Goal: Task Accomplishment & Management: Manage account settings

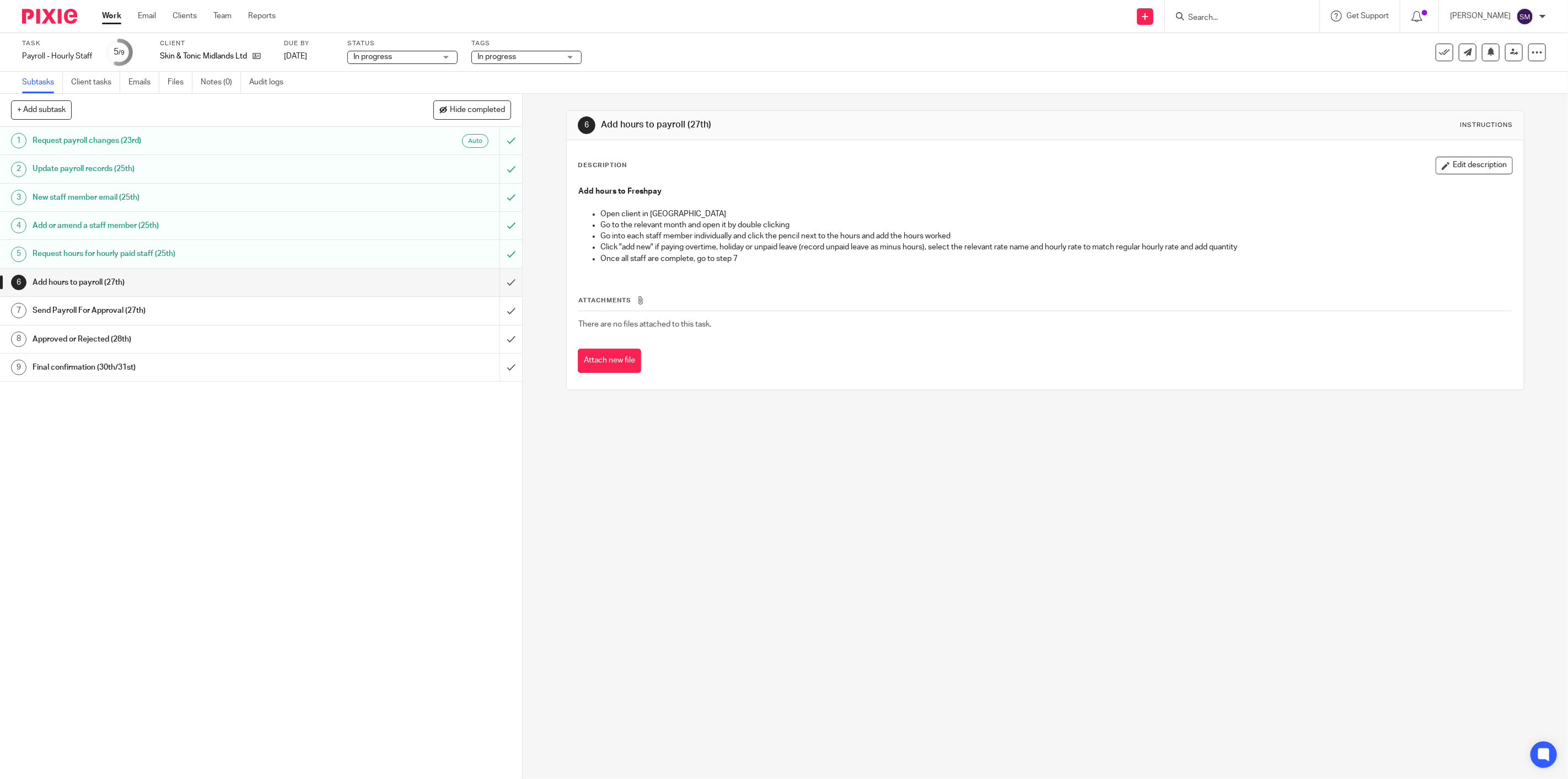
click at [80, 287] on h1 "Add hours to payroll (27th)" at bounding box center [185, 282] width 305 height 17
click at [496, 277] on input "submit" at bounding box center [261, 282] width 522 height 28
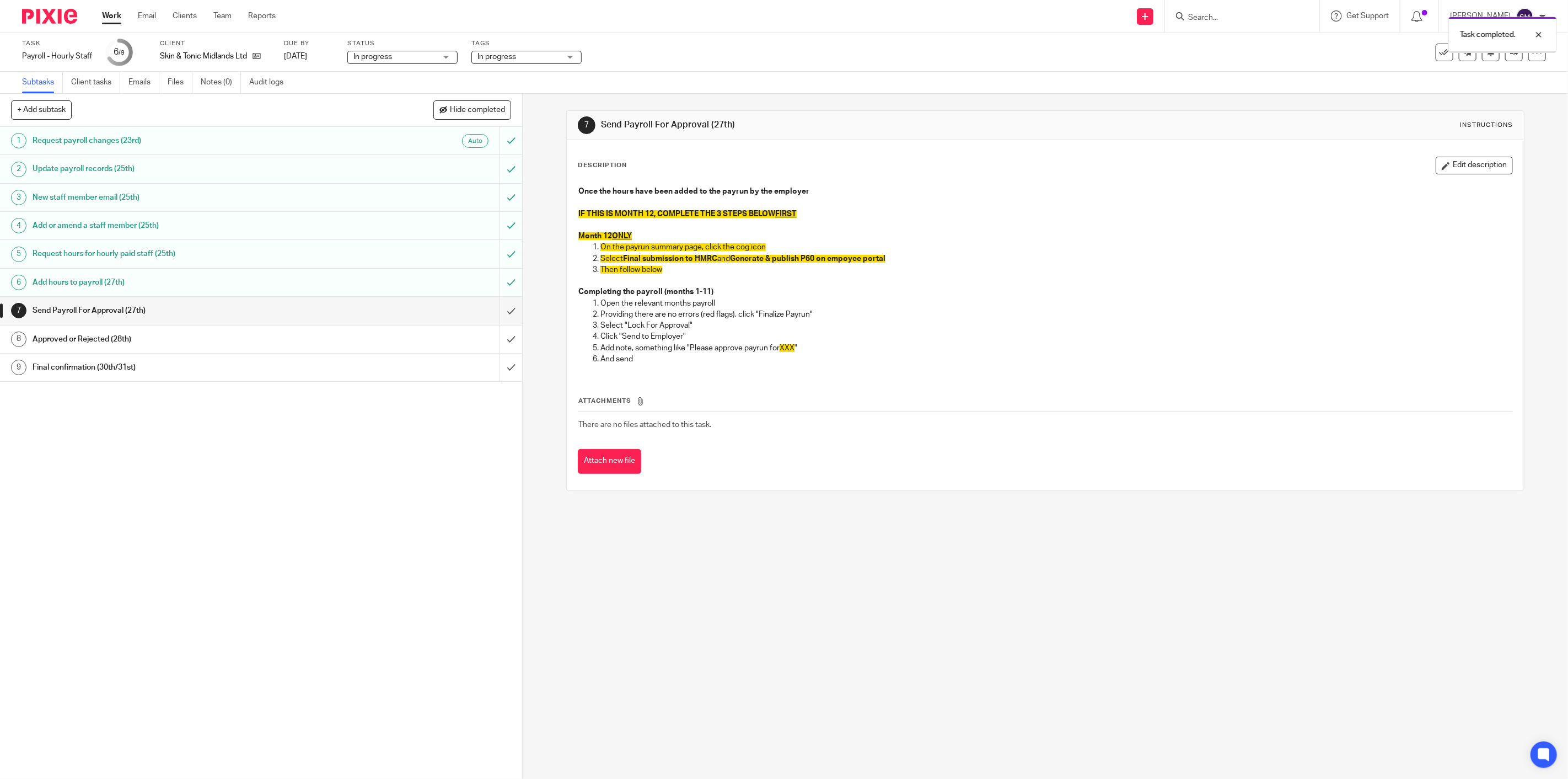
click at [91, 313] on h1 "Send Payroll For Approval (27th)" at bounding box center [185, 310] width 305 height 17
click at [501, 314] on input "submit" at bounding box center [261, 310] width 522 height 28
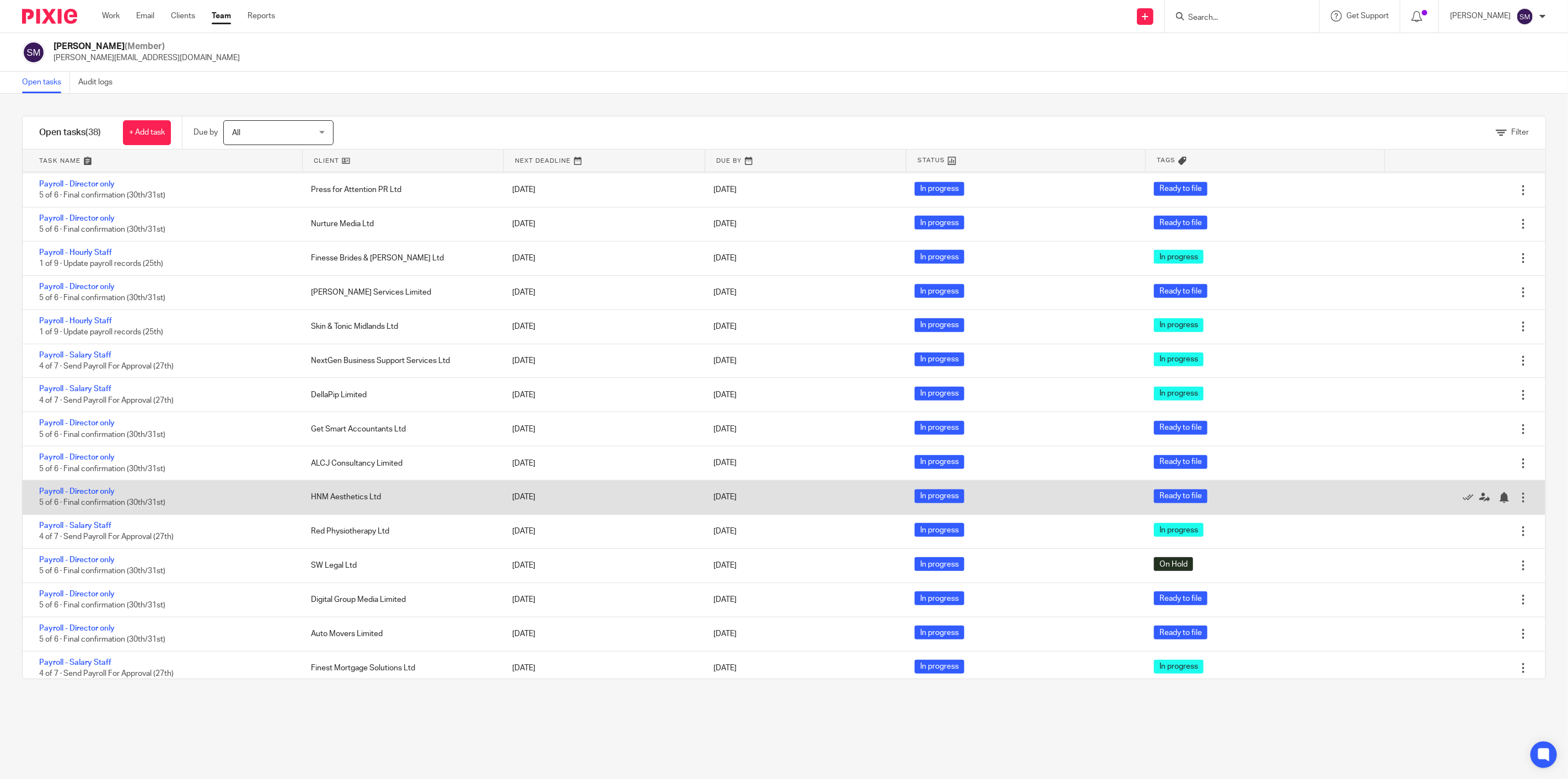
scroll to position [557, 0]
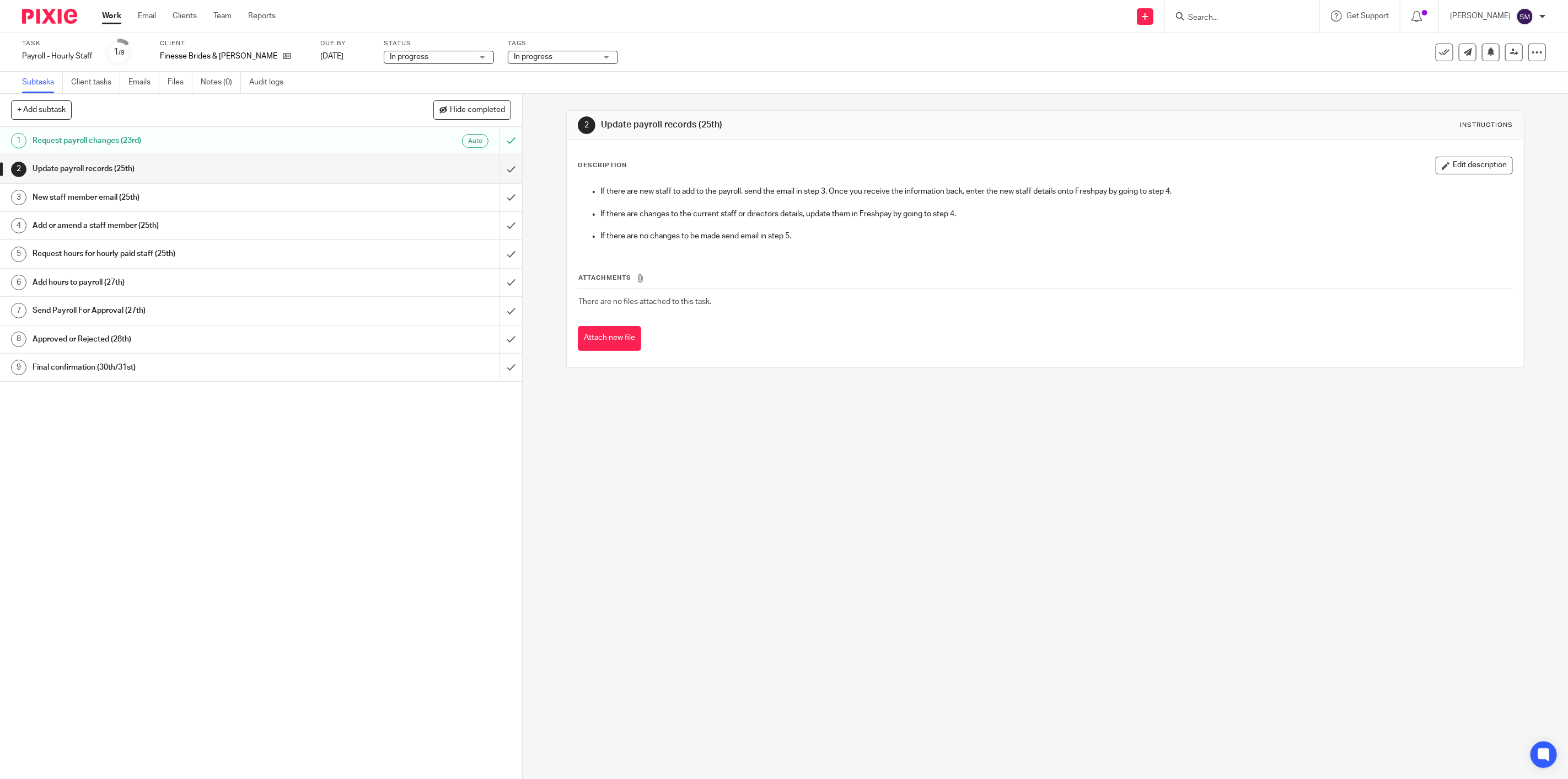
click at [126, 172] on h1 "Update payroll records (25th)" at bounding box center [185, 169] width 305 height 17
click at [490, 168] on input "submit" at bounding box center [261, 168] width 522 height 28
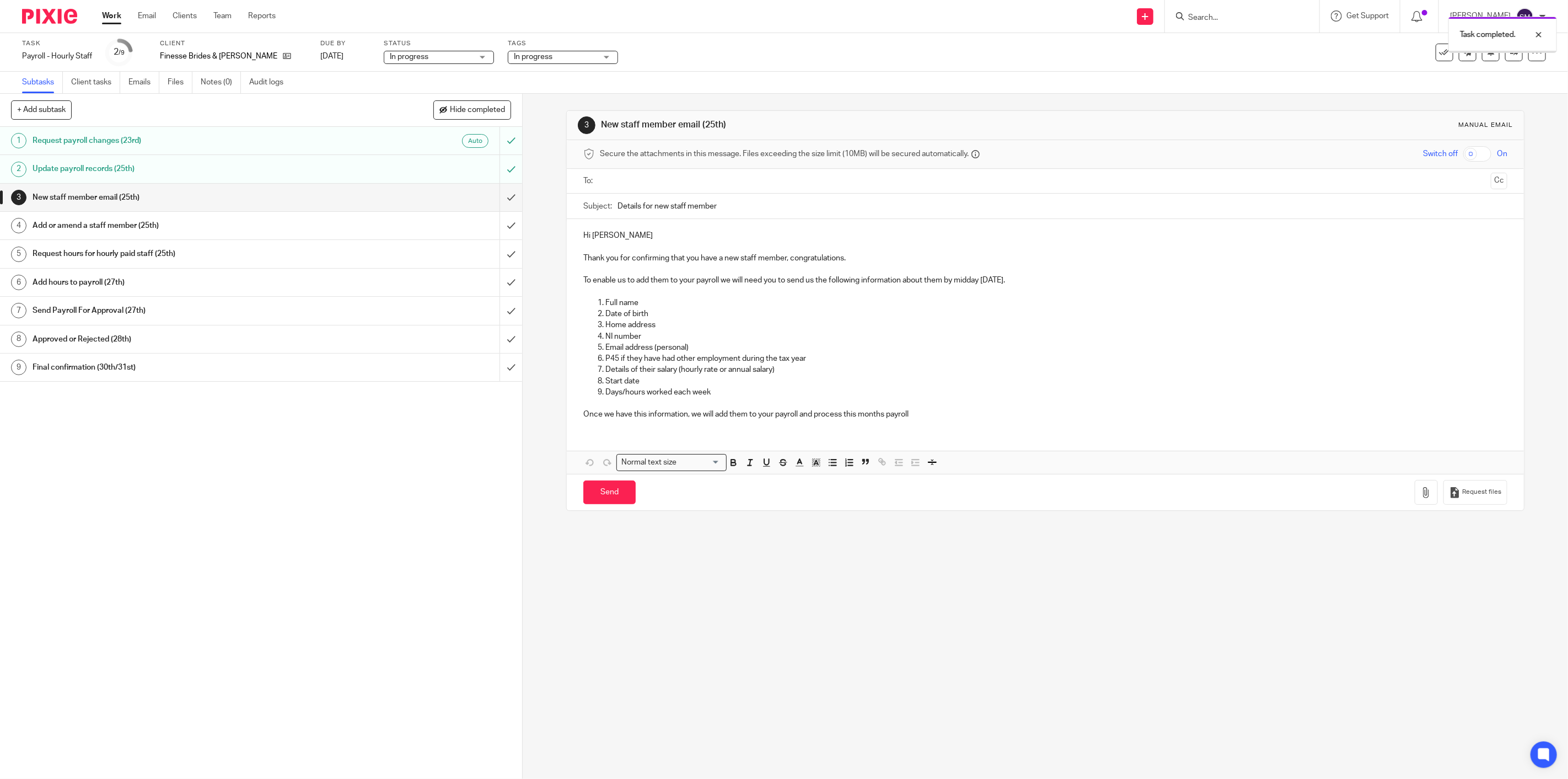
click at [499, 196] on input "submit" at bounding box center [261, 197] width 522 height 28
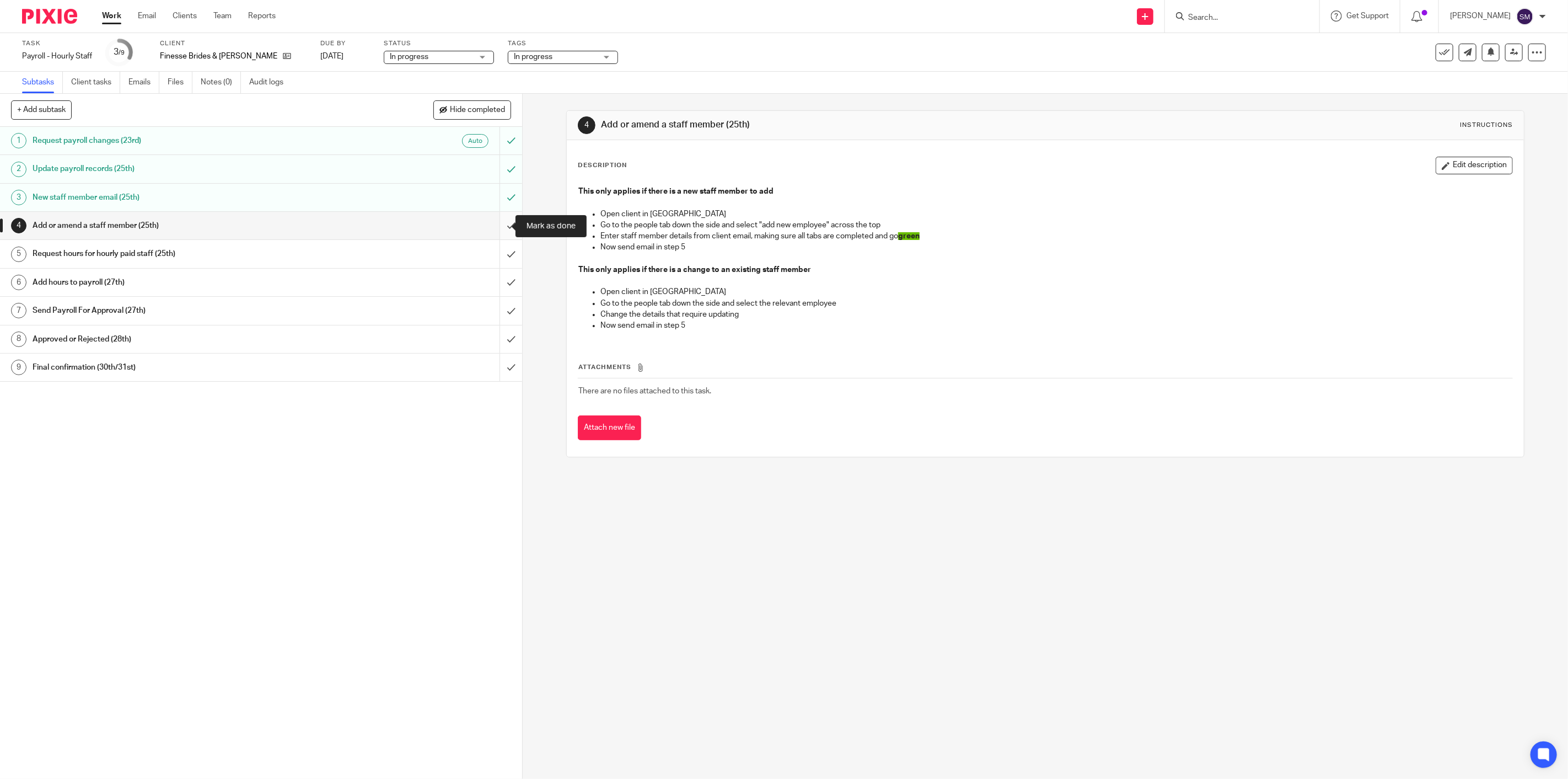
click at [495, 220] on input "submit" at bounding box center [261, 226] width 522 height 28
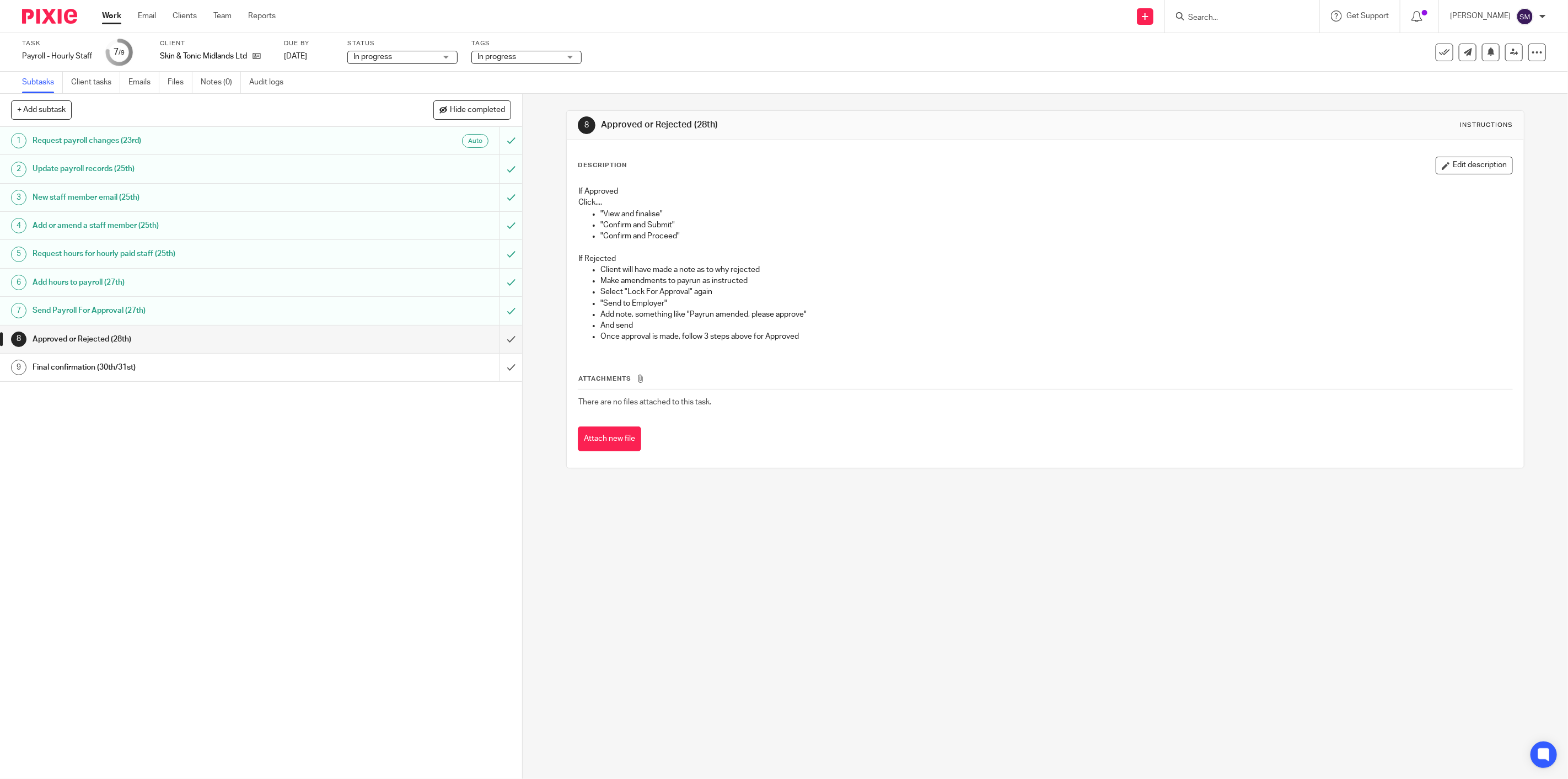
click at [526, 58] on span "In progress" at bounding box center [519, 57] width 83 height 12
click at [517, 119] on span "In progress" at bounding box center [511, 120] width 39 height 8
checkbox input "false"
click at [533, 245] on span "Waiting for signature" at bounding box center [528, 249] width 72 height 8
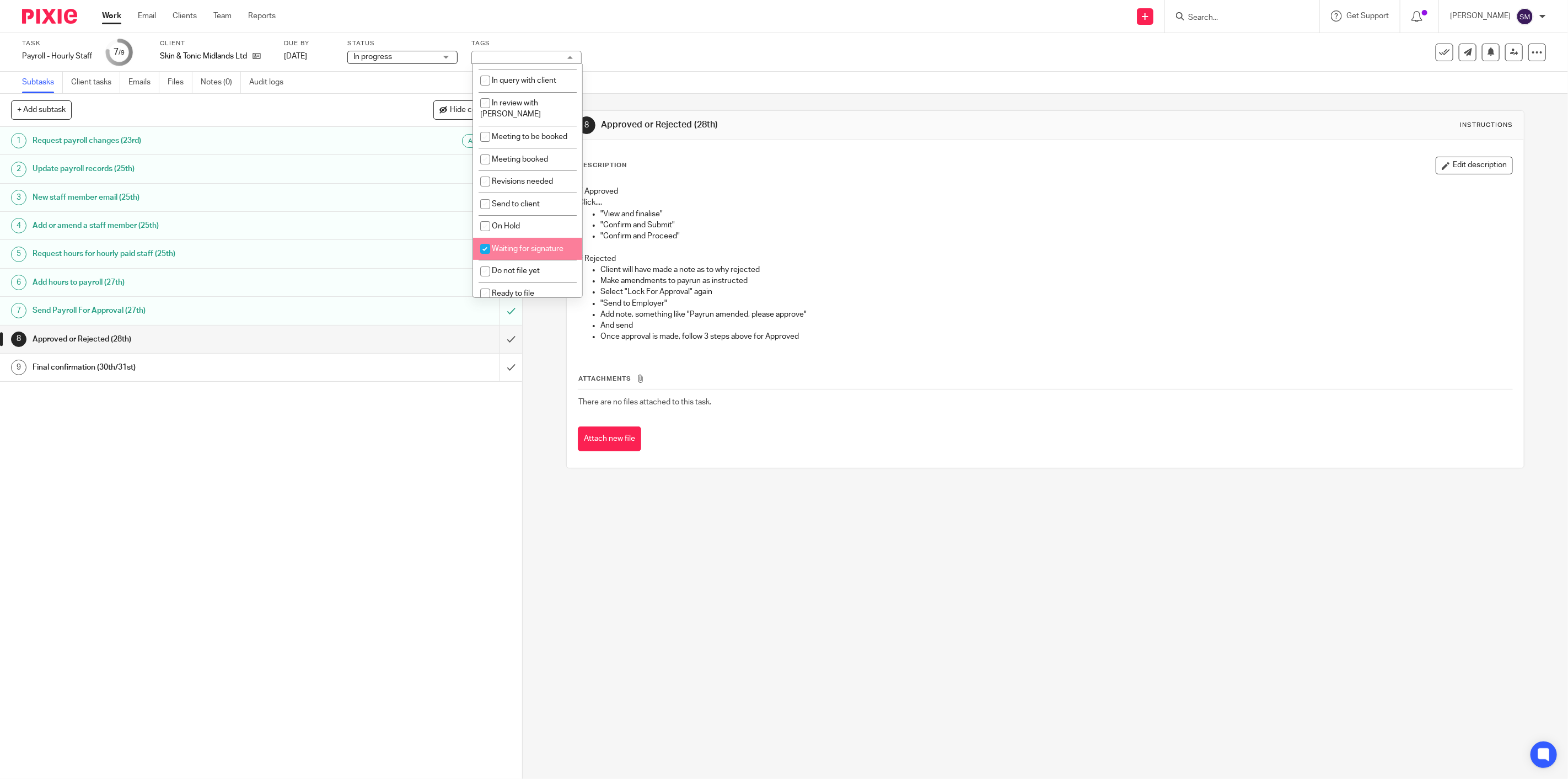
checkbox input "true"
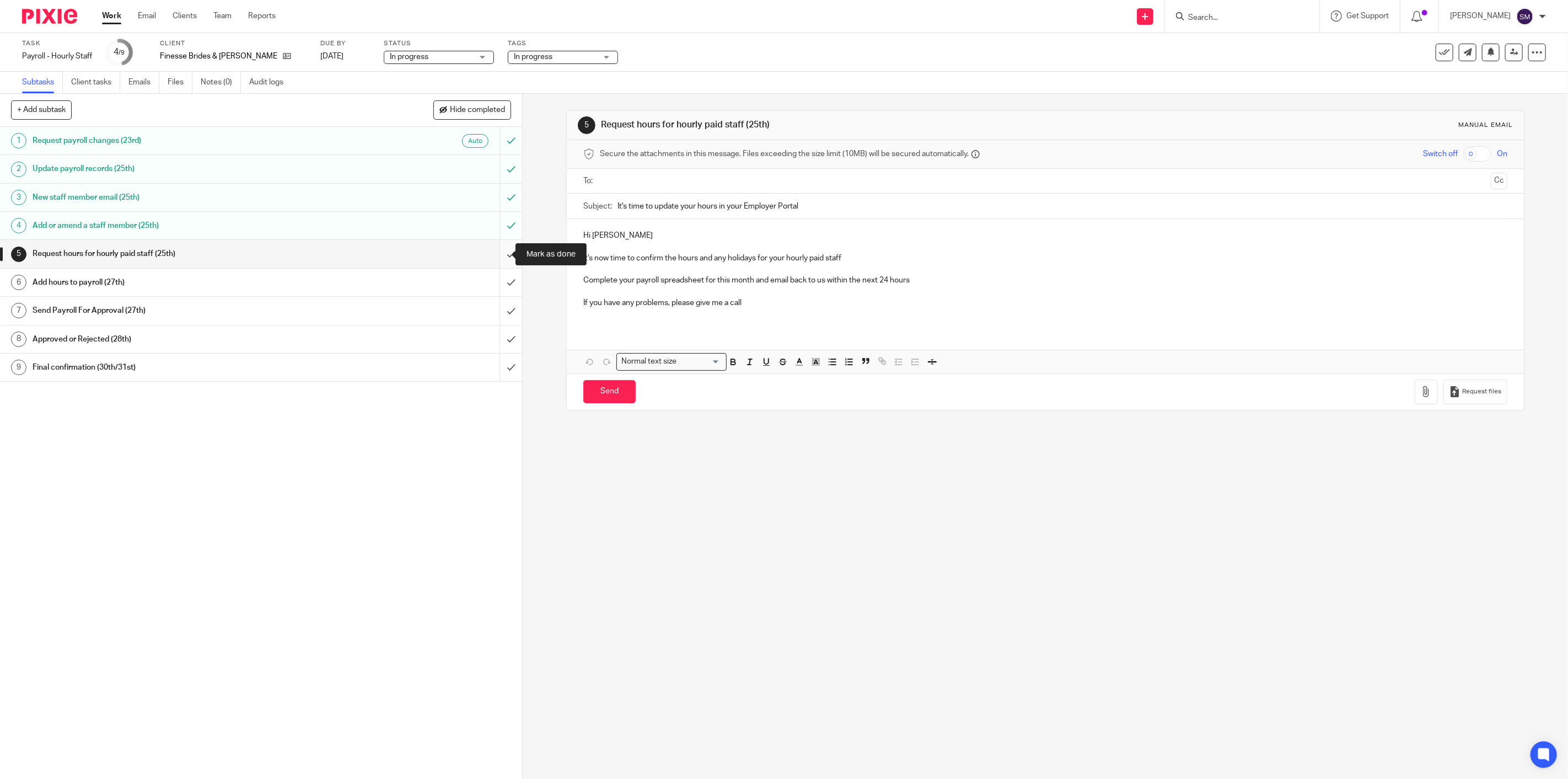
click at [499, 255] on input "submit" at bounding box center [261, 253] width 522 height 28
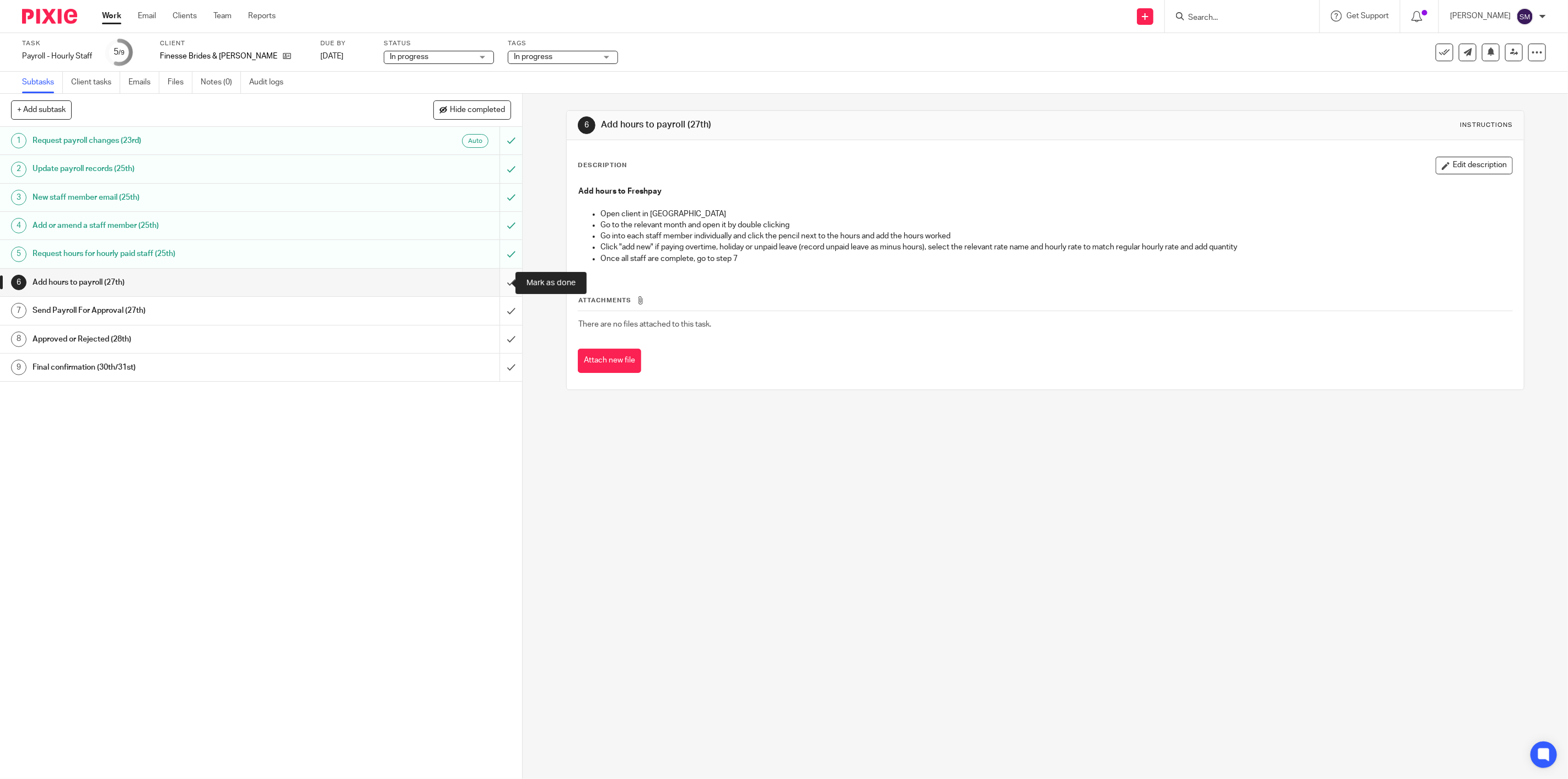
click at [497, 283] on input "submit" at bounding box center [261, 282] width 522 height 28
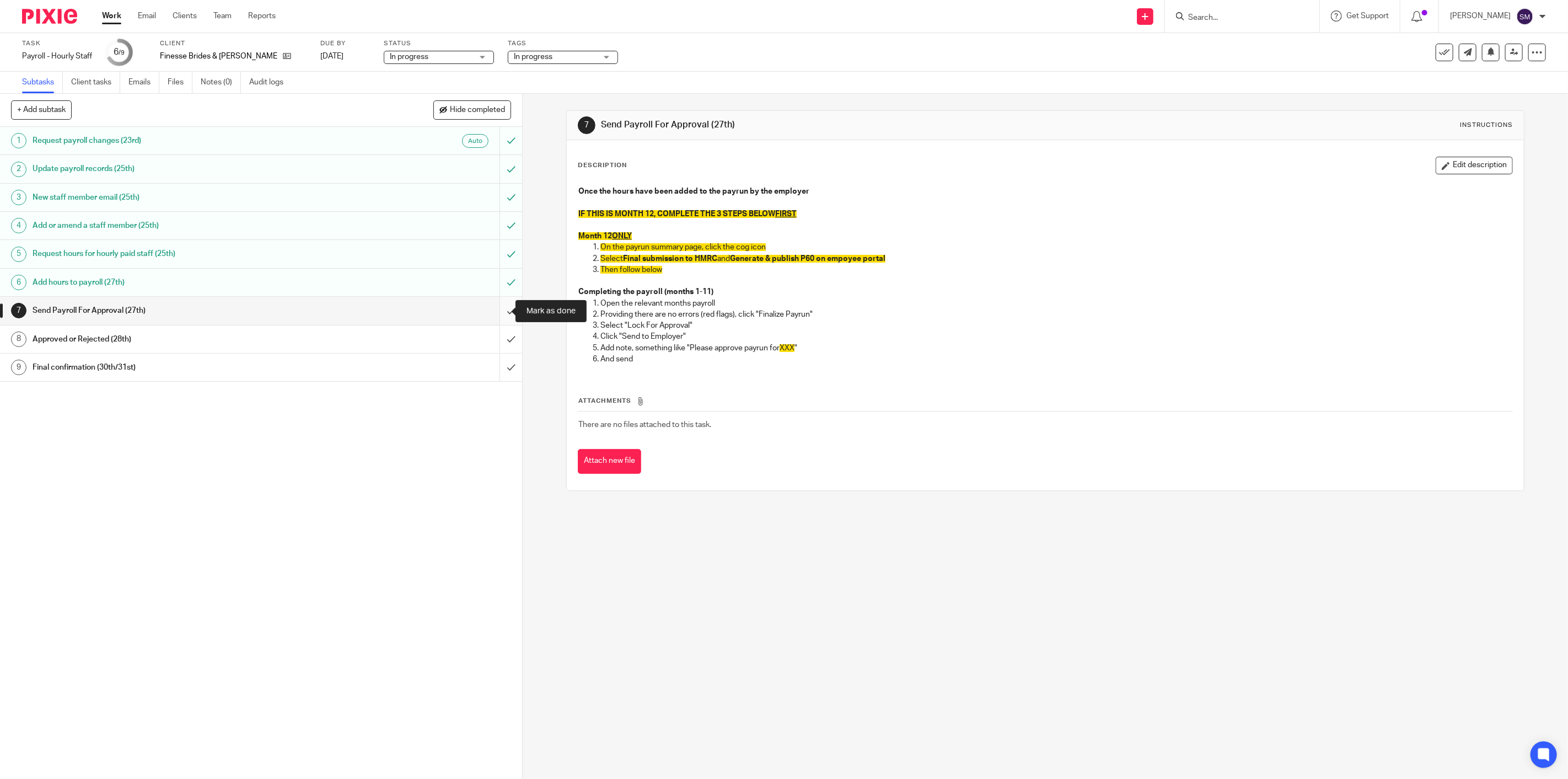
click at [502, 310] on input "submit" at bounding box center [261, 310] width 522 height 28
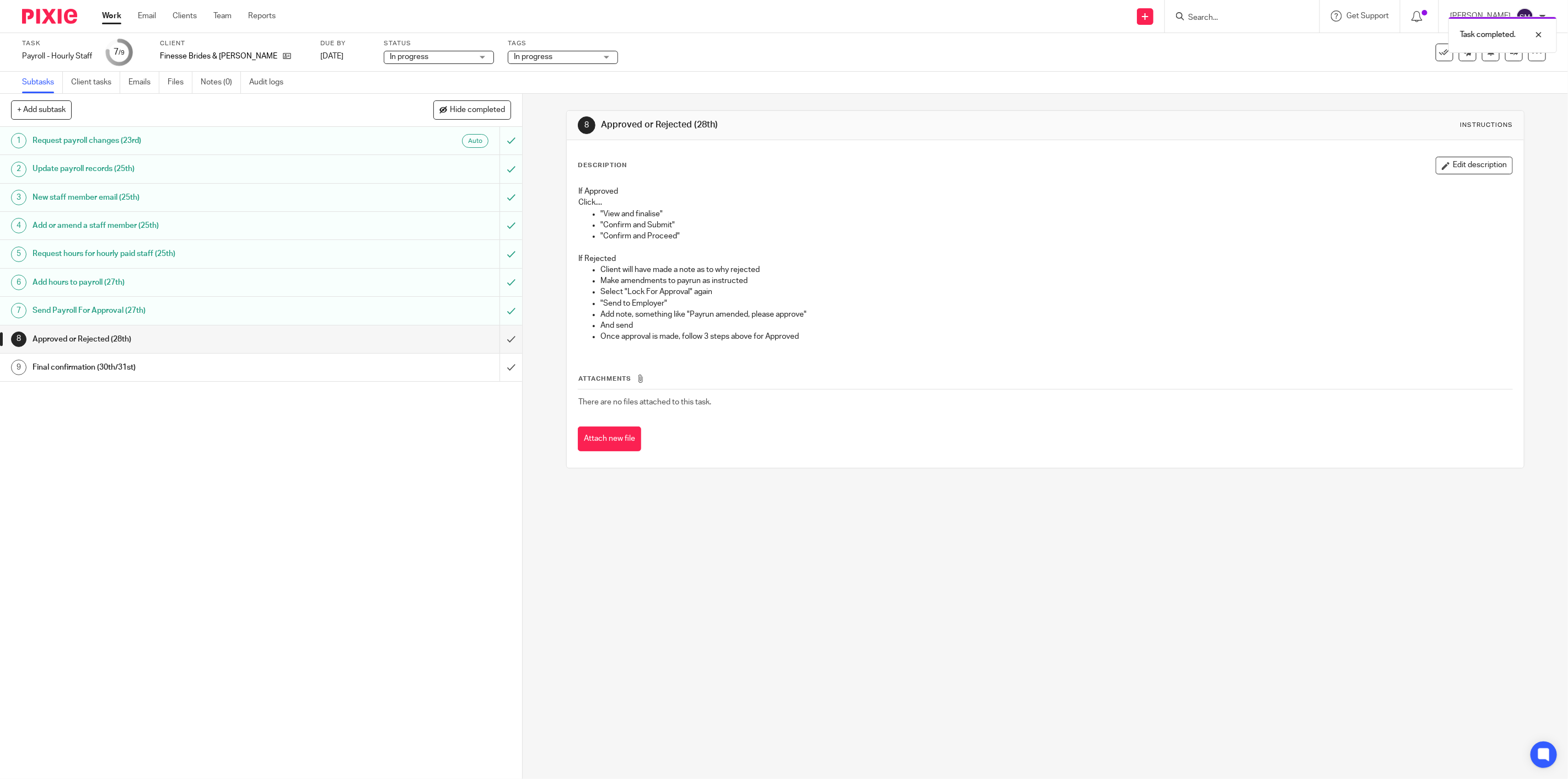
click at [514, 57] on span "In progress" at bounding box center [533, 57] width 39 height 8
click at [519, 125] on li "In progress" at bounding box center [531, 120] width 109 height 22
checkbox input "false"
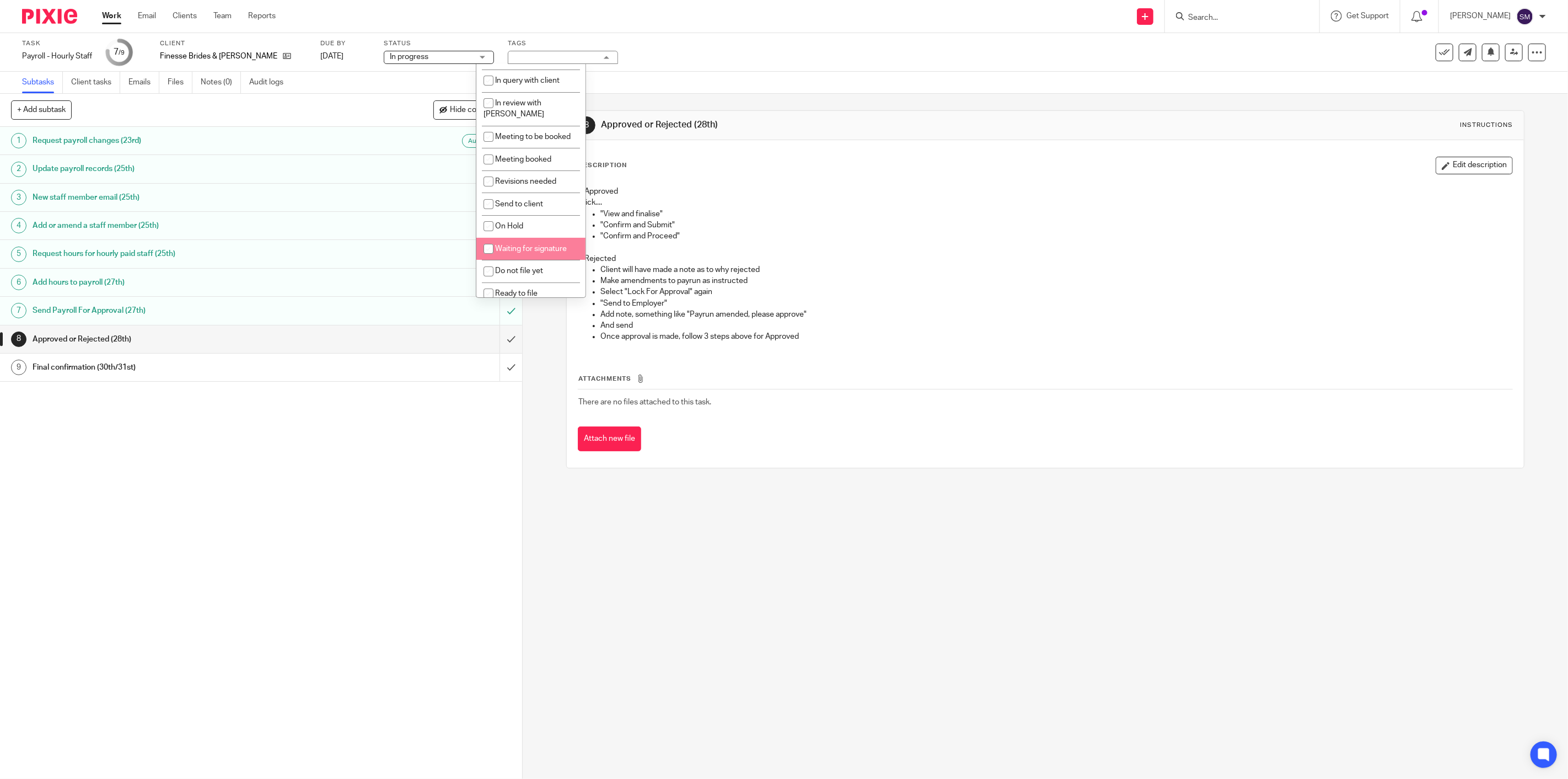
click at [524, 244] on li "Waiting for signature" at bounding box center [531, 249] width 109 height 22
checkbox input "true"
click at [394, 487] on div "1 Request payroll changes (23rd) Auto 2 Update payroll records (25th) 3 New sta…" at bounding box center [261, 452] width 522 height 652
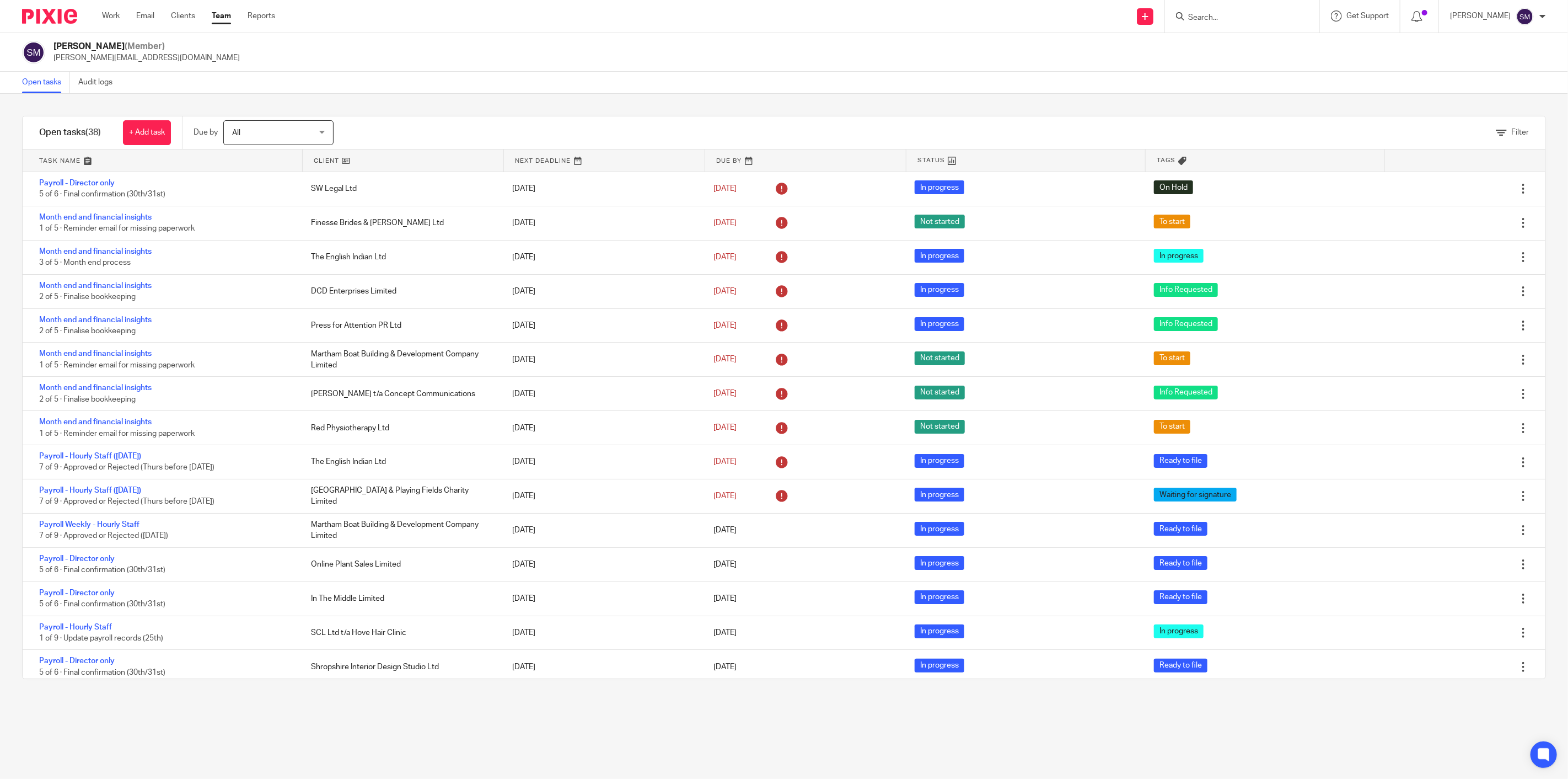
scroll to position [557, 0]
click at [1496, 134] on link "Filter" at bounding box center [1512, 132] width 33 height 8
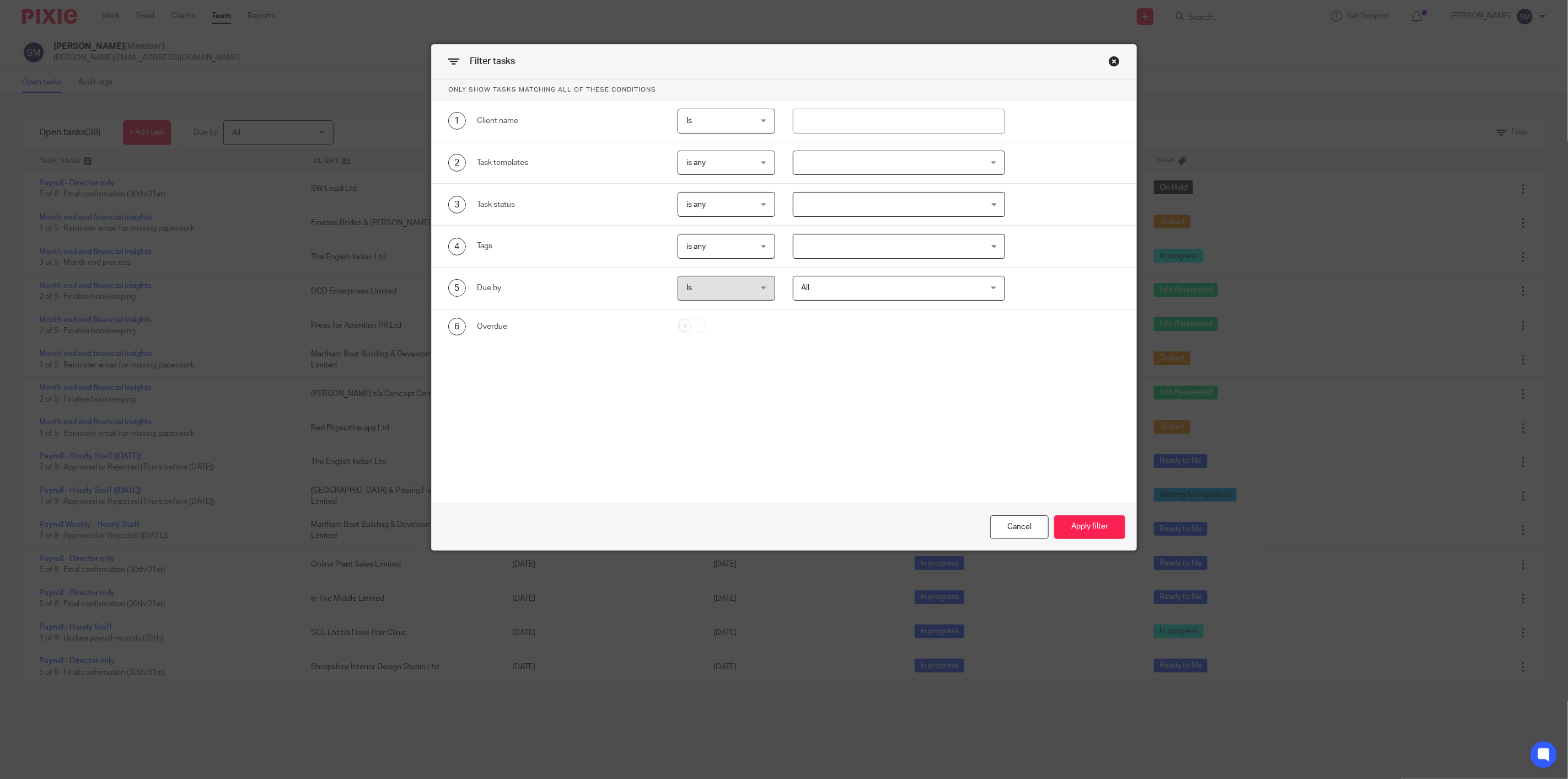
click at [837, 161] on div at bounding box center [899, 163] width 212 height 25
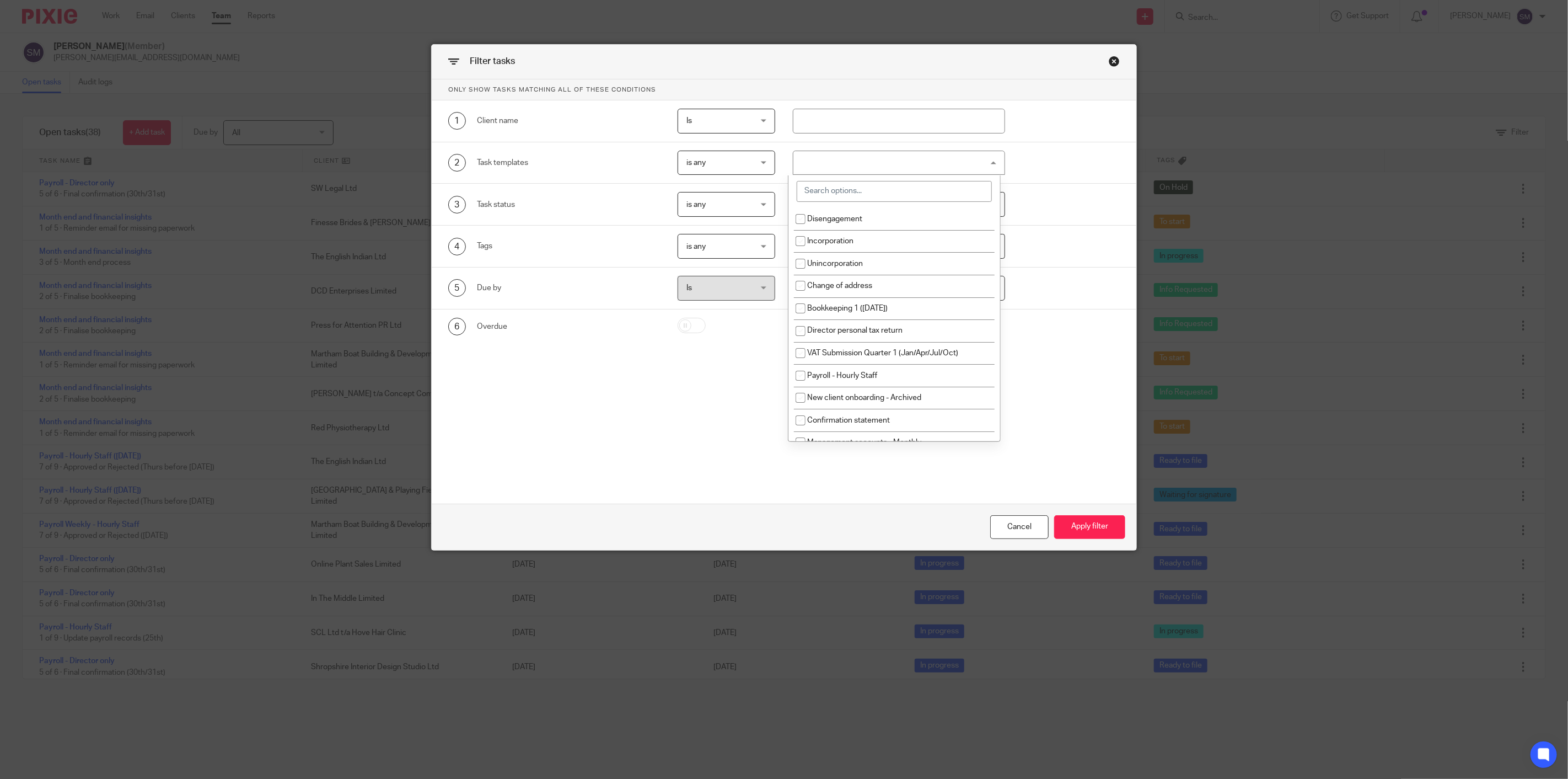
click at [847, 194] on input "search" at bounding box center [894, 191] width 195 height 21
type input "payroll"
click at [869, 353] on span "Payroll - Salary Staff" at bounding box center [841, 353] width 68 height 8
checkbox input "true"
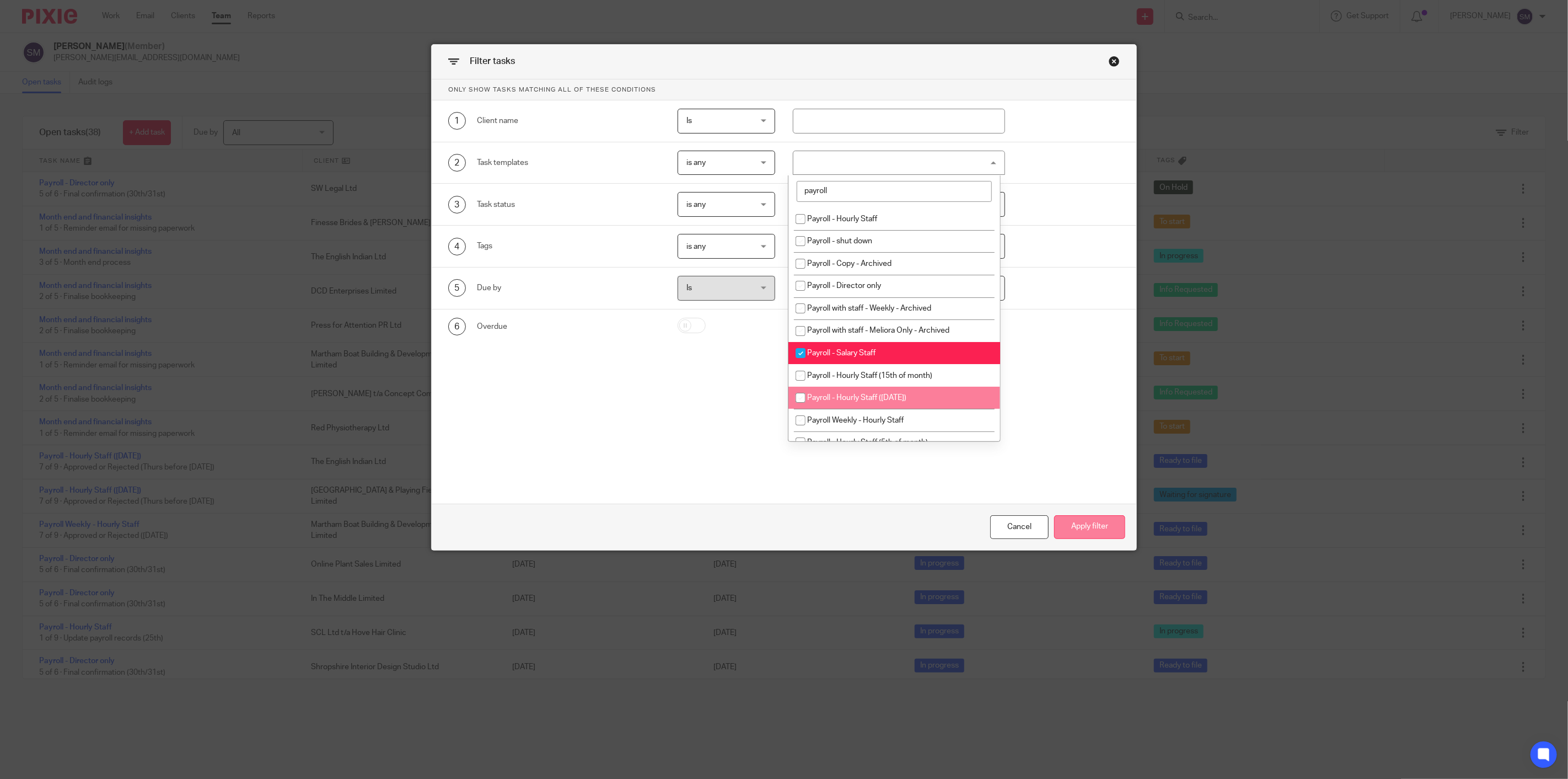
click at [1074, 530] on button "Apply filter" at bounding box center [1090, 526] width 71 height 24
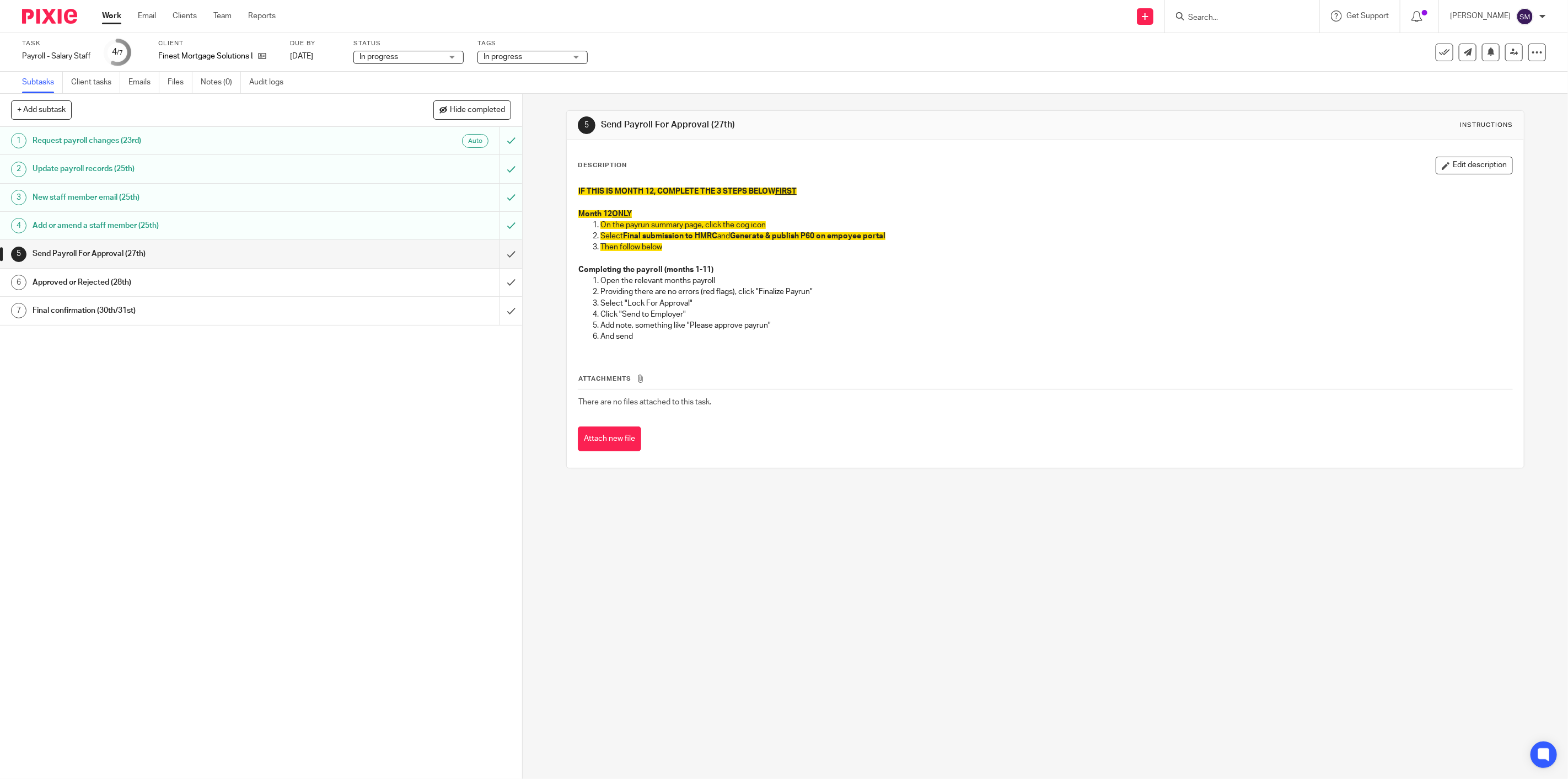
click at [112, 145] on h1 "Request payroll changes (23rd)" at bounding box center [185, 141] width 305 height 17
click at [543, 62] on span "In progress" at bounding box center [525, 57] width 83 height 12
click at [535, 113] on li "In progress" at bounding box center [535, 120] width 109 height 22
checkbox input "false"
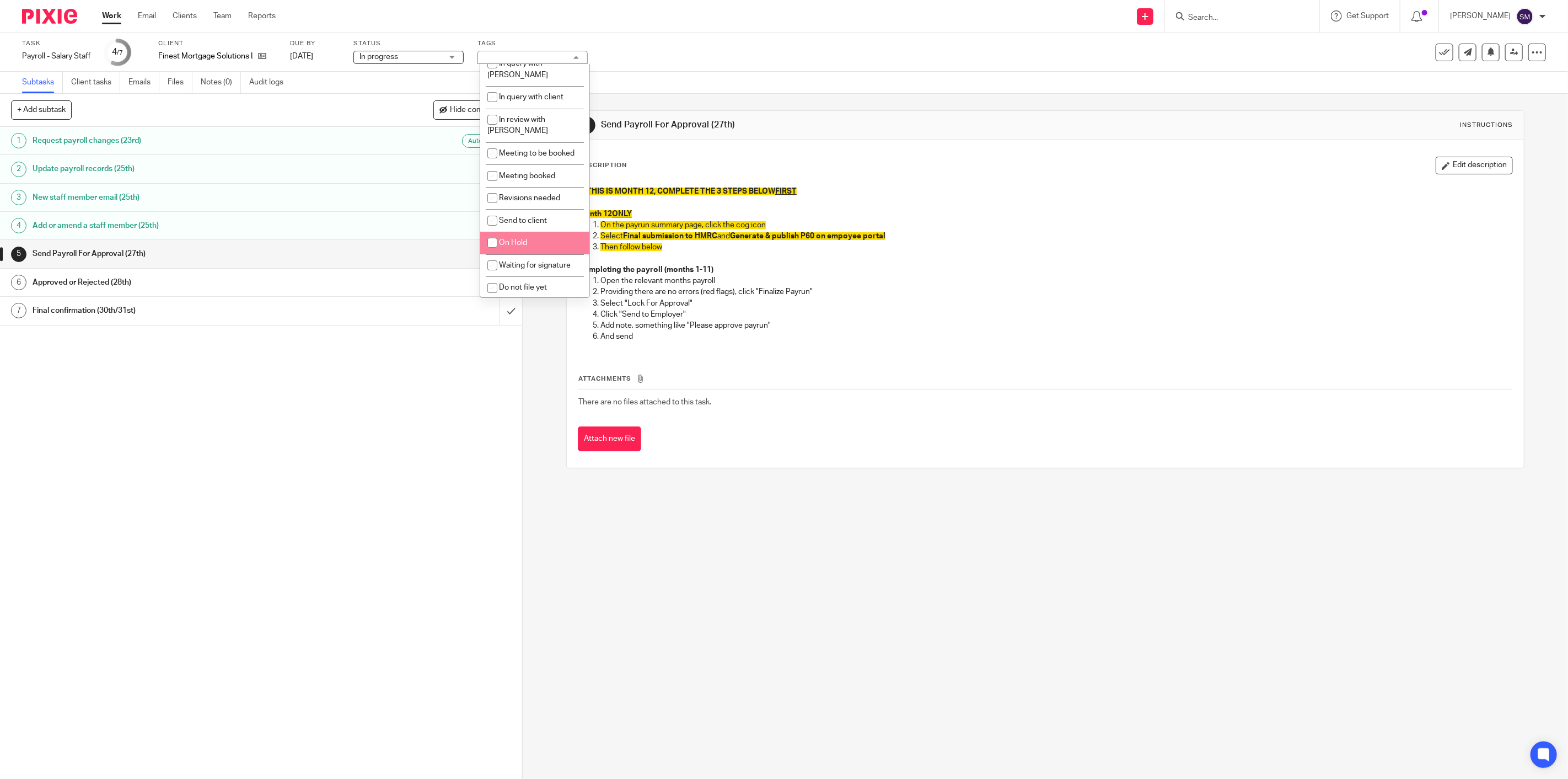
scroll to position [118, 0]
click at [534, 238] on li "Waiting for signature" at bounding box center [535, 249] width 109 height 22
checkbox input "true"
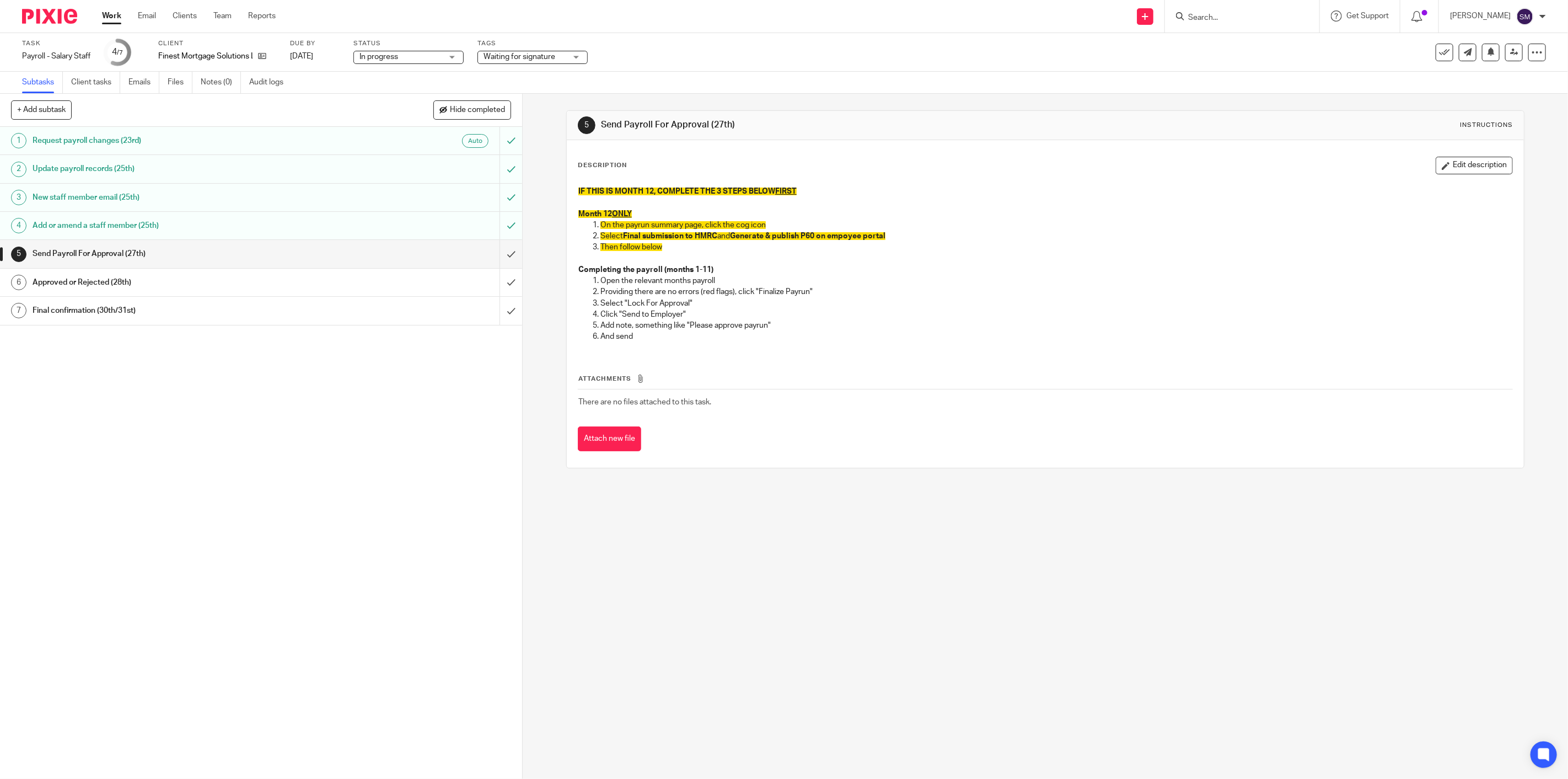
drag, startPoint x: 405, startPoint y: 407, endPoint x: 445, endPoint y: 390, distance: 43.5
click at [405, 408] on div "1 Request payroll changes (23rd) Auto 2 Update payroll records (25th) 3 New sta…" at bounding box center [261, 452] width 522 height 652
click at [553, 53] on span "No tags selected" at bounding box center [525, 57] width 83 height 12
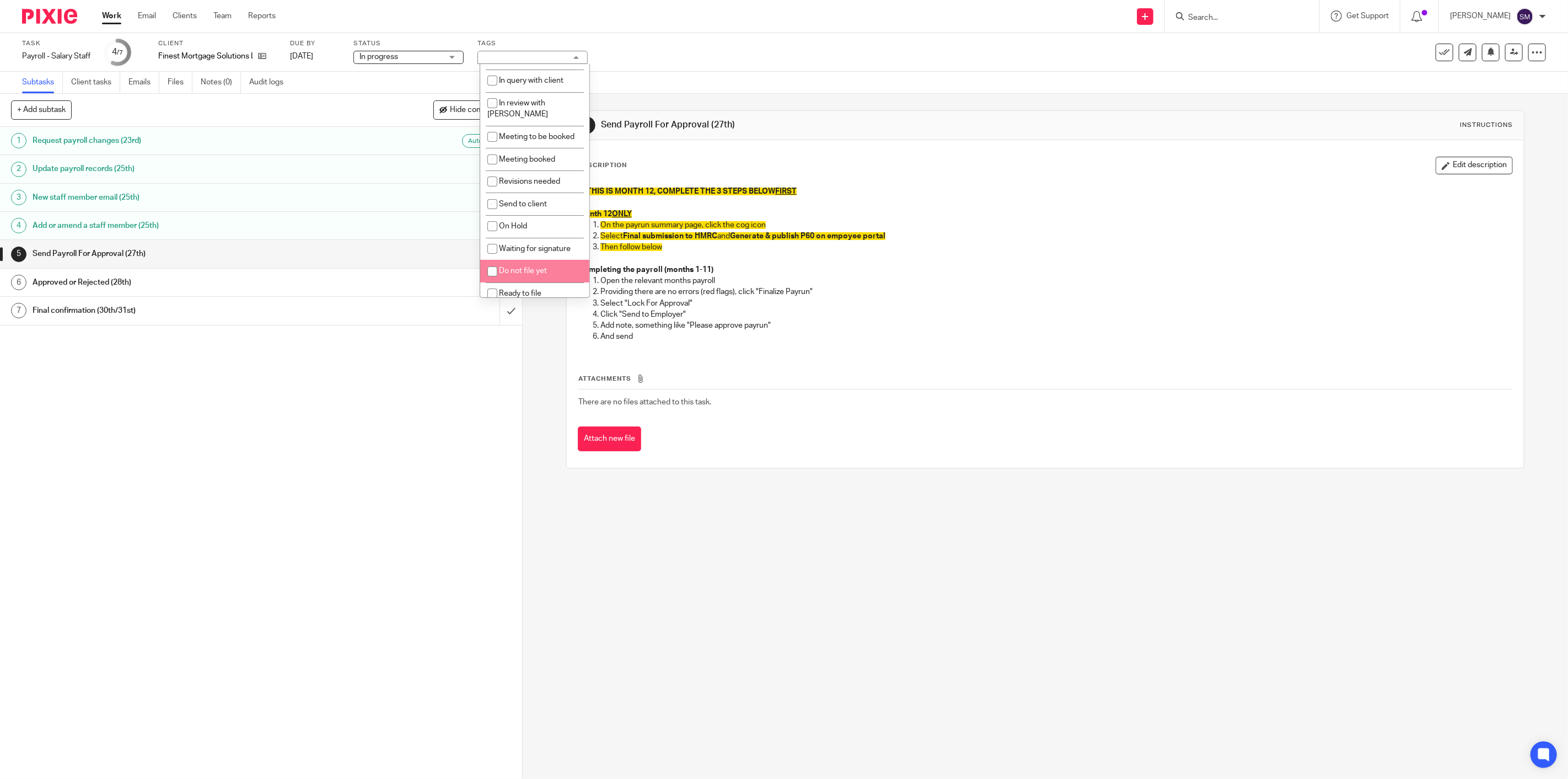
click at [540, 244] on li "Waiting for signature" at bounding box center [535, 249] width 109 height 22
checkbox input "true"
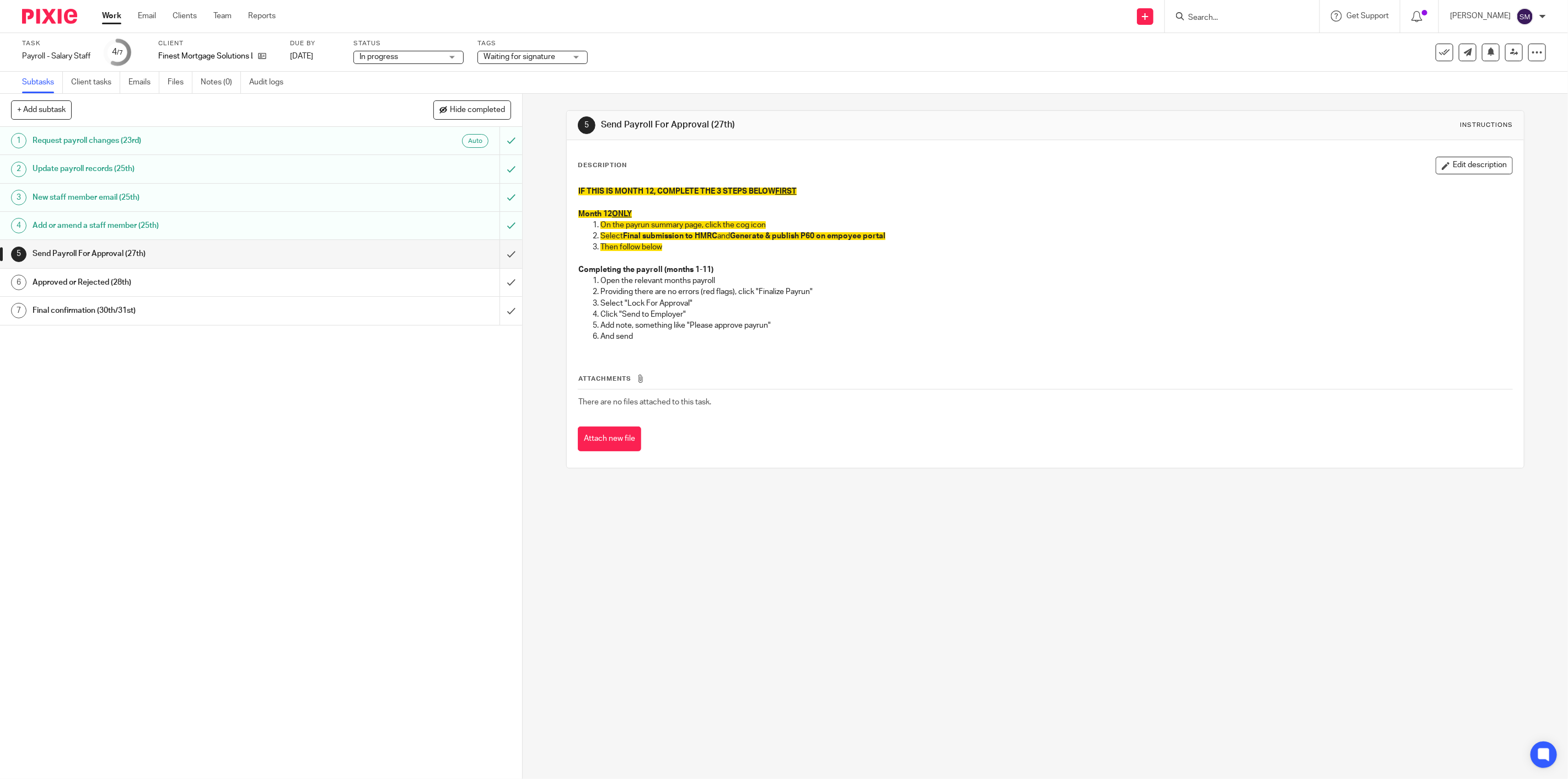
drag, startPoint x: 344, startPoint y: 391, endPoint x: 366, endPoint y: 357, distance: 40.5
click at [344, 391] on div "1 Request payroll changes (23rd) Auto 2 Update payroll records (25th) 3 New sta…" at bounding box center [261, 452] width 522 height 652
click at [500, 257] on input "submit" at bounding box center [261, 253] width 522 height 28
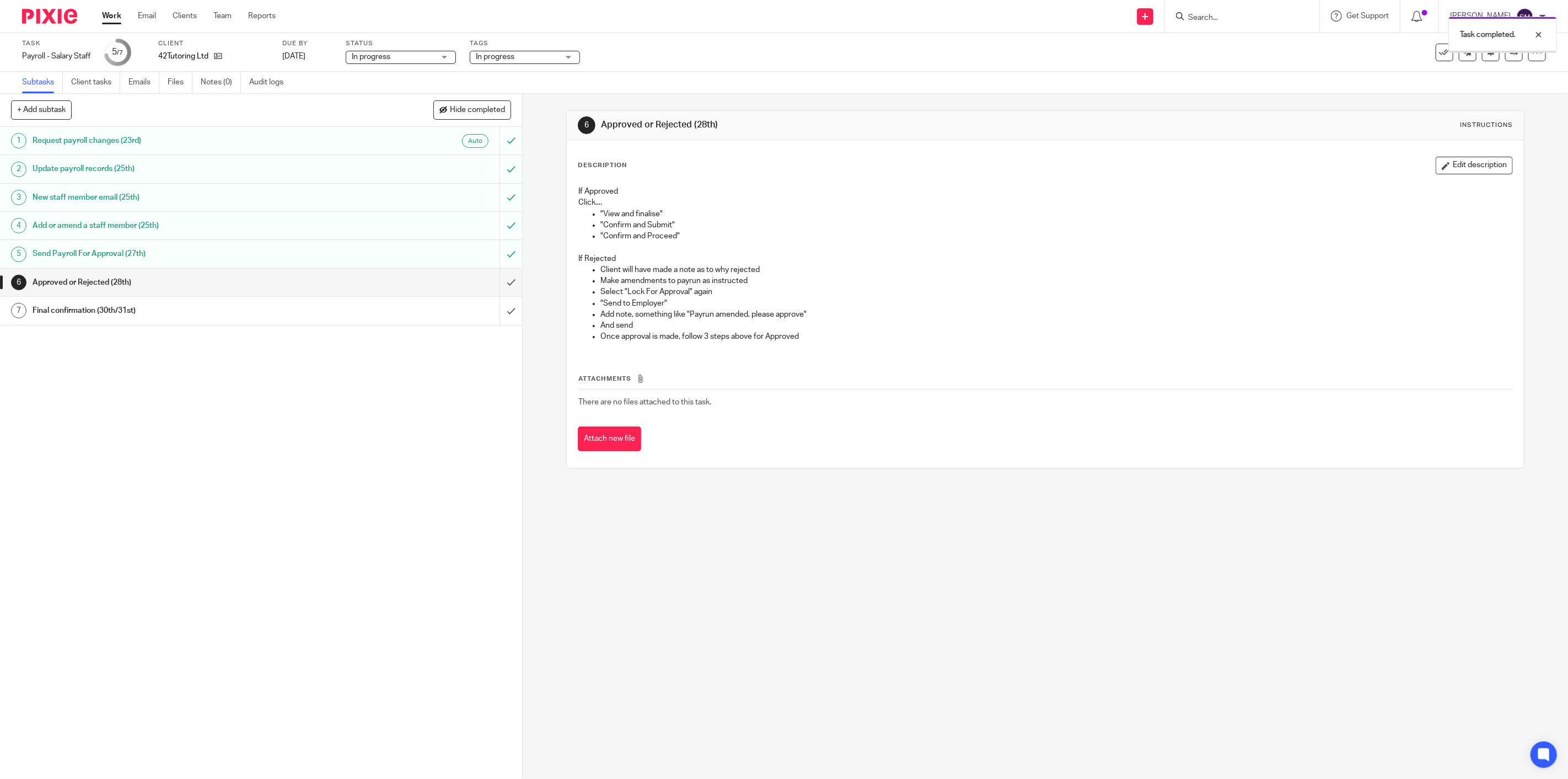
click at [548, 58] on span "In progress" at bounding box center [517, 57] width 83 height 12
click at [519, 105] on li "Urgent" at bounding box center [527, 97] width 109 height 22
click at [514, 105] on li "Urgent" at bounding box center [527, 97] width 109 height 22
checkbox input "false"
click at [510, 118] on span "In progress" at bounding box center [510, 120] width 39 height 8
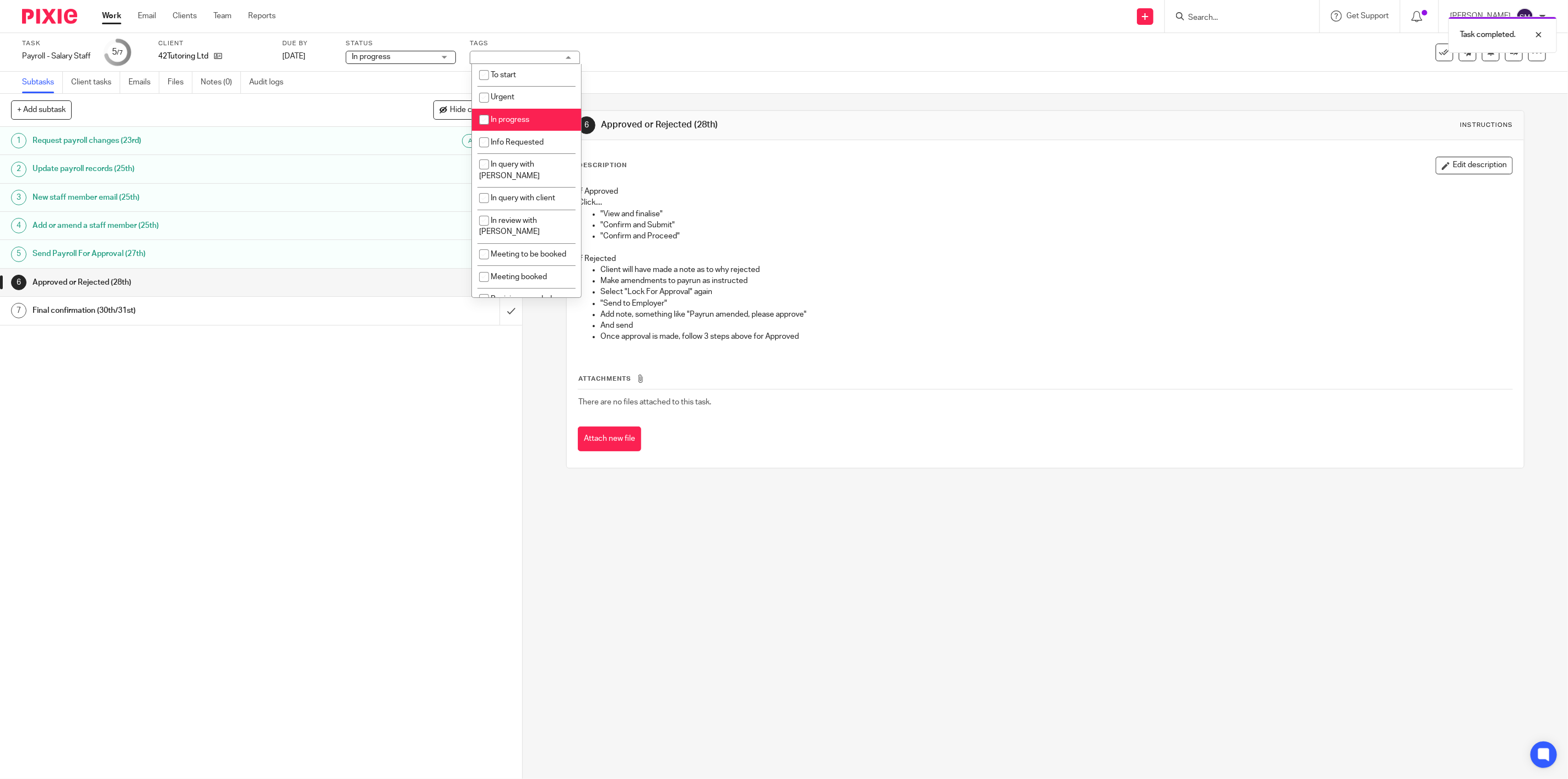
checkbox input "false"
click at [514, 290] on span "Ready to file" at bounding box center [512, 294] width 42 height 8
click at [515, 290] on span "Ready to file" at bounding box center [512, 294] width 42 height 8
checkbox input "false"
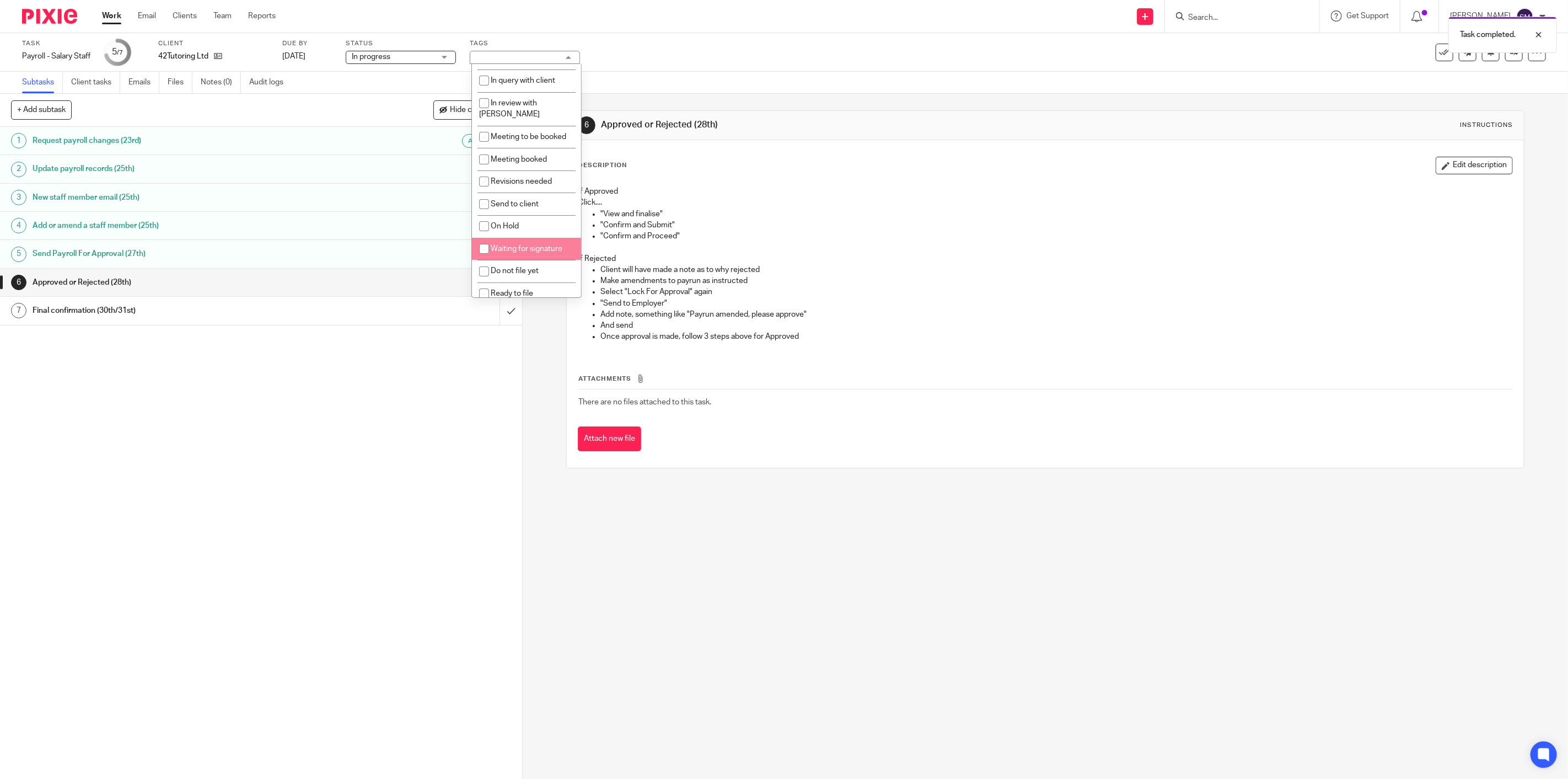
click at [519, 245] on span "Waiting for signature" at bounding box center [527, 249] width 72 height 8
checkbox input "true"
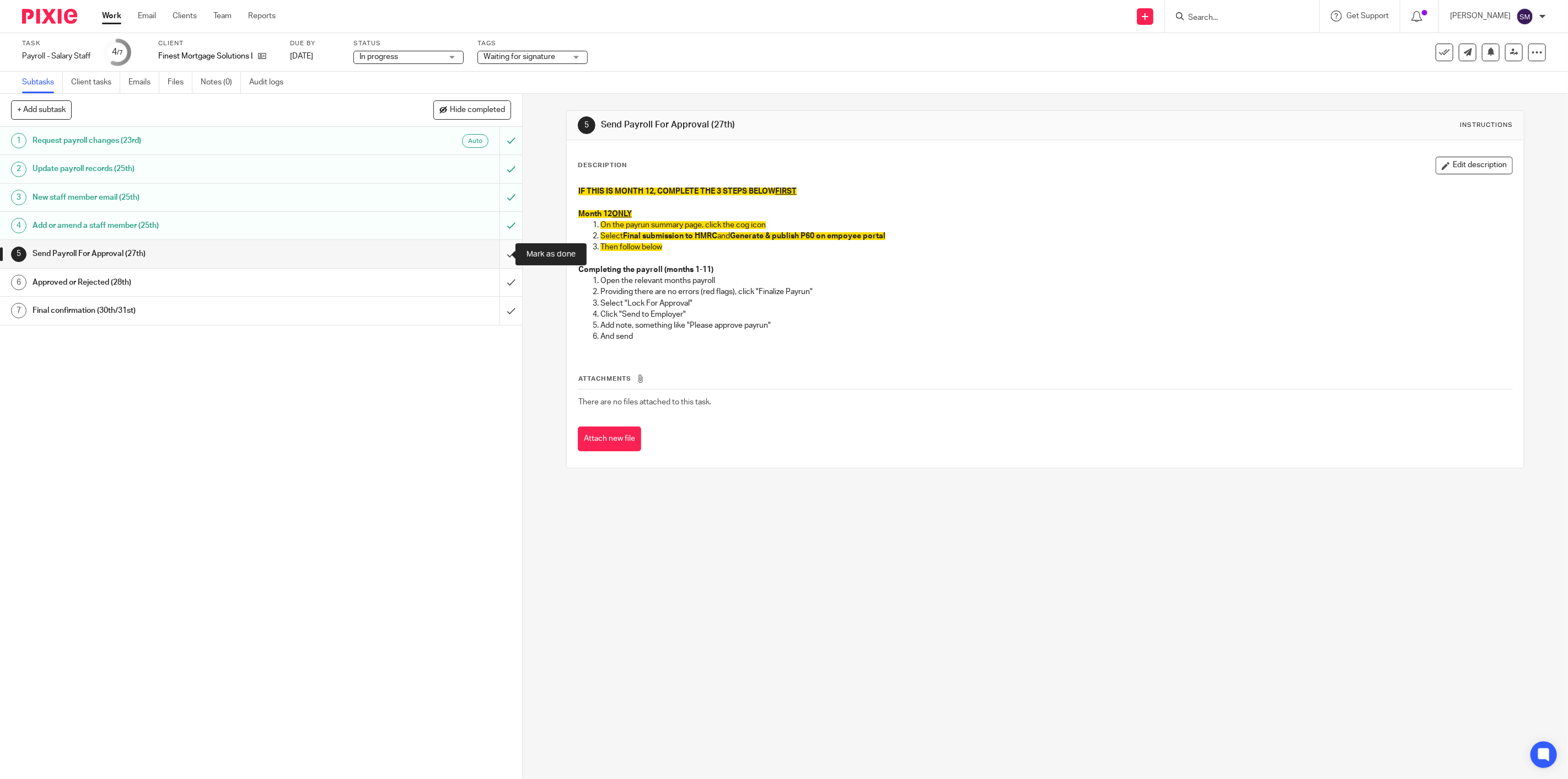
click at [499, 254] on input "submit" at bounding box center [261, 253] width 522 height 28
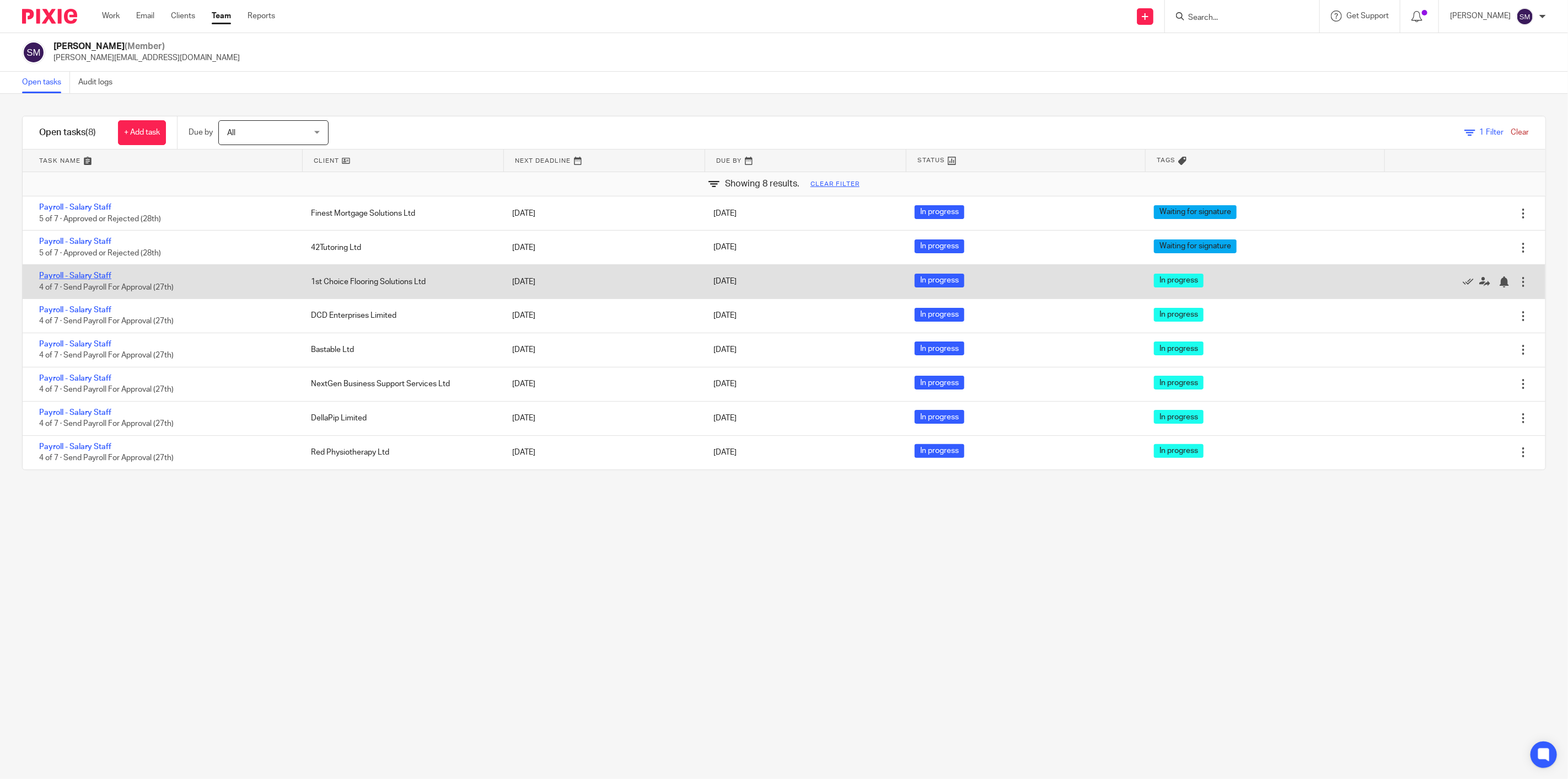
drag, startPoint x: 75, startPoint y: 271, endPoint x: 60, endPoint y: 278, distance: 16.6
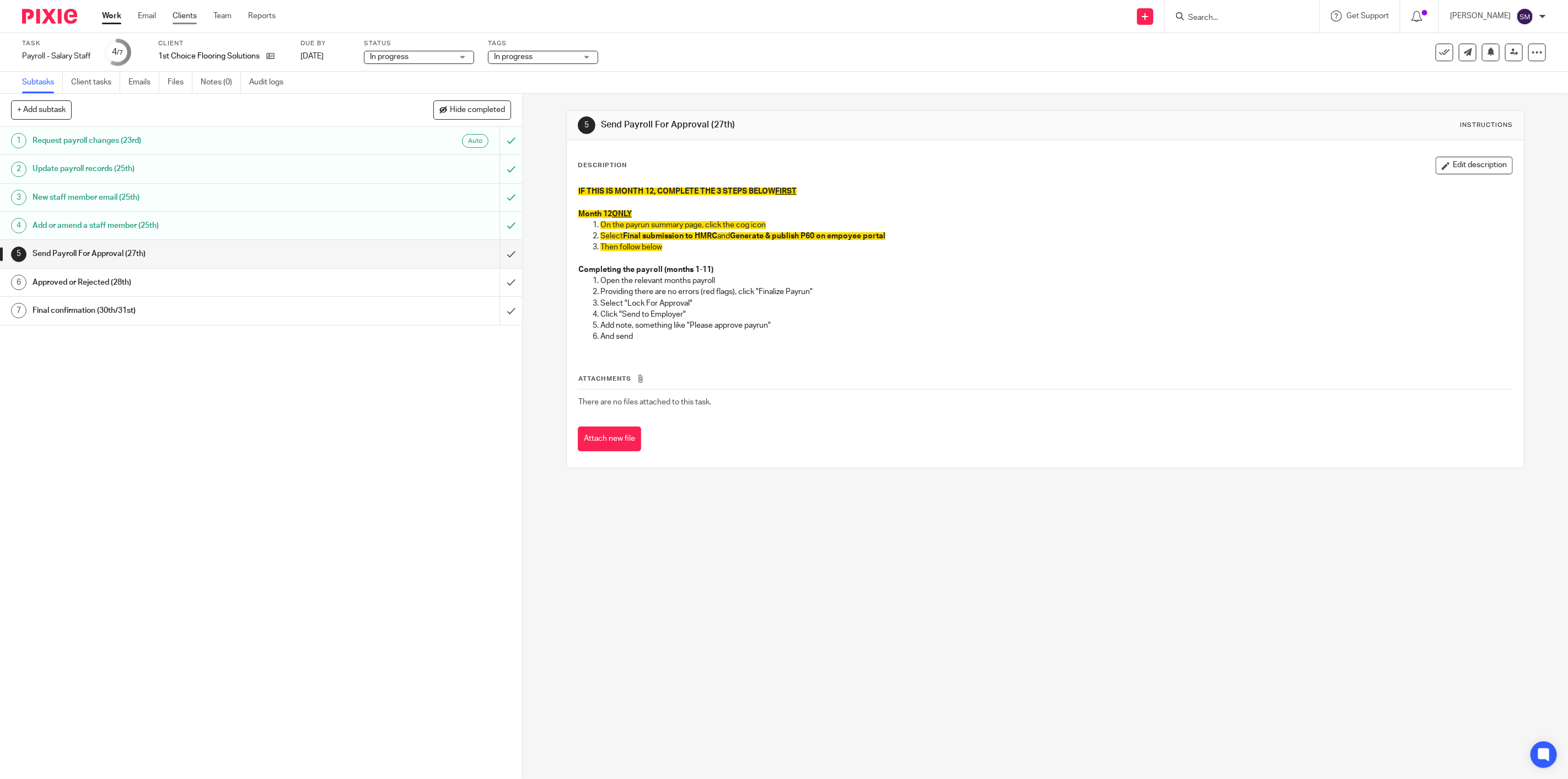
click at [190, 20] on link "Clients" at bounding box center [185, 15] width 24 height 11
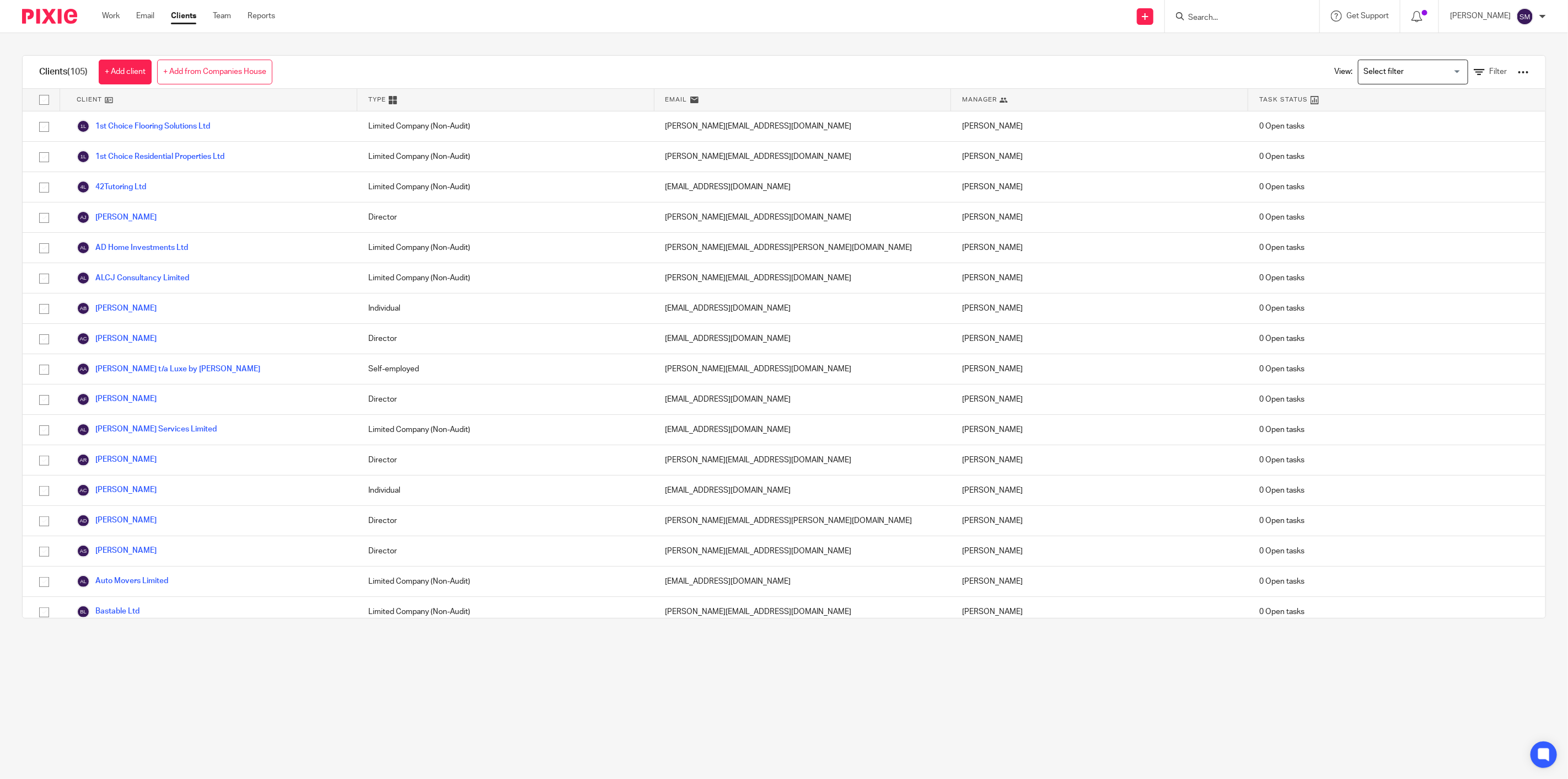
click at [1190, 13] on input "Search" at bounding box center [1236, 18] width 99 height 10
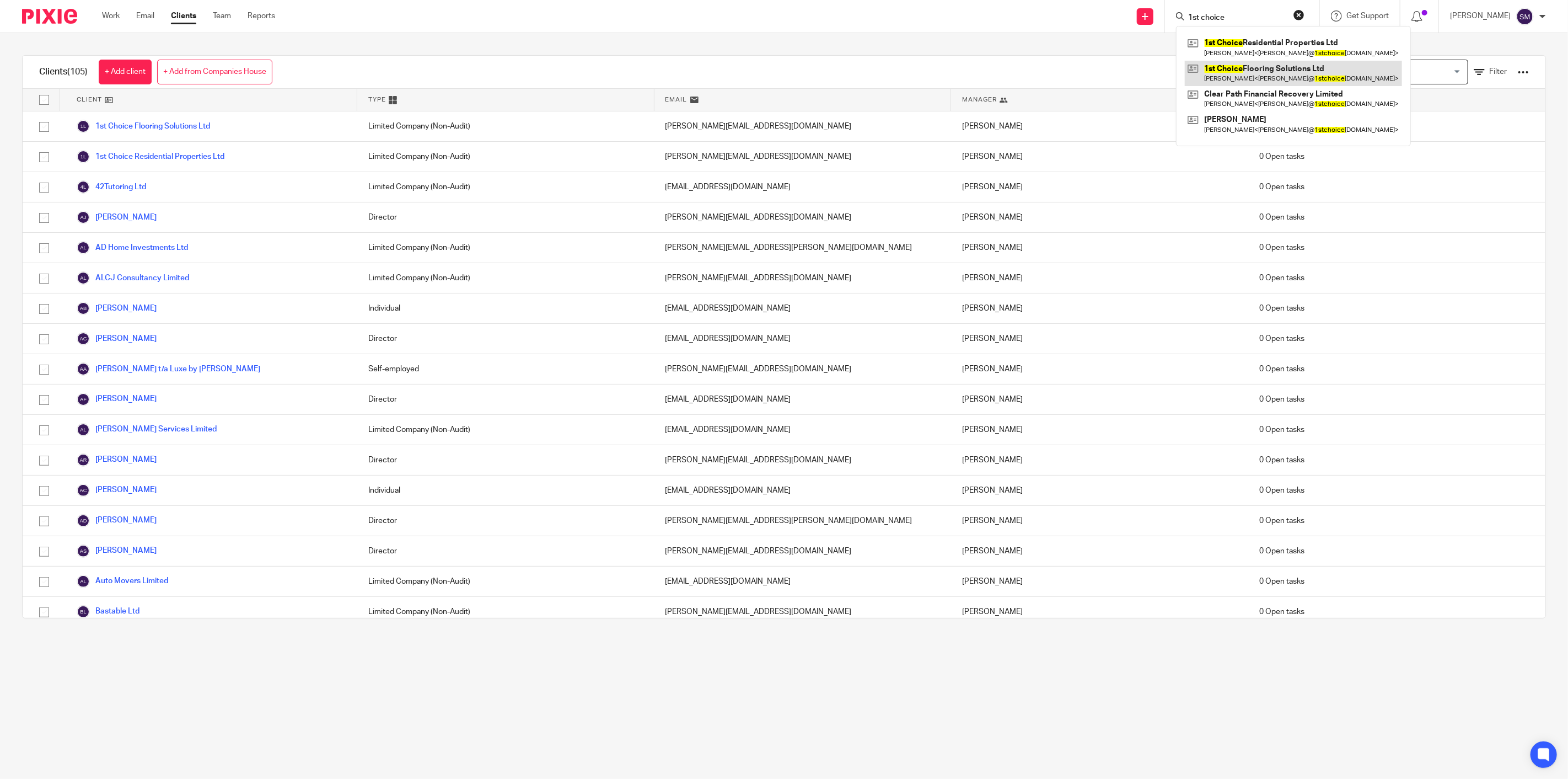
type input "1st choice"
click at [1253, 83] on link at bounding box center [1294, 73] width 217 height 25
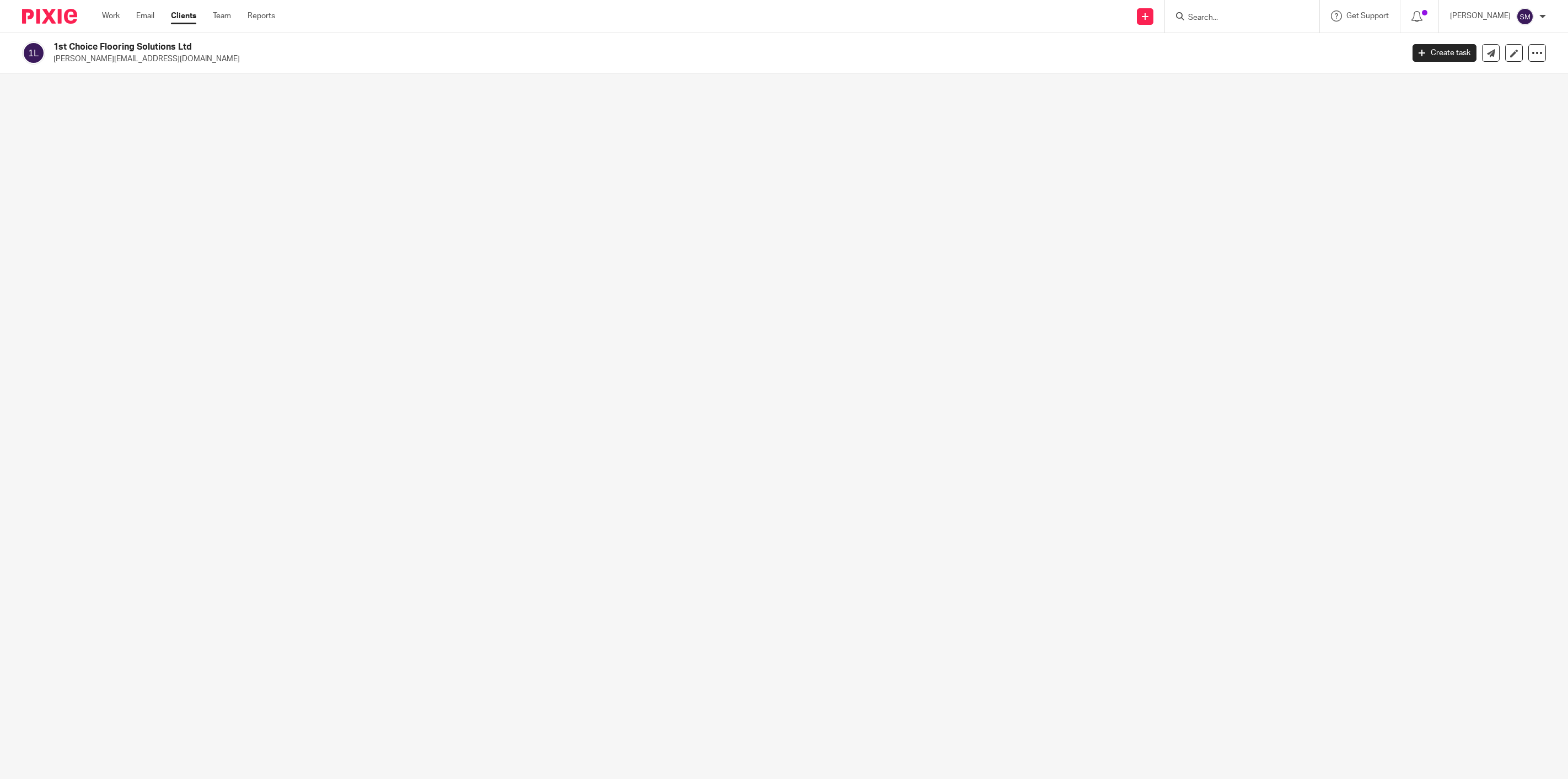
click at [1225, 67] on div "1st Choice Flooring Solutions Ltd [PERSON_NAME][EMAIL_ADDRESS][DOMAIN_NAME] Cre…" at bounding box center [784, 53] width 1568 height 40
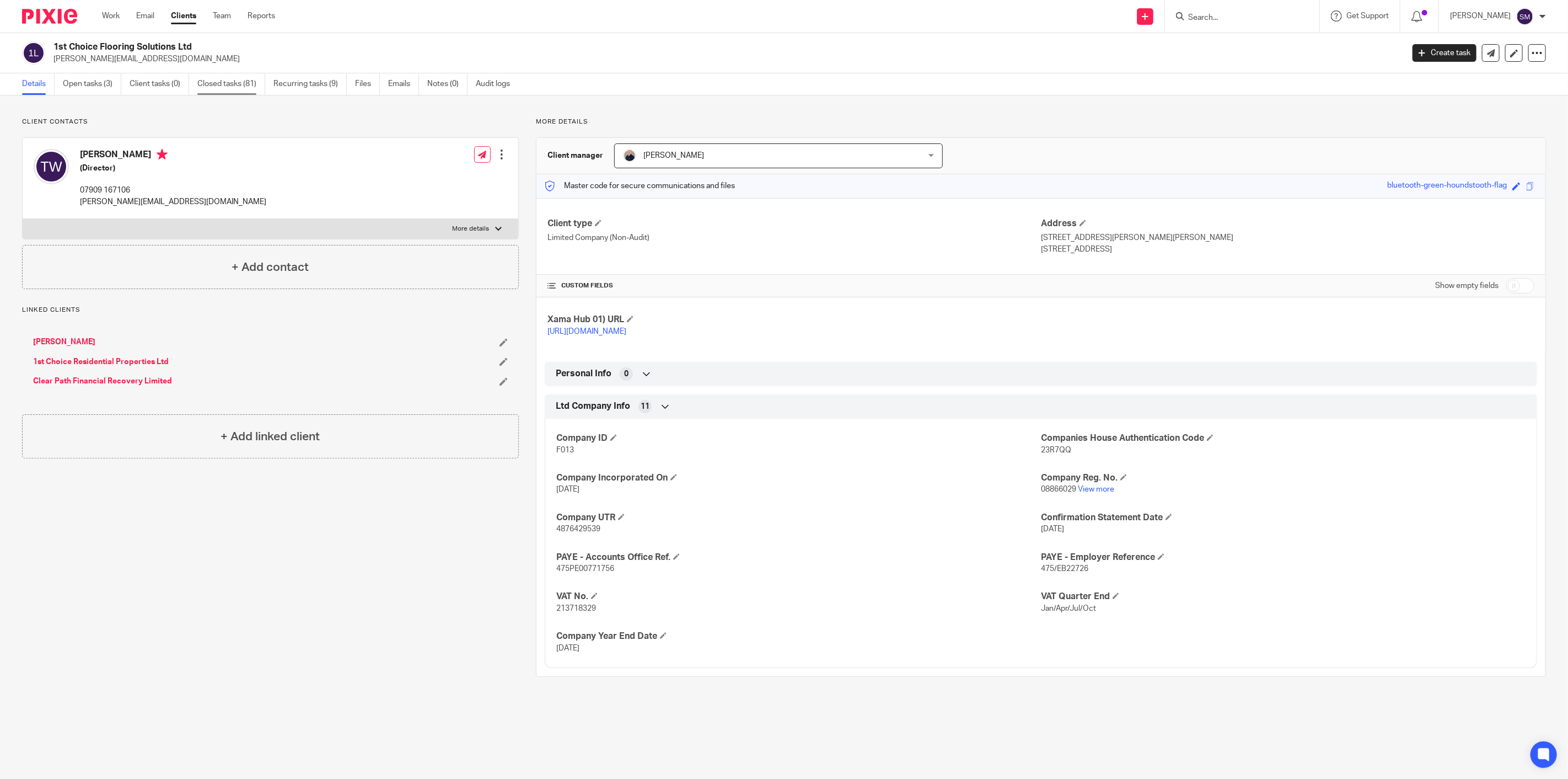
click at [222, 89] on link "Closed tasks (81)" at bounding box center [231, 84] width 68 height 21
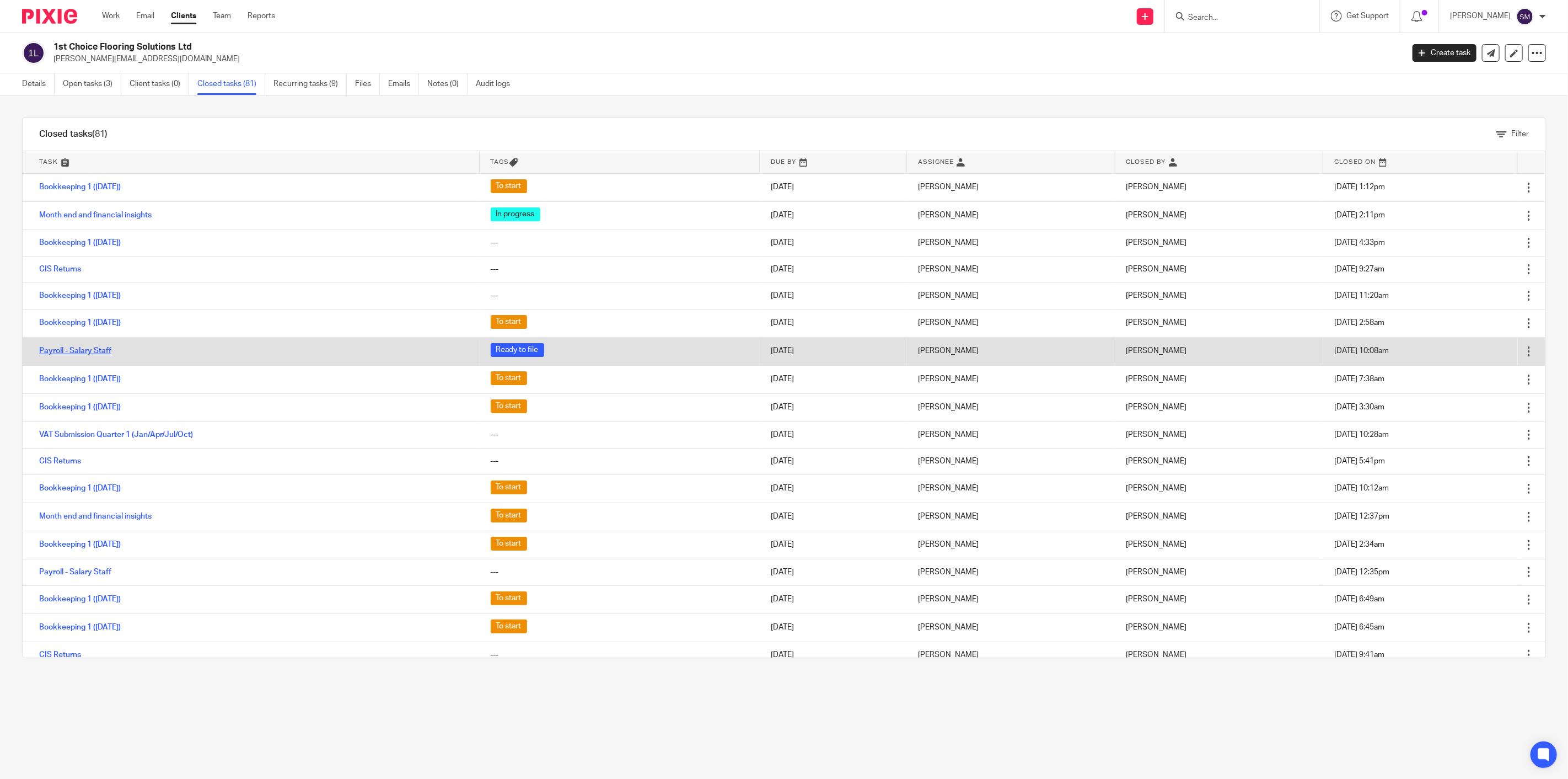
click at [72, 355] on link "Payroll - Salary Staff" at bounding box center [75, 351] width 72 height 8
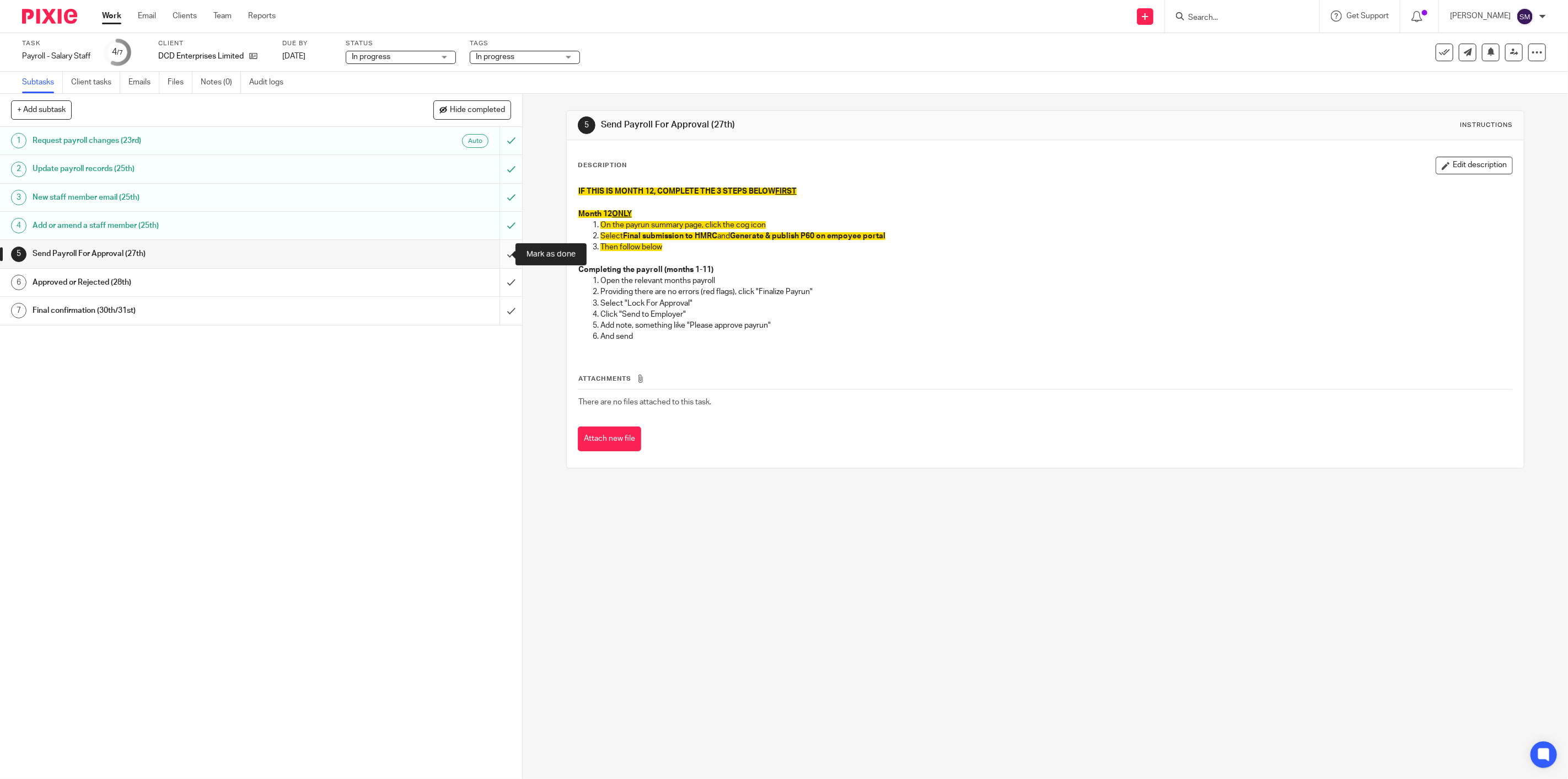
click at [497, 255] on input "submit" at bounding box center [261, 253] width 522 height 28
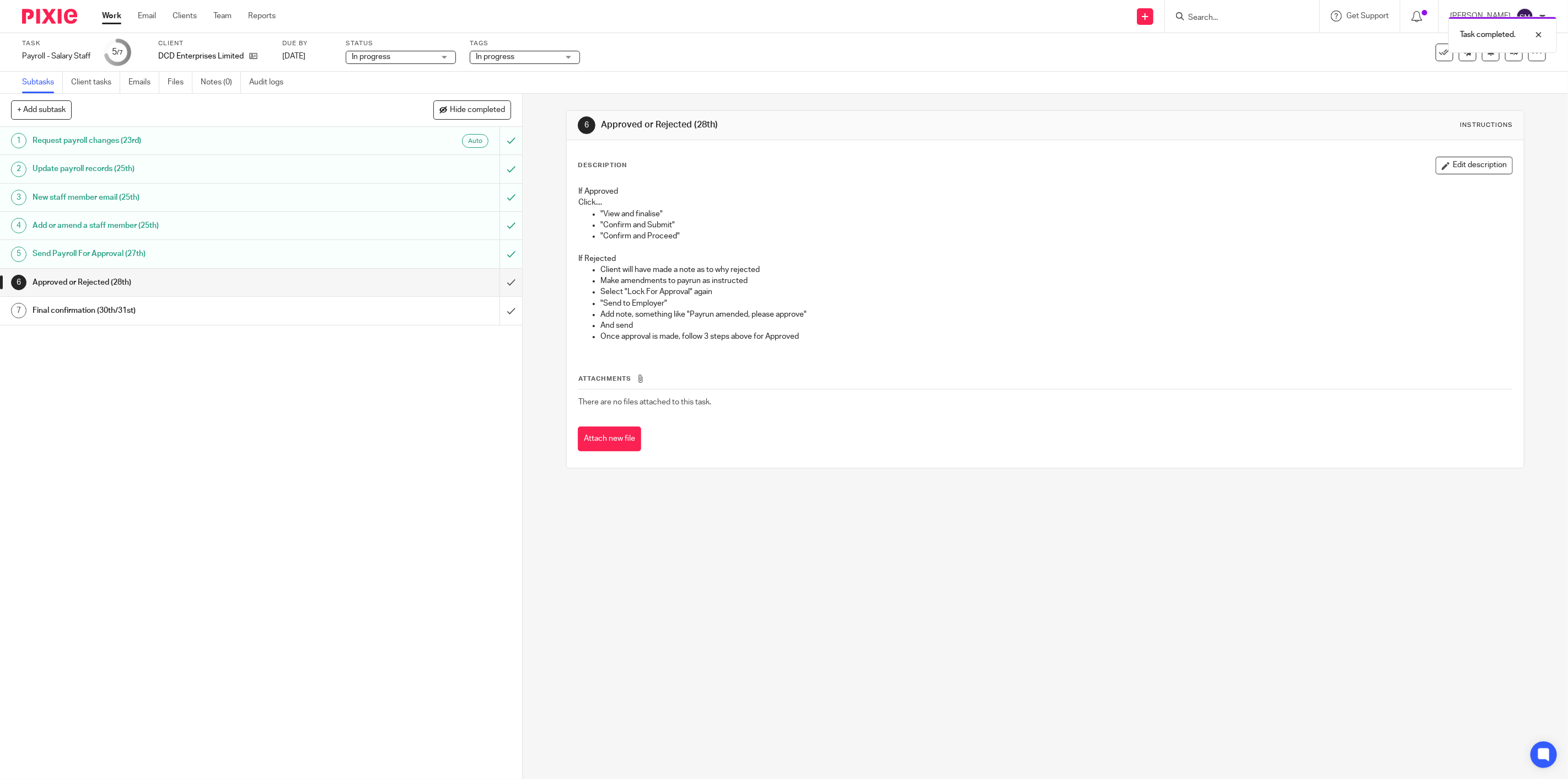
click at [524, 58] on span "In progress" at bounding box center [517, 57] width 83 height 12
click at [522, 123] on li "In progress" at bounding box center [527, 120] width 109 height 22
checkbox input "false"
click at [537, 238] on li "Waiting for signature" at bounding box center [527, 249] width 109 height 22
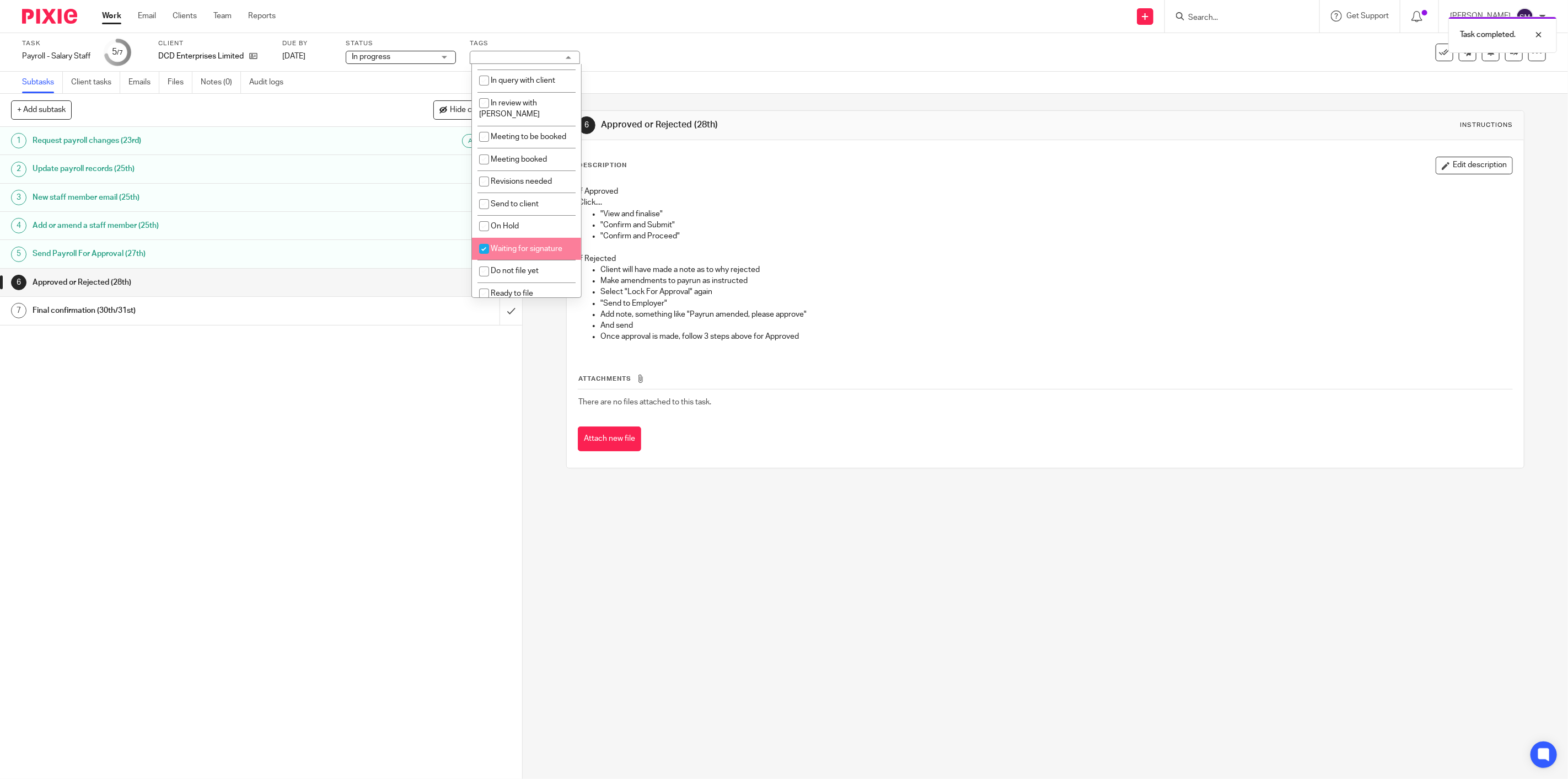
checkbox input "true"
click at [425, 383] on div "1 Request payroll changes (23rd) Auto 2 Update payroll records (25th) 3 New sta…" at bounding box center [261, 452] width 522 height 652
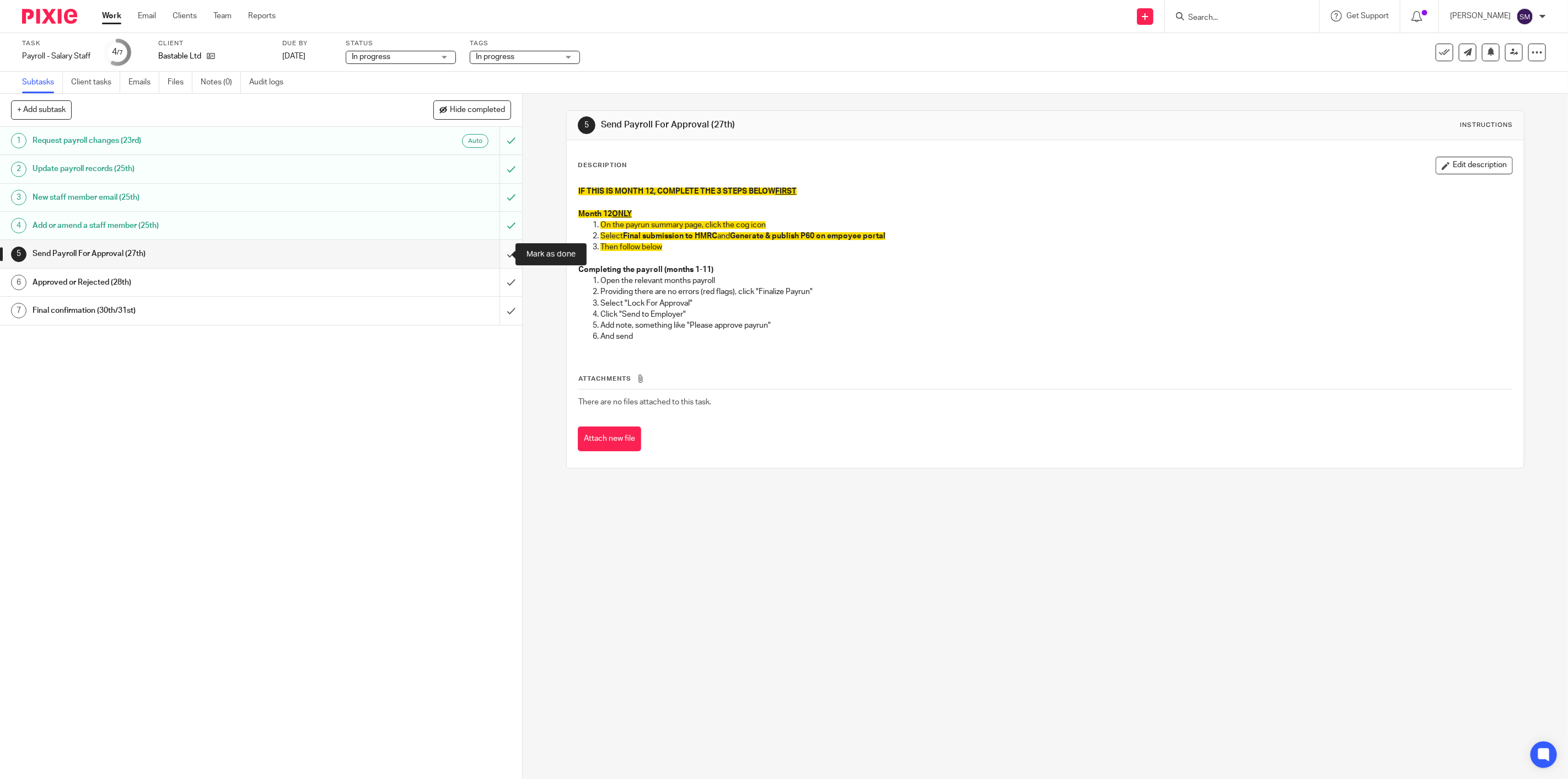
click at [499, 253] on input "submit" at bounding box center [261, 253] width 522 height 28
click at [553, 55] on span "In progress" at bounding box center [517, 57] width 83 height 12
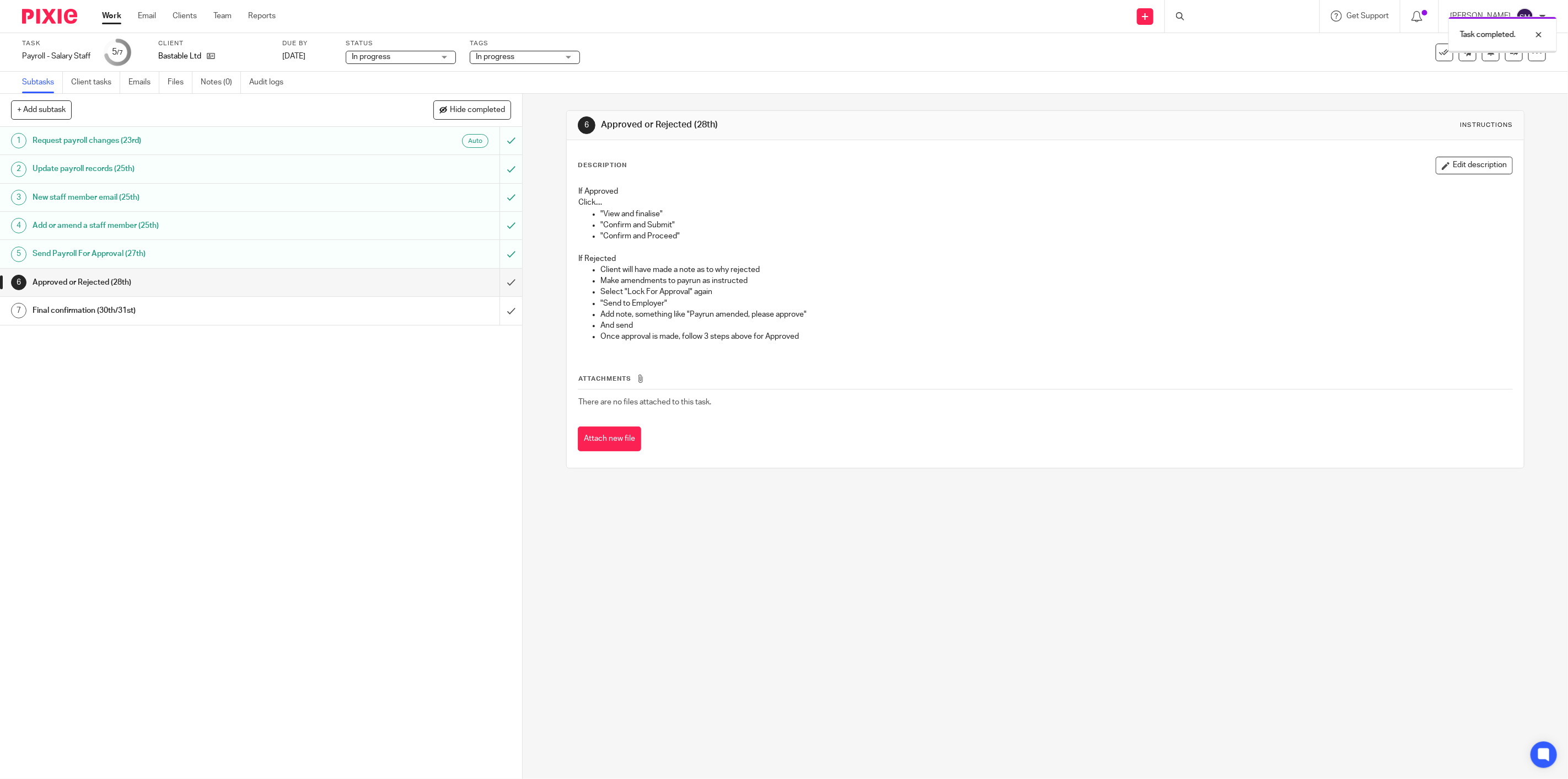
click at [522, 58] on span "In progress" at bounding box center [517, 57] width 83 height 12
click at [513, 122] on span "In progress" at bounding box center [510, 120] width 39 height 8
checkbox input "false"
click at [526, 238] on li "Waiting for signature" at bounding box center [527, 249] width 109 height 22
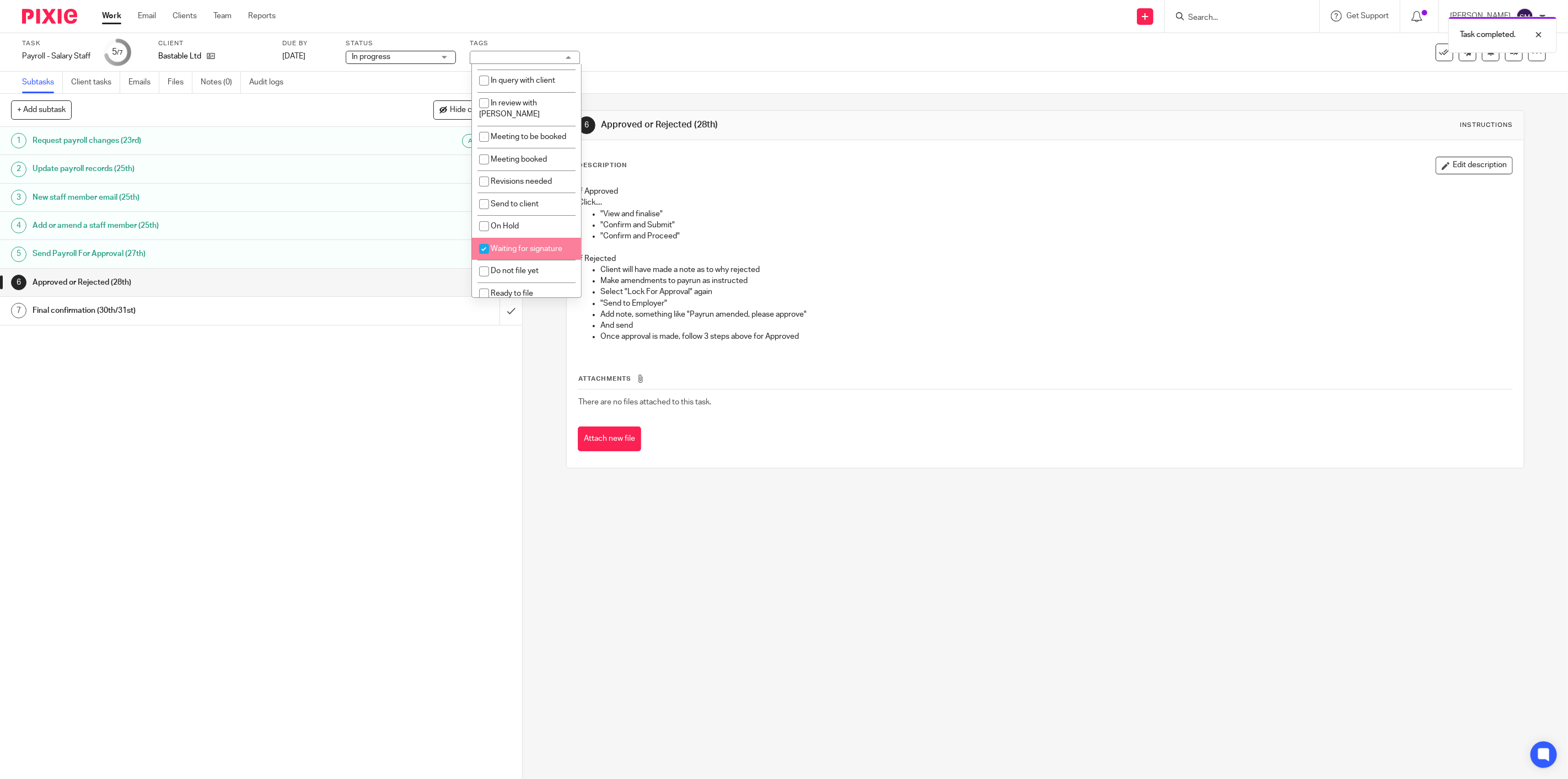
checkbox input "true"
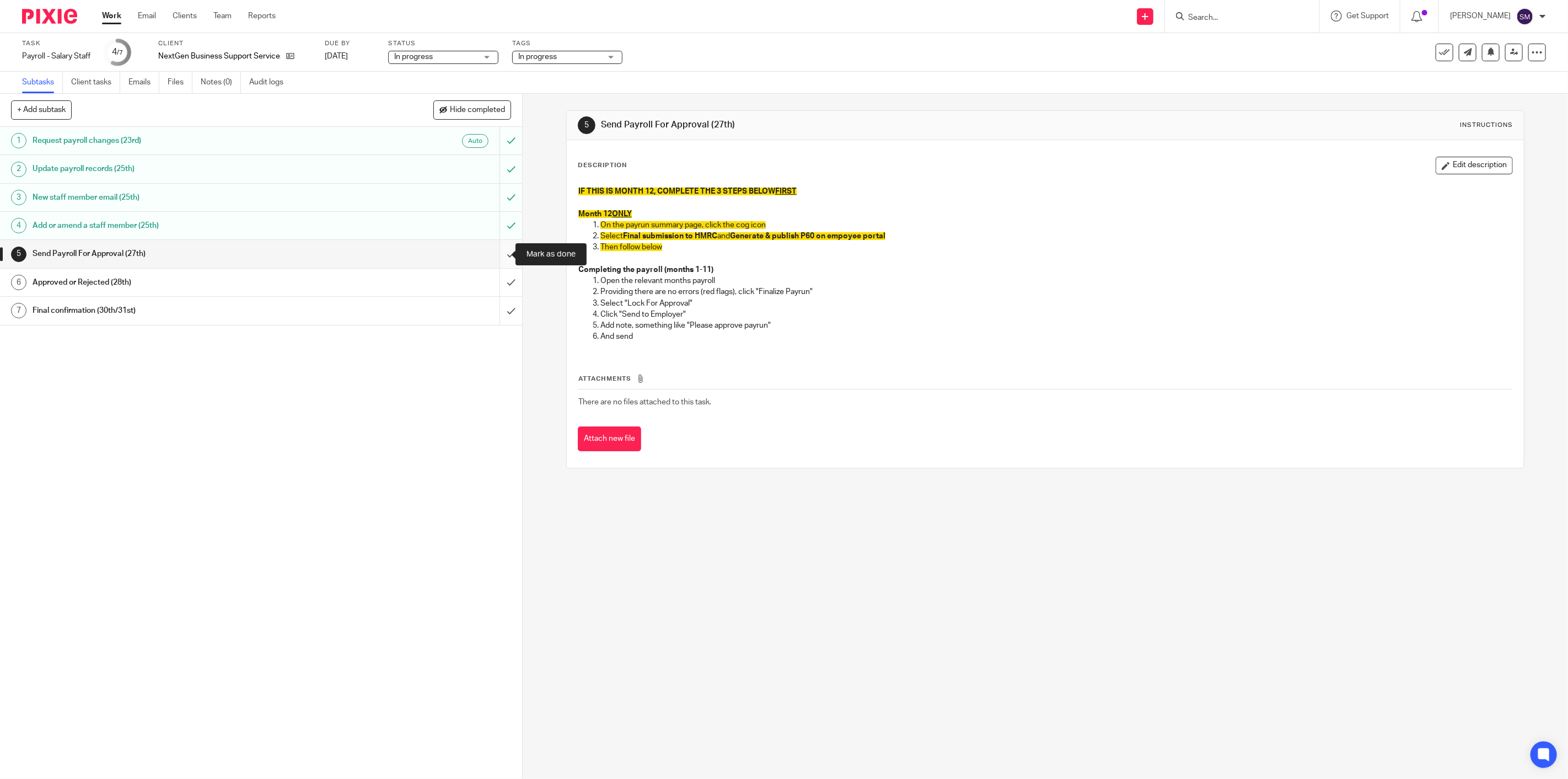
click at [508, 258] on input "submit" at bounding box center [261, 253] width 522 height 28
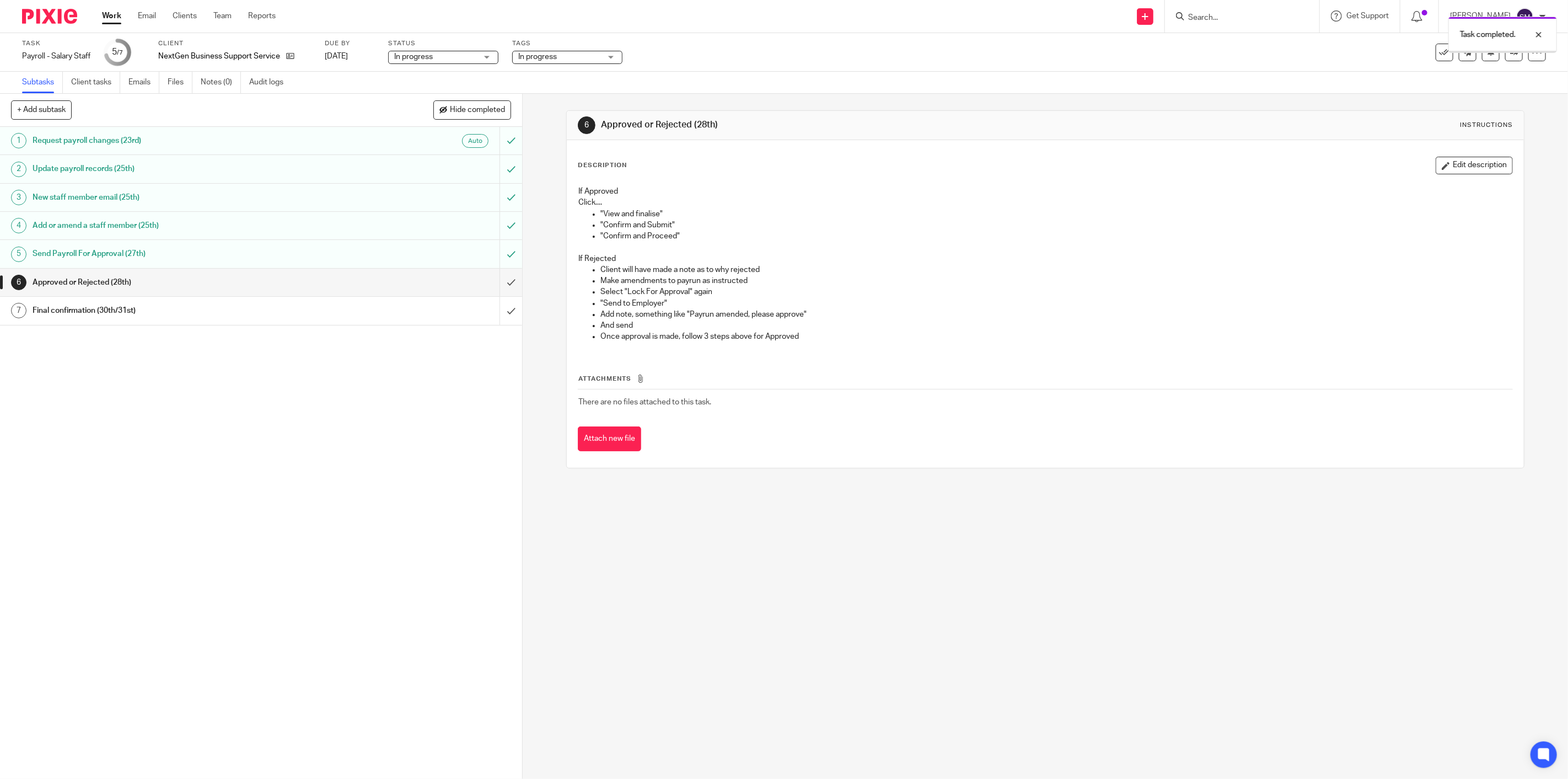
click at [571, 54] on span "In progress" at bounding box center [560, 57] width 83 height 12
click at [548, 112] on li "In progress" at bounding box center [569, 120] width 109 height 22
checkbox input "false"
click at [560, 245] on li "Waiting for signature" at bounding box center [569, 249] width 109 height 22
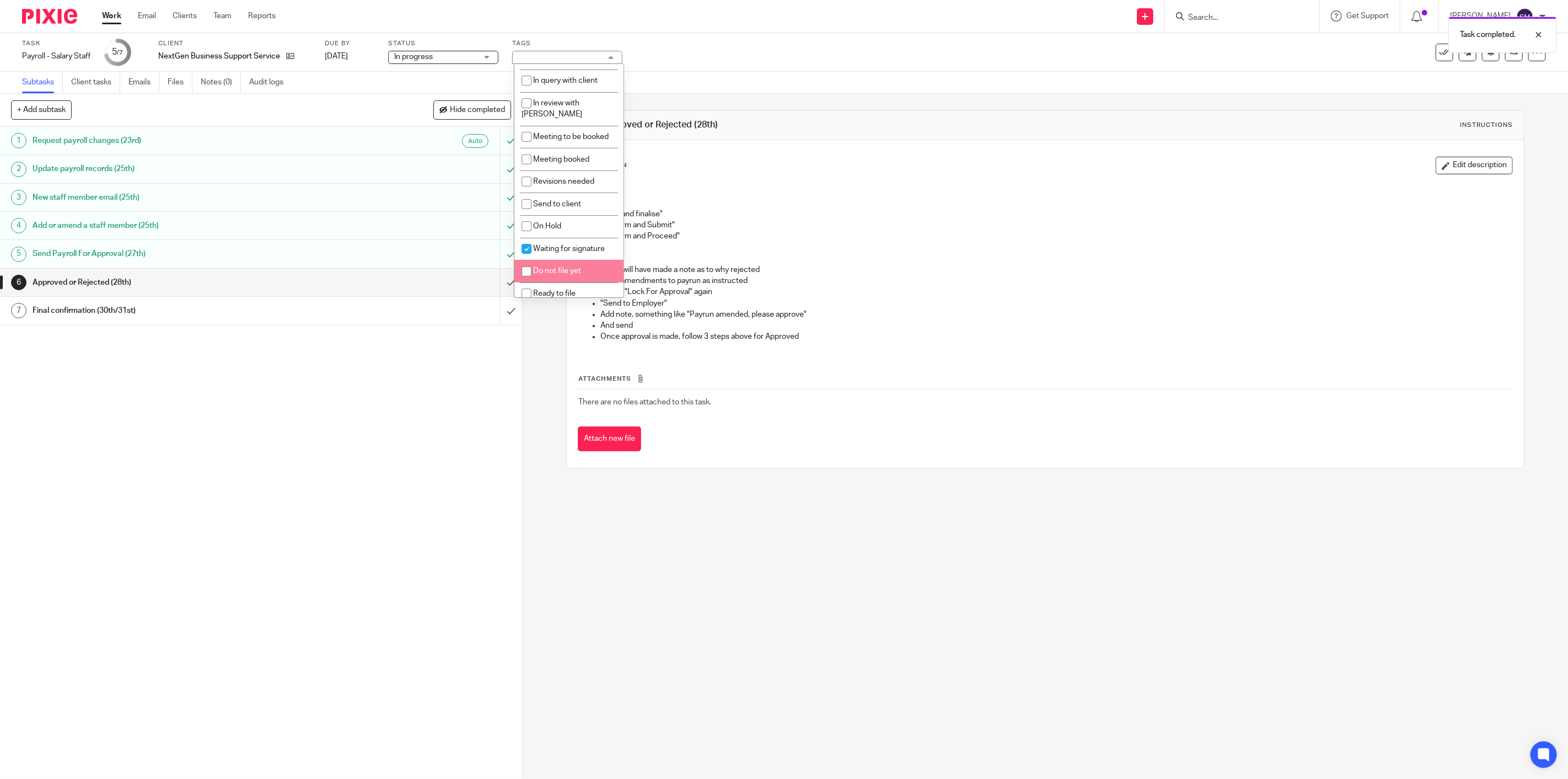
checkbox input "true"
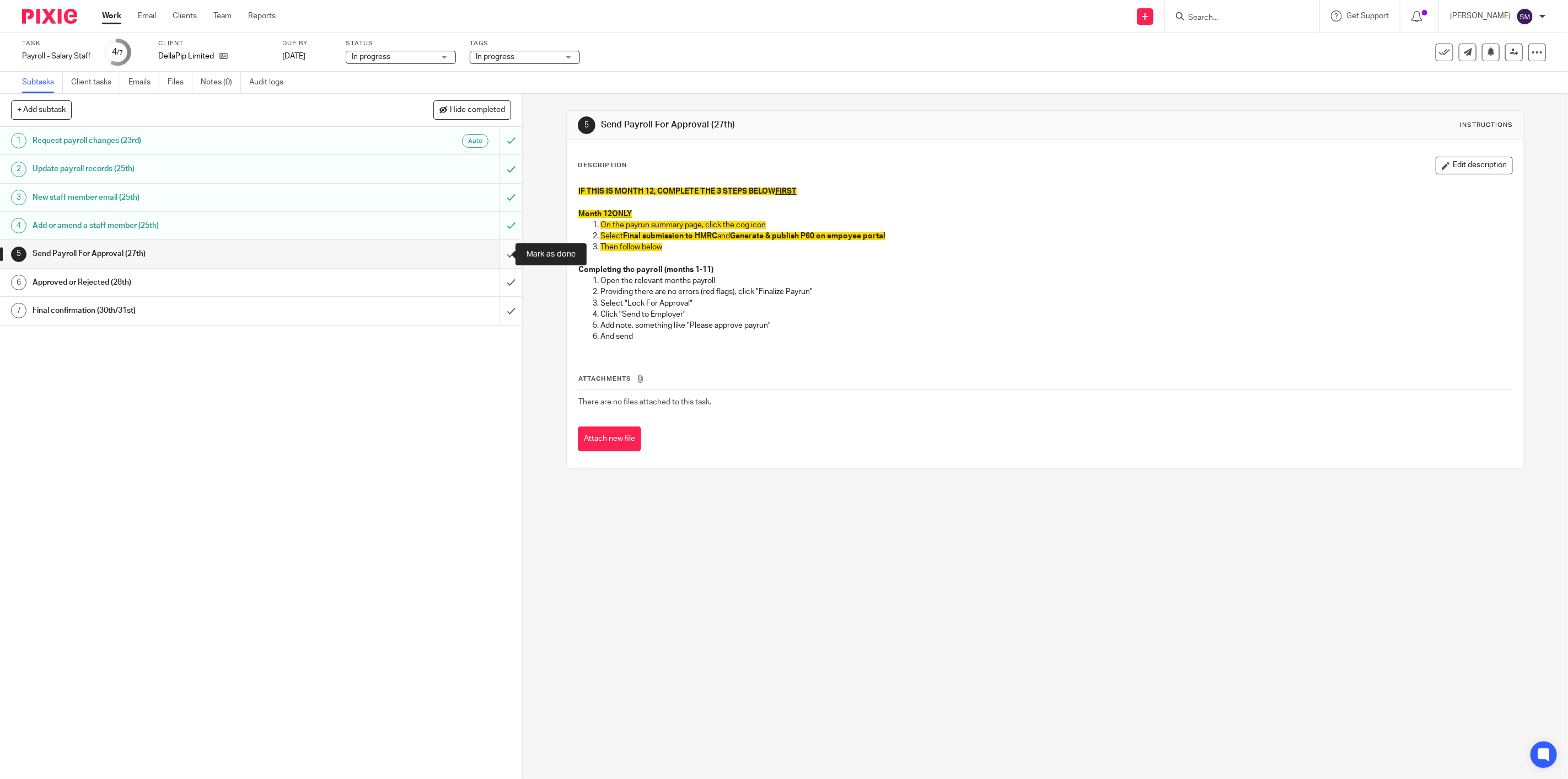
click at [497, 251] on input "submit" at bounding box center [261, 253] width 522 height 28
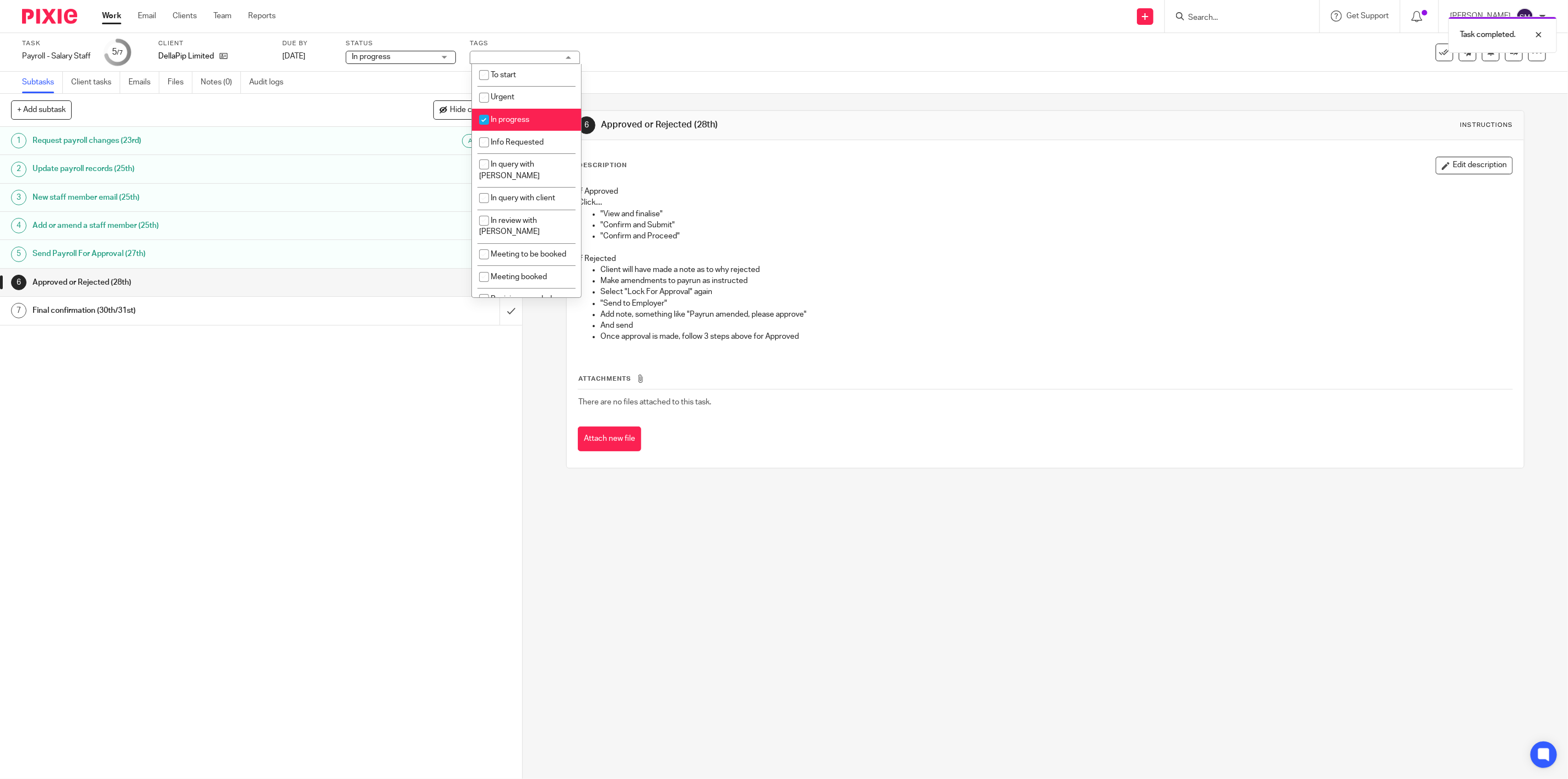
click at [526, 116] on li "In progress" at bounding box center [527, 120] width 109 height 22
checkbox input "false"
click at [537, 246] on li "Waiting for signature" at bounding box center [527, 249] width 109 height 22
checkbox input "true"
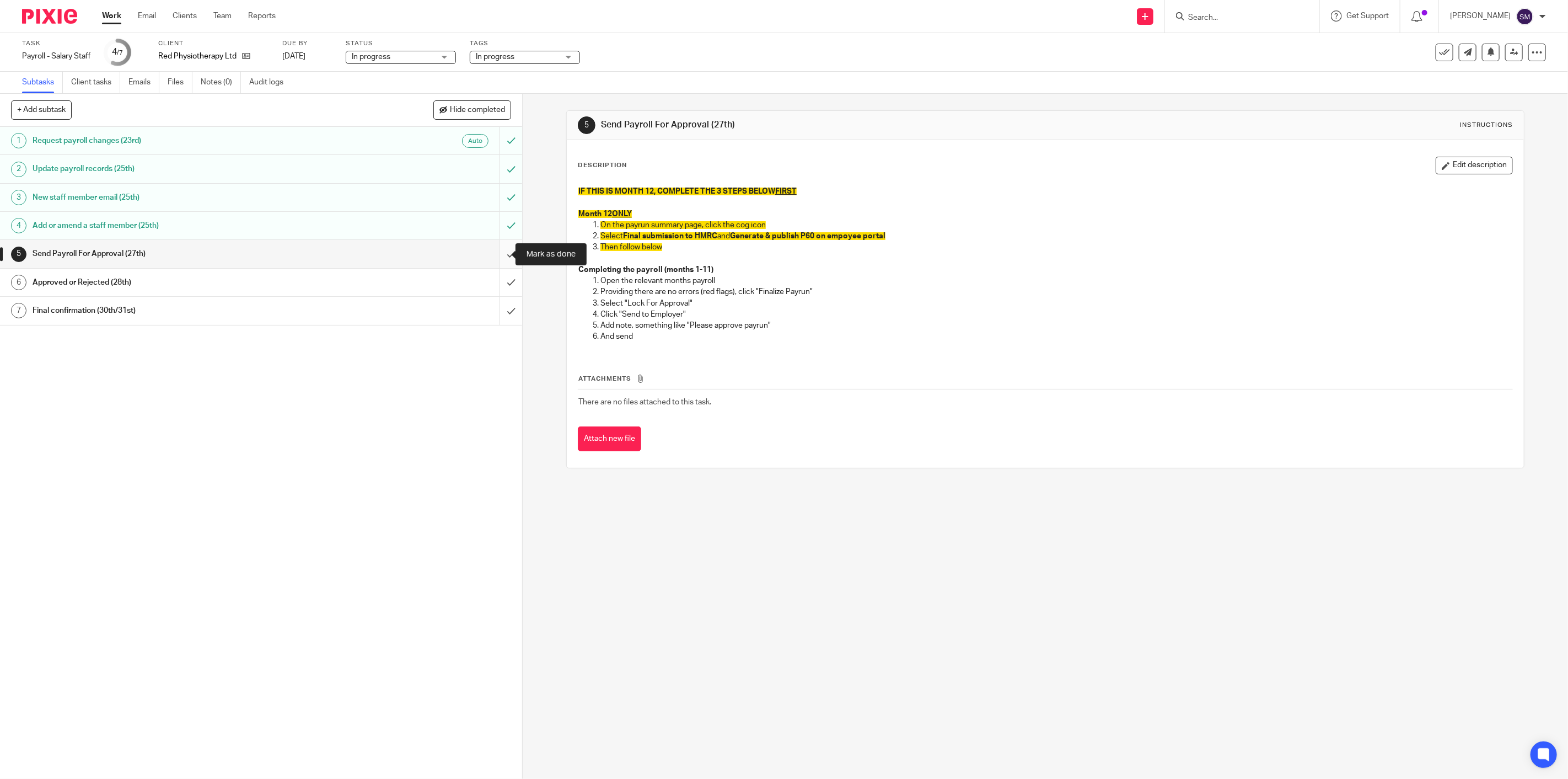
click at [497, 256] on input "submit" at bounding box center [261, 253] width 522 height 28
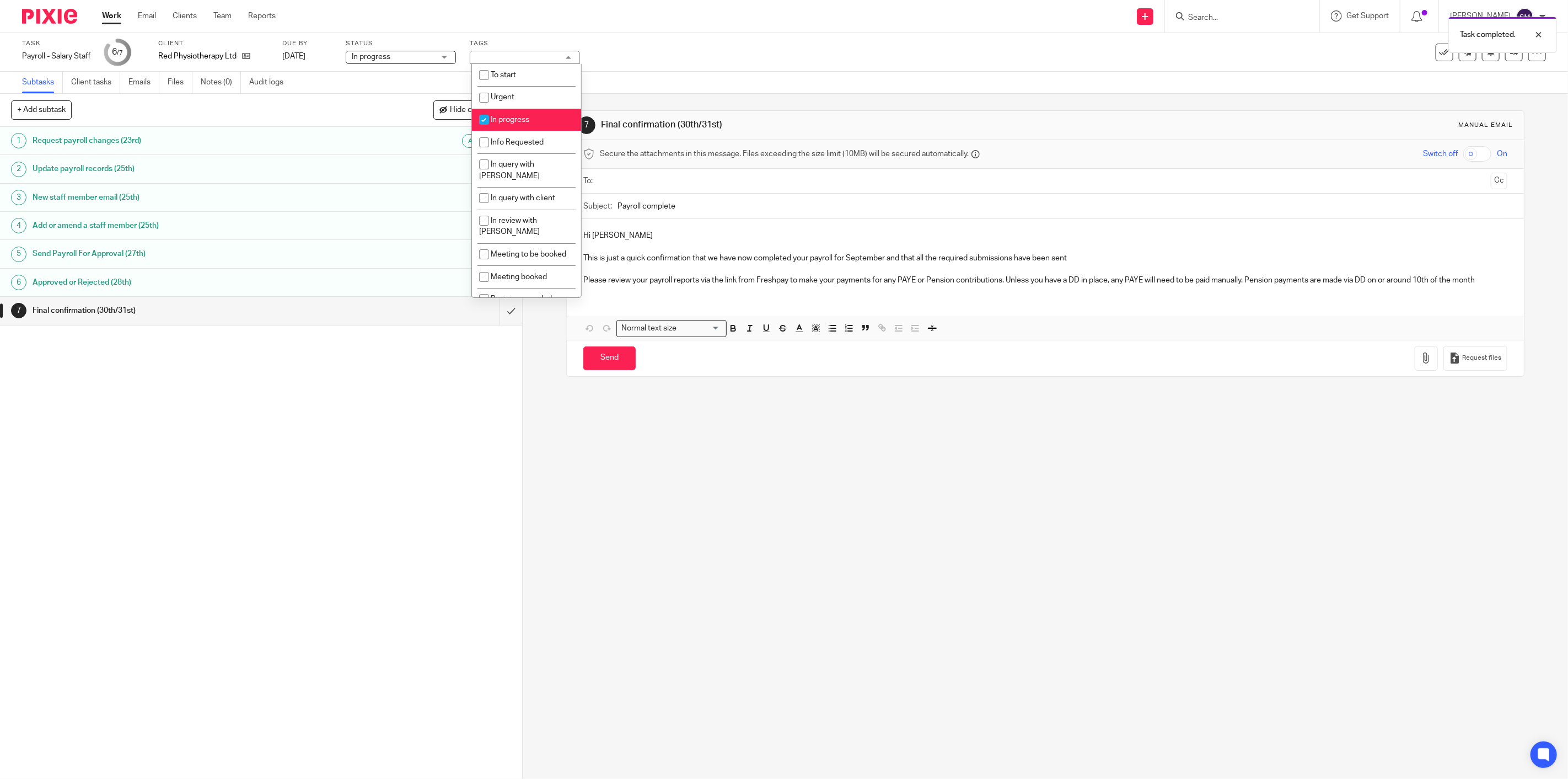
click at [513, 117] on span "In progress" at bounding box center [510, 120] width 39 height 8
checkbox input "false"
drag, startPoint x: 513, startPoint y: 285, endPoint x: 522, endPoint y: 300, distance: 17.5
click at [513, 290] on span "Ready to file" at bounding box center [512, 294] width 42 height 8
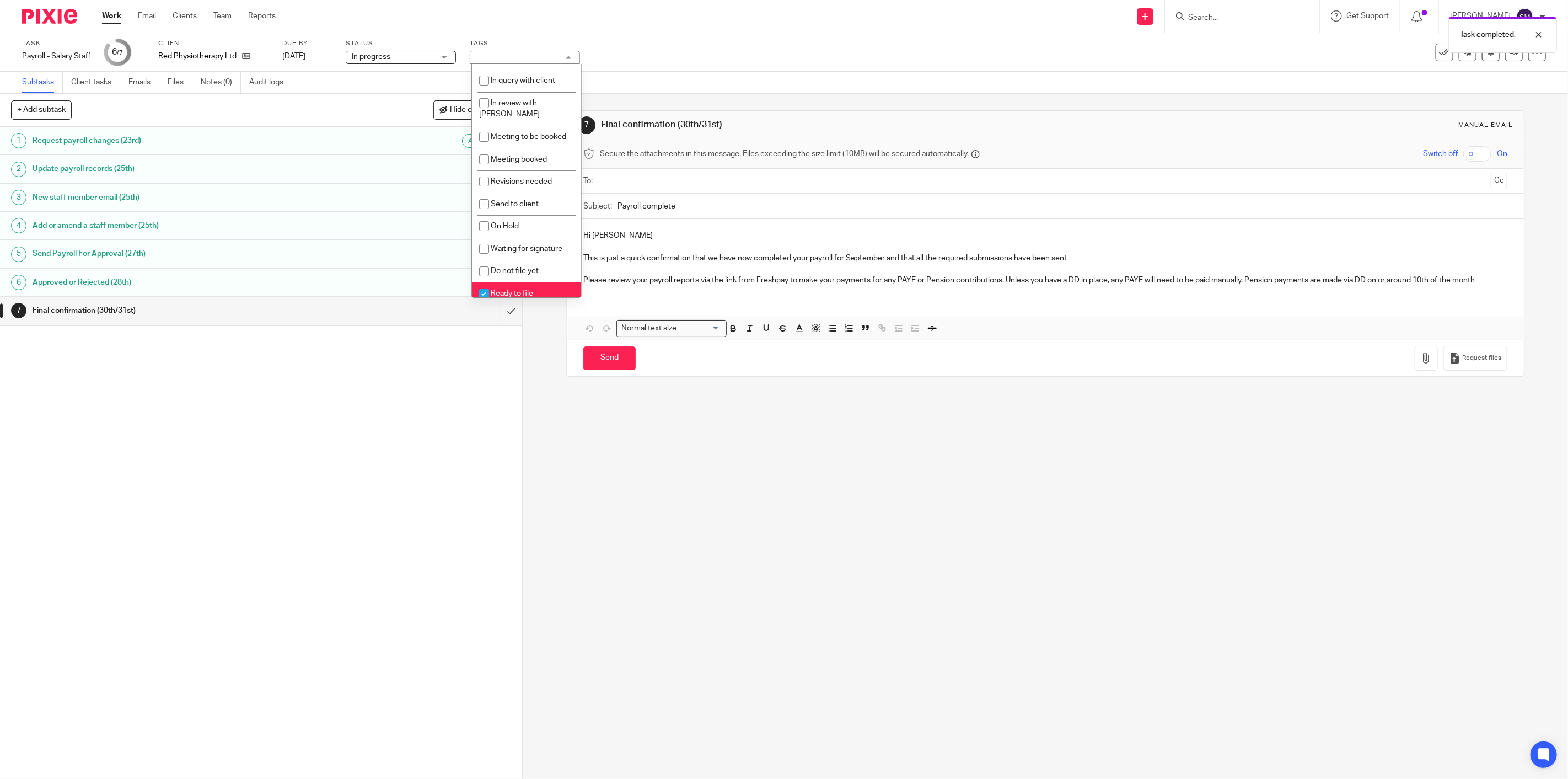
click at [449, 394] on div "1 Request payroll changes (23rd) Auto 2 Update payroll records (25th) 3 New sta…" at bounding box center [261, 452] width 522 height 652
click at [544, 62] on span "Ready to file" at bounding box center [517, 57] width 83 height 12
click at [287, 409] on div "1 Request payroll changes (23rd) Auto 2 Update payroll records (25th) 3 New sta…" at bounding box center [261, 452] width 522 height 652
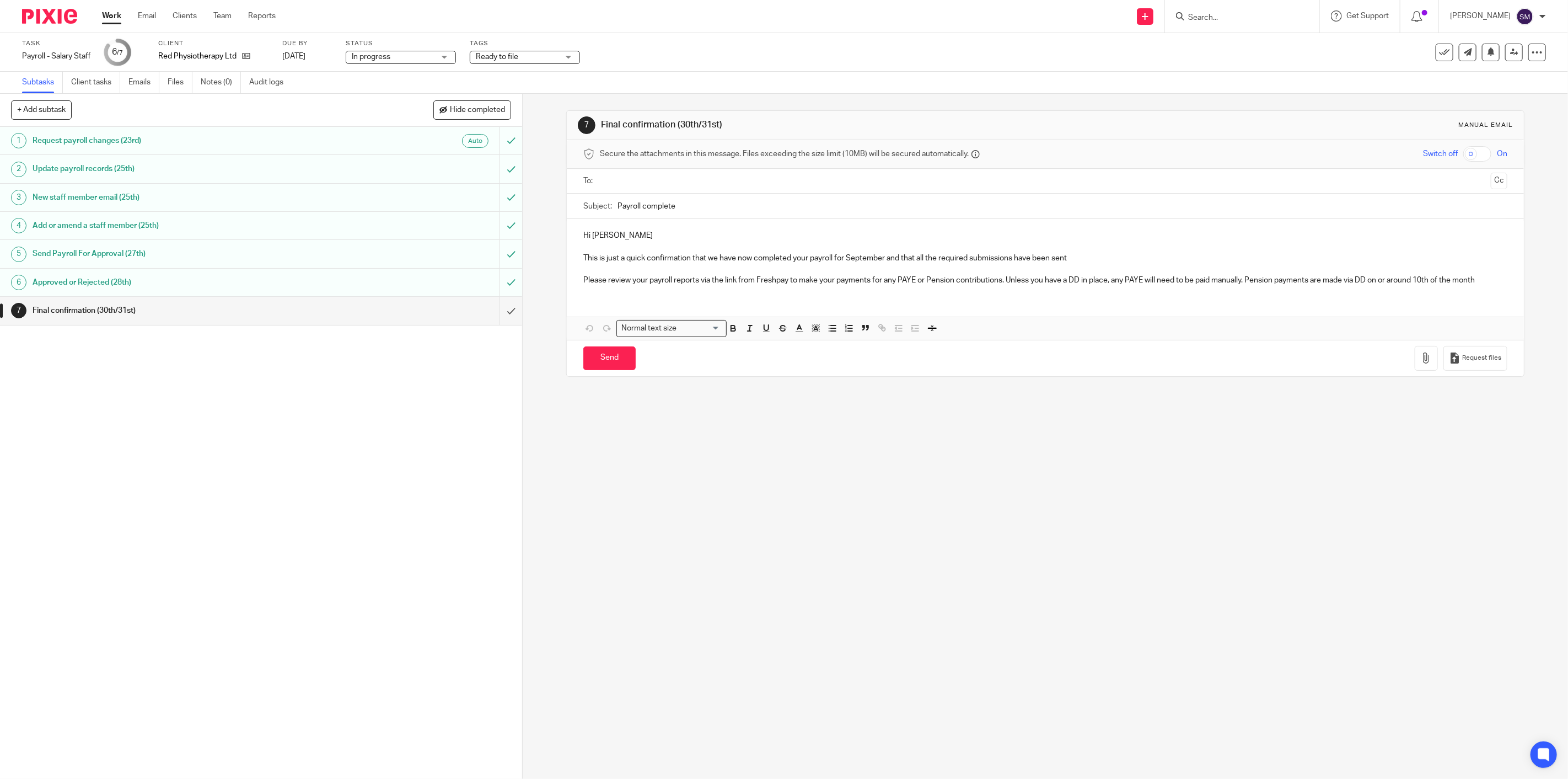
click at [507, 57] on span "Ready to file" at bounding box center [497, 57] width 42 height 8
click at [513, 282] on li "Ready to file" at bounding box center [527, 293] width 109 height 22
checkbox input "false"
click at [508, 120] on span "In progress" at bounding box center [510, 120] width 39 height 8
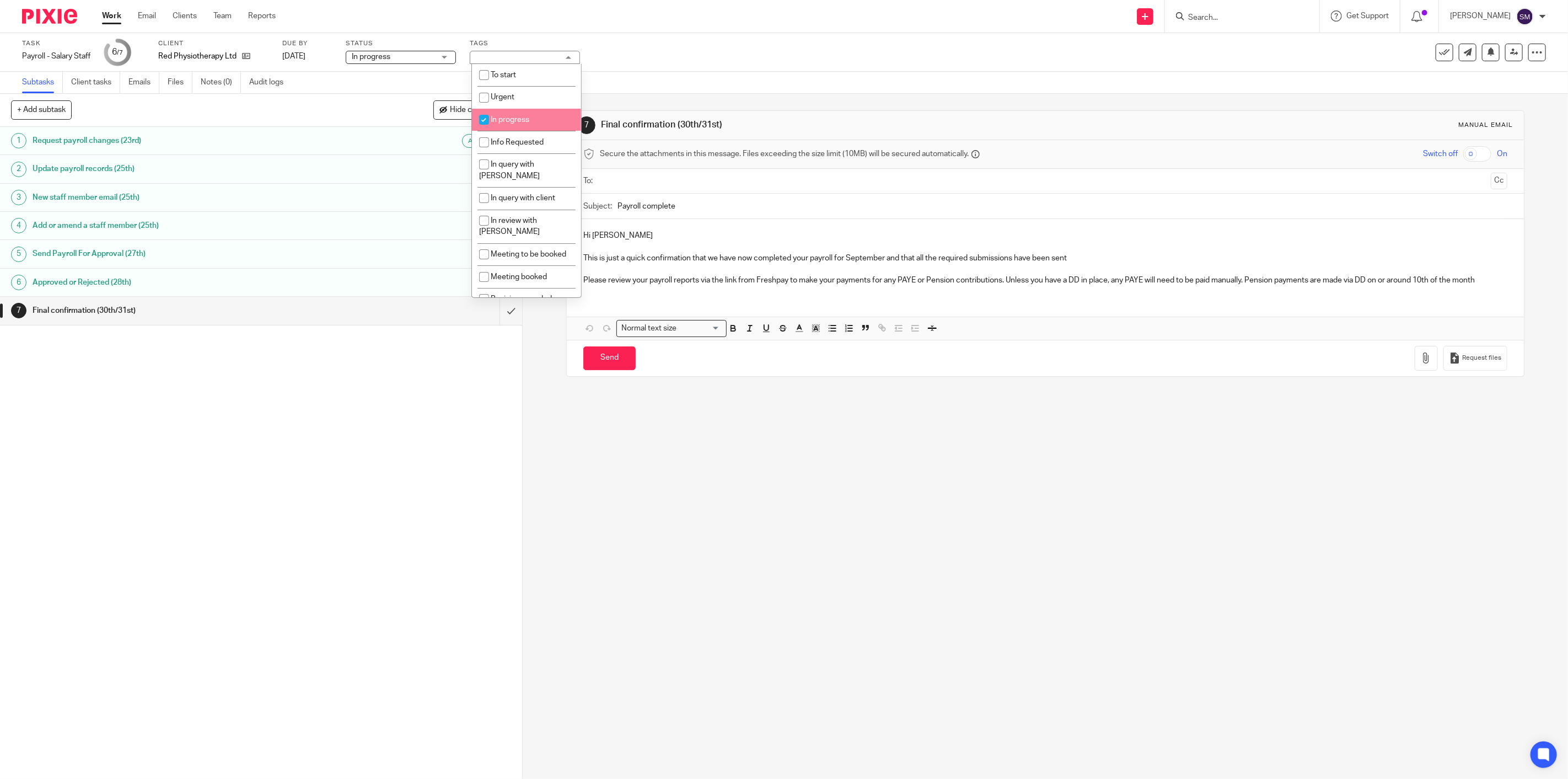
checkbox input "true"
click at [412, 361] on div "1 Request payroll changes (23rd) Auto 2 Update payroll records (25th) 3 New sta…" at bounding box center [261, 452] width 522 height 652
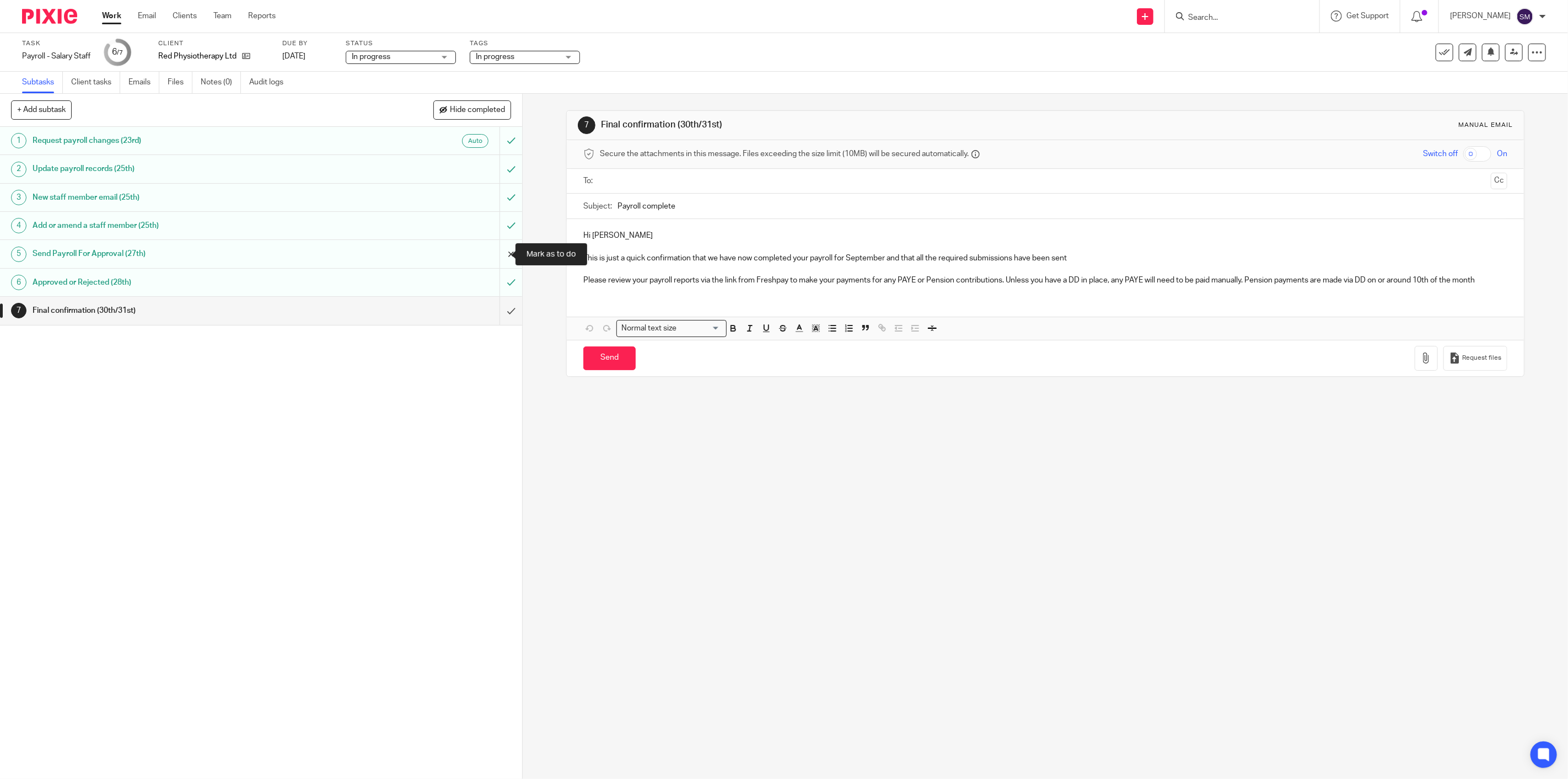
click at [497, 251] on input "submit" at bounding box center [261, 253] width 522 height 28
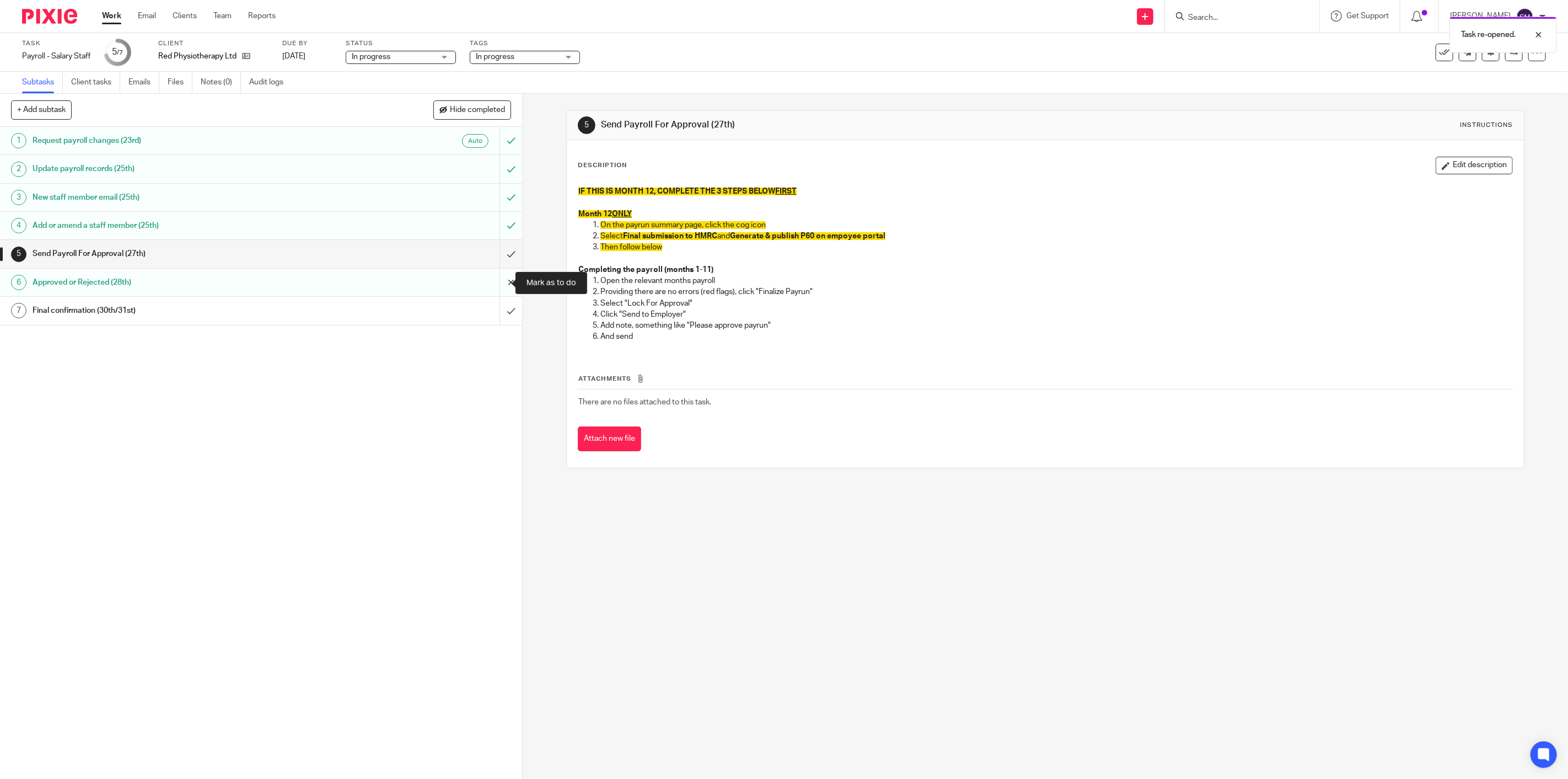
click at [492, 284] on input "submit" at bounding box center [261, 282] width 522 height 28
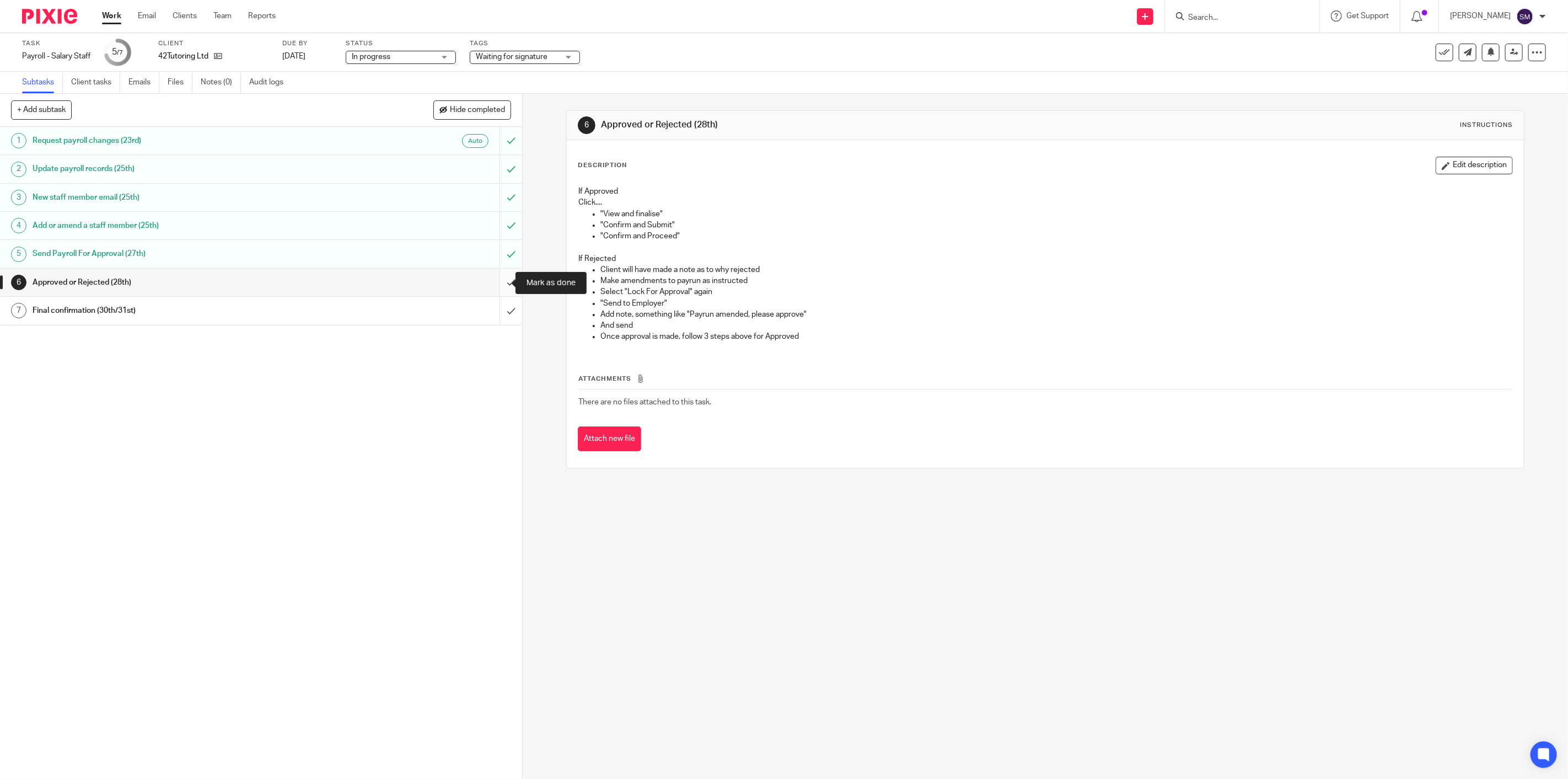
click at [496, 282] on input "submit" at bounding box center [261, 282] width 522 height 28
click at [495, 287] on input "submit" at bounding box center [261, 282] width 522 height 28
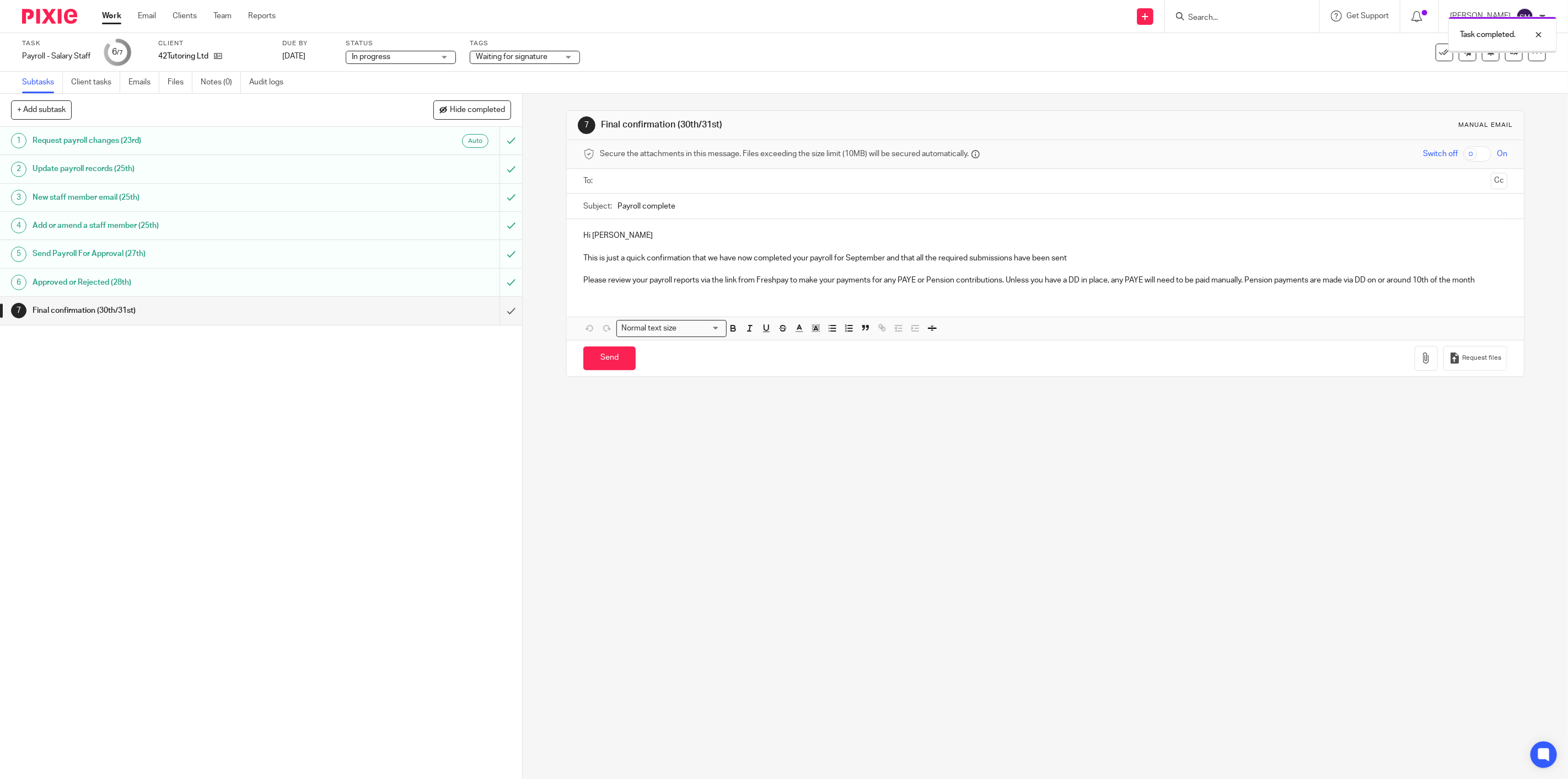
click at [528, 55] on span "Waiting for signature" at bounding box center [512, 57] width 72 height 8
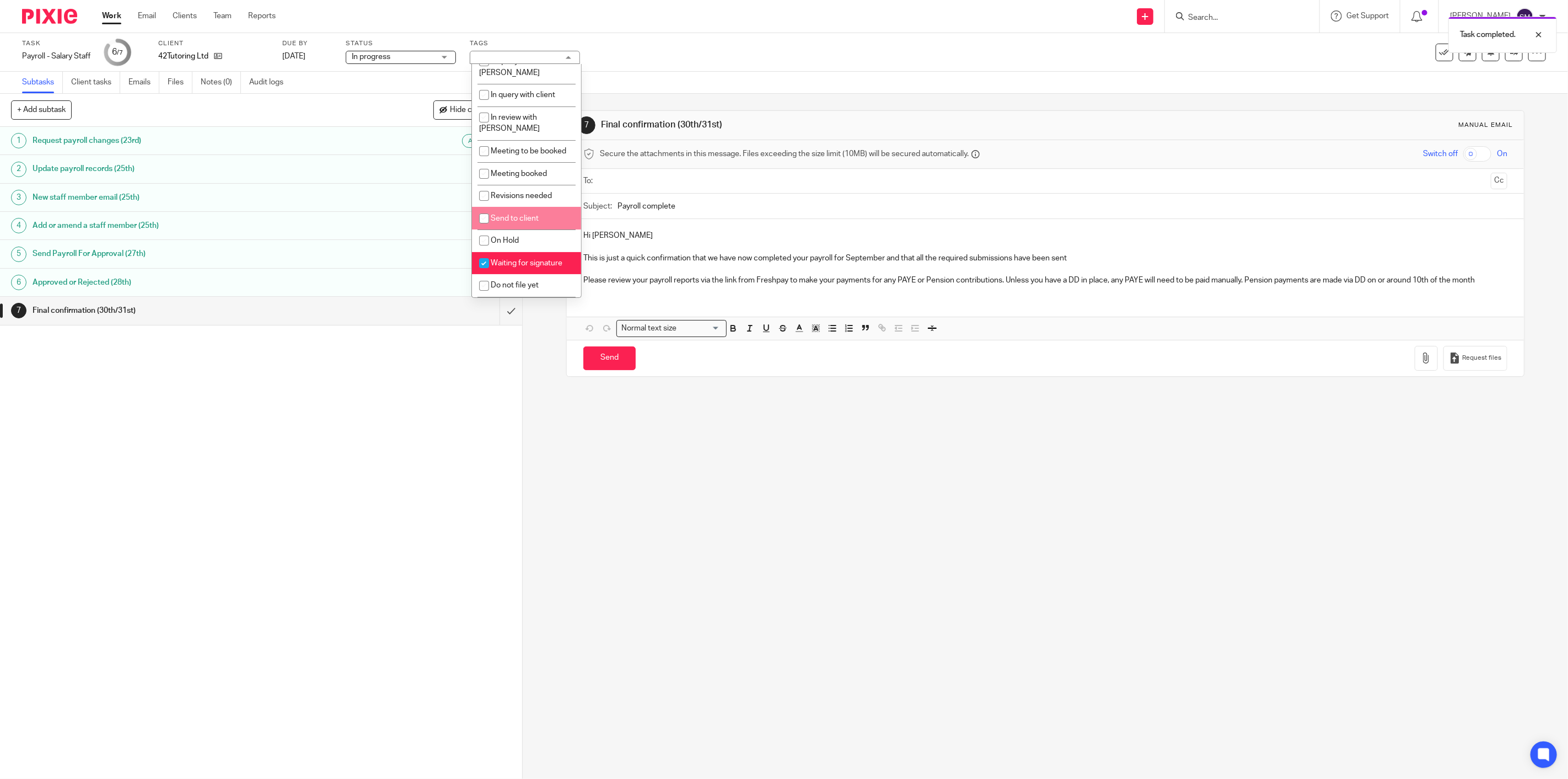
scroll to position [118, 0]
drag, startPoint x: 510, startPoint y: 240, endPoint x: 521, endPoint y: 255, distance: 18.6
click at [510, 245] on span "Waiting for signature" at bounding box center [527, 249] width 72 height 8
checkbox input "false"
click at [505, 282] on li "Ready to file" at bounding box center [527, 293] width 109 height 22
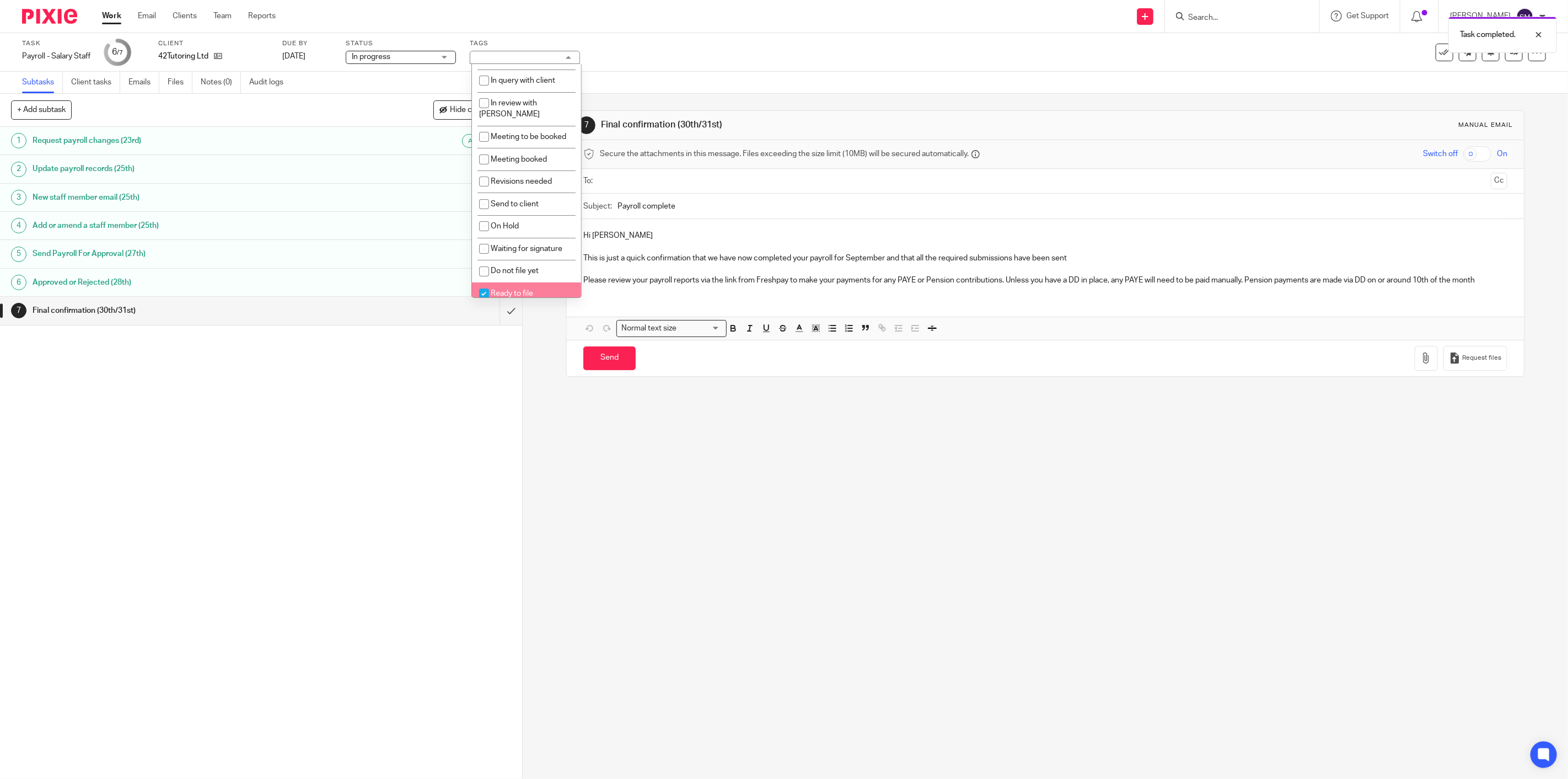
checkbox input "true"
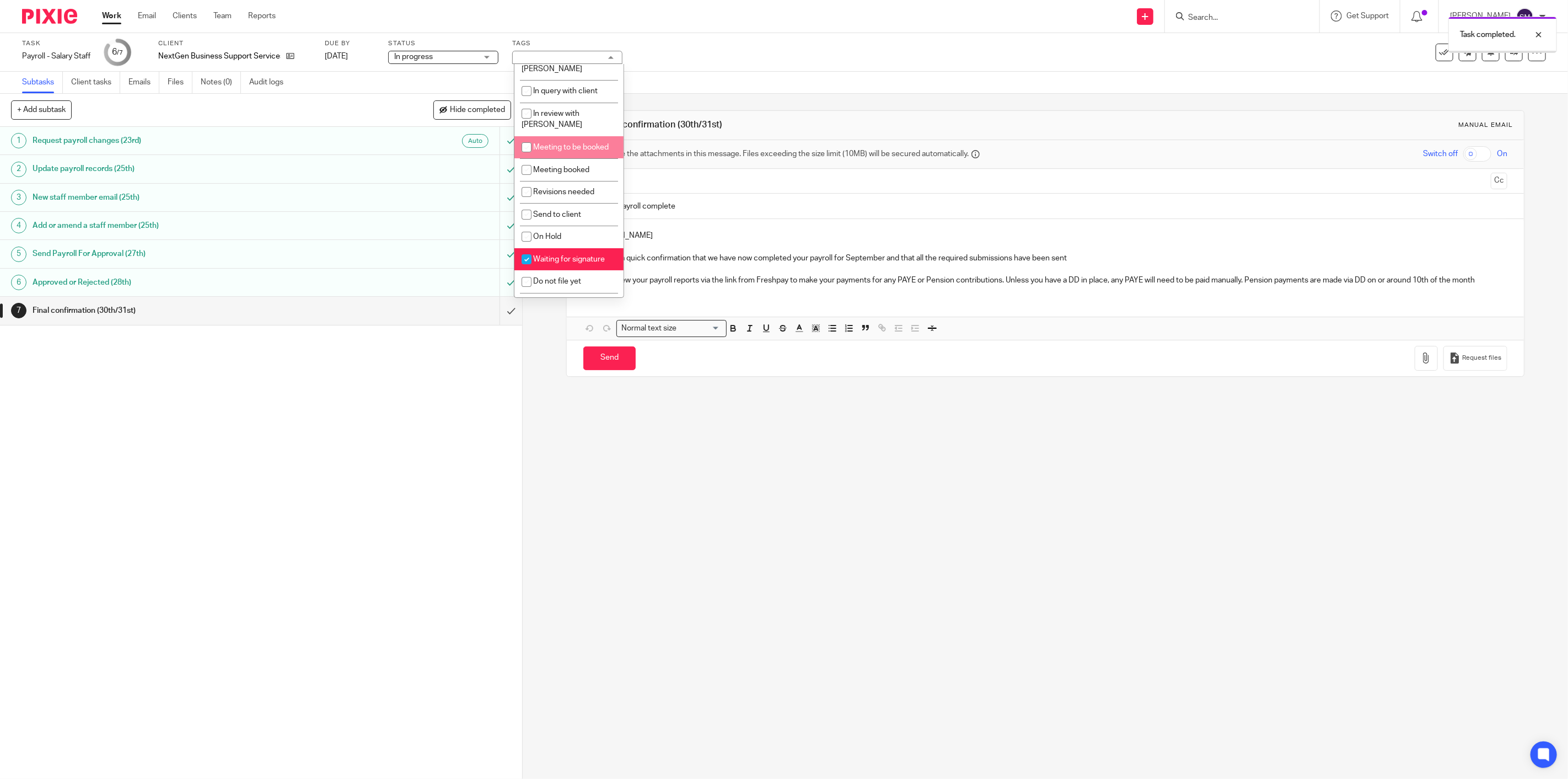
scroll to position [118, 0]
click at [558, 245] on span "Waiting for signature" at bounding box center [569, 249] width 72 height 8
checkbox input "false"
click at [539, 289] on li "Ready to file" at bounding box center [569, 293] width 109 height 22
checkbox input "true"
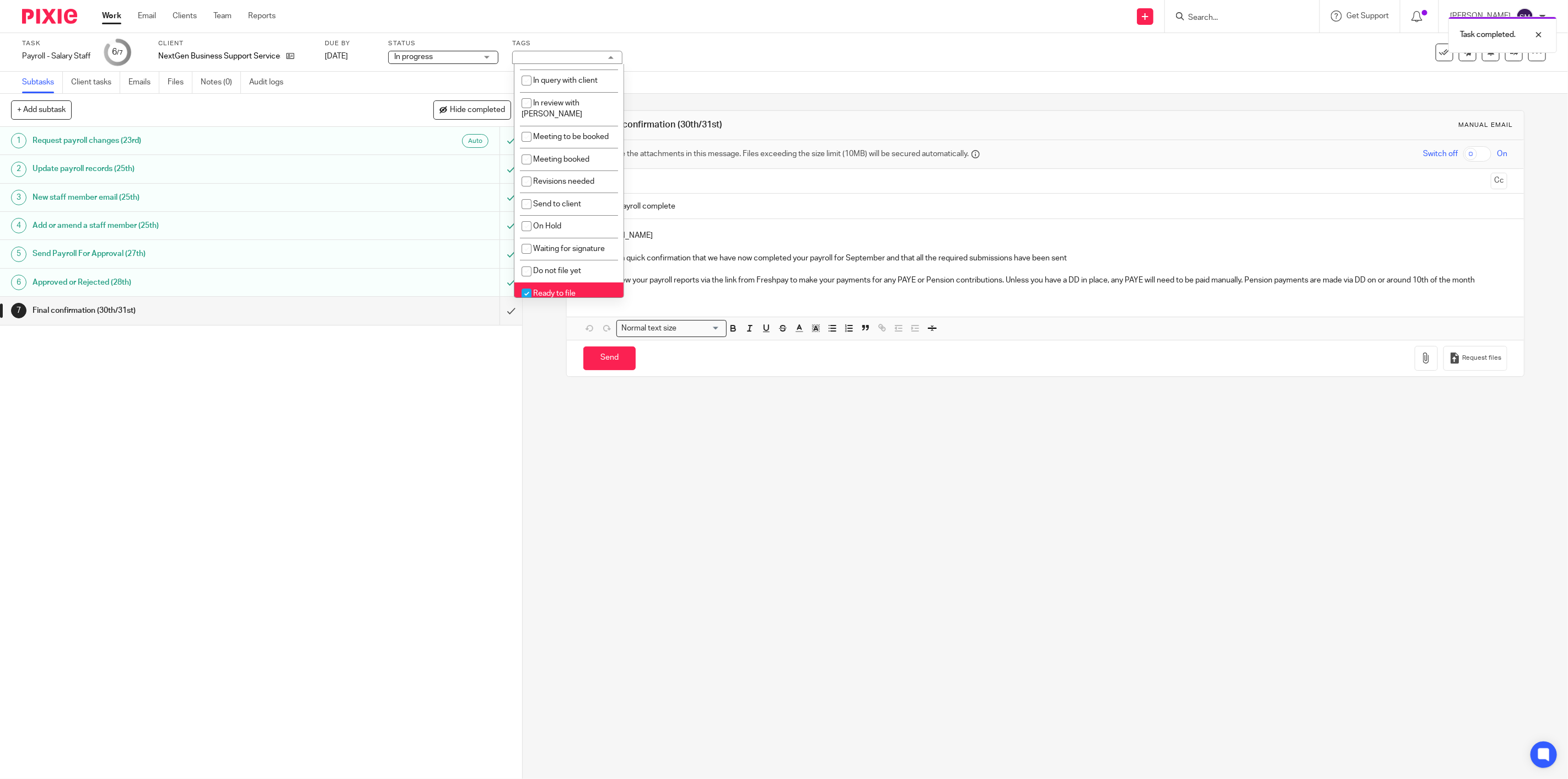
click at [680, 439] on div "7 Final confirmation (30th/31st) Manual email Secure the attachments in this me…" at bounding box center [1045, 436] width 1046 height 685
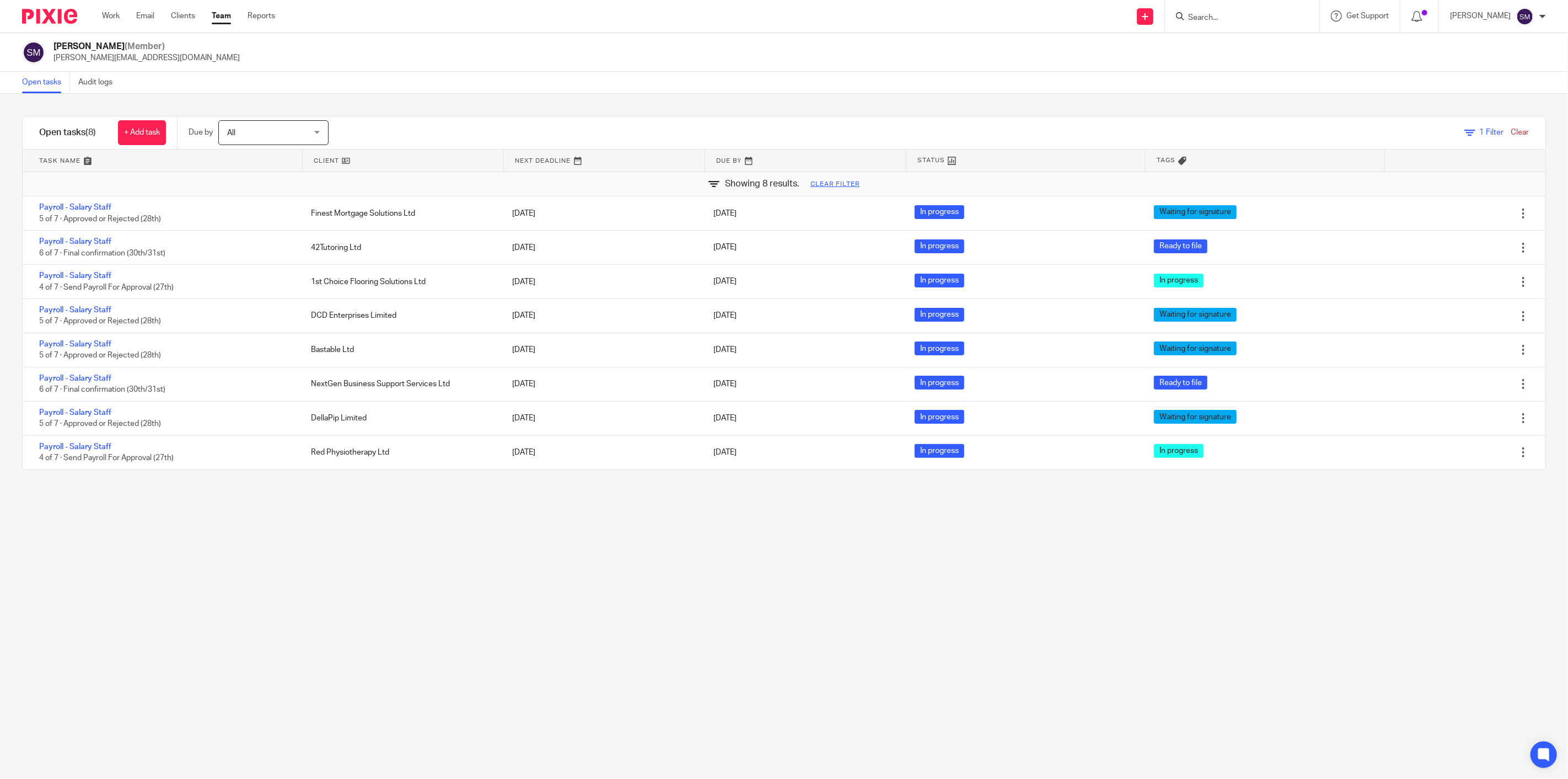
click at [1480, 130] on span "1" at bounding box center [1482, 132] width 4 height 8
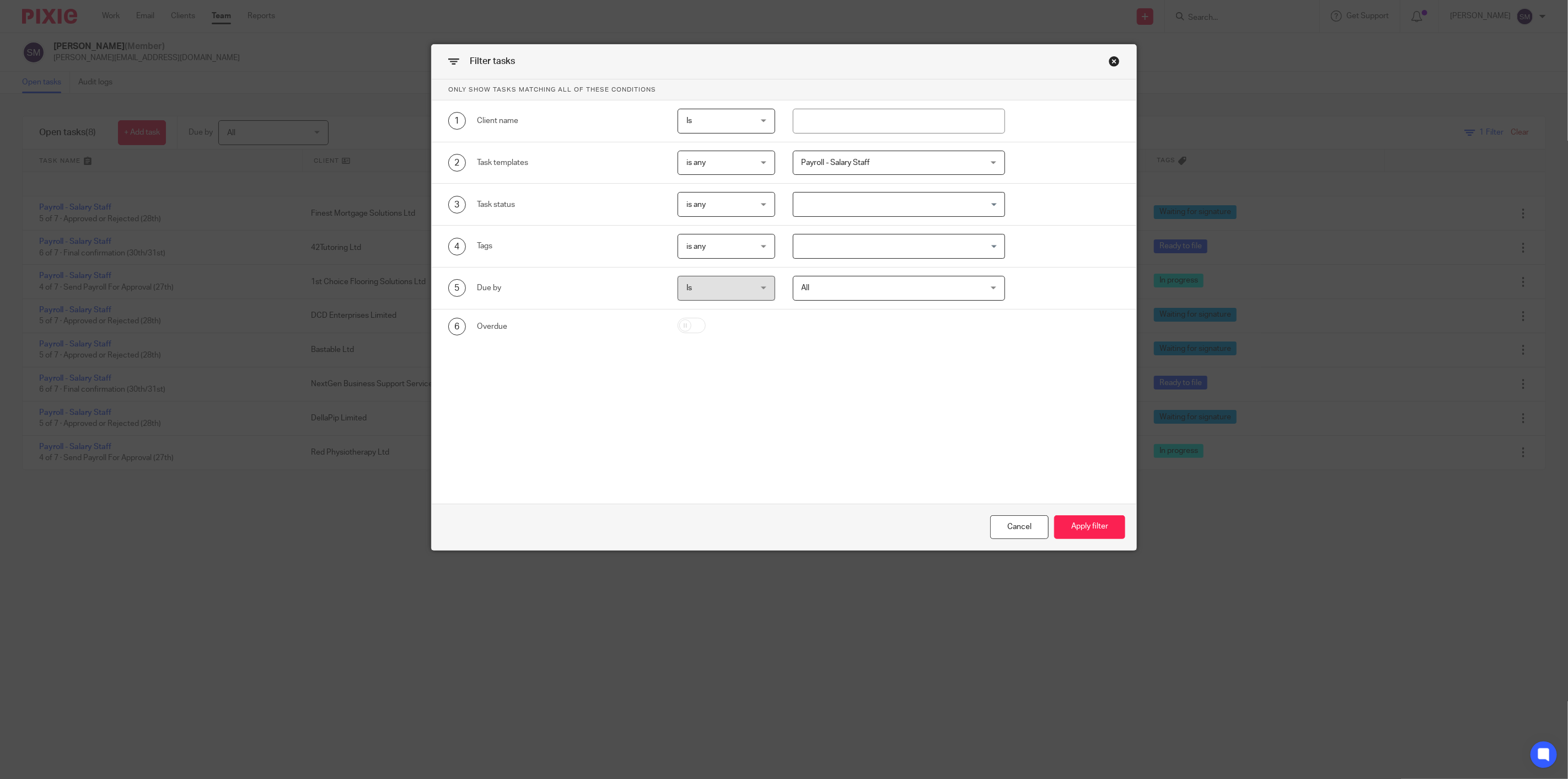
click at [896, 166] on span "Payroll - Salary Staff" at bounding box center [883, 163] width 163 height 23
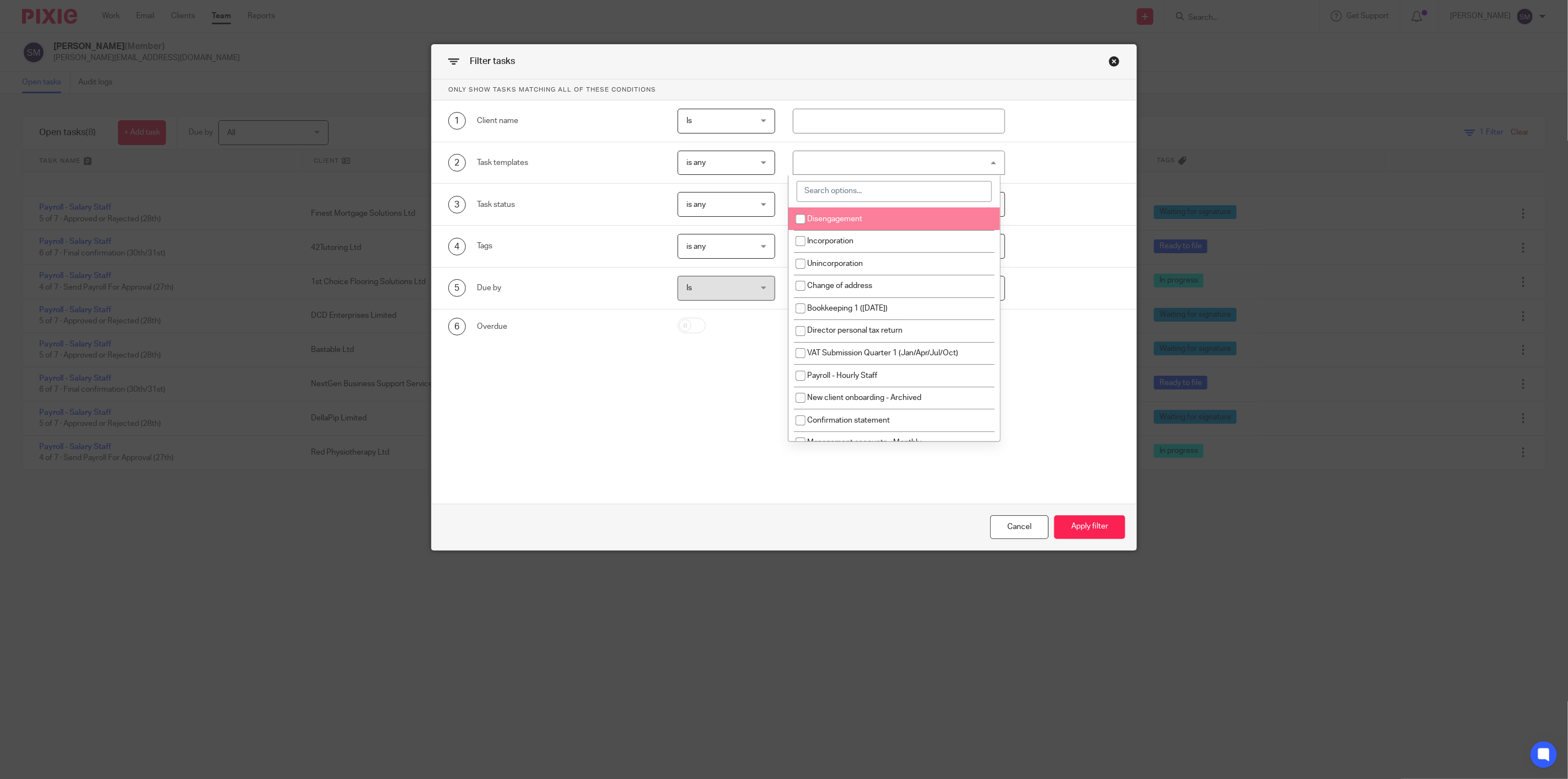
click at [842, 190] on input "search" at bounding box center [894, 191] width 195 height 21
type input "payroll"
click at [841, 219] on span "Payroll - Hourly Staff" at bounding box center [842, 219] width 70 height 8
checkbox input "true"
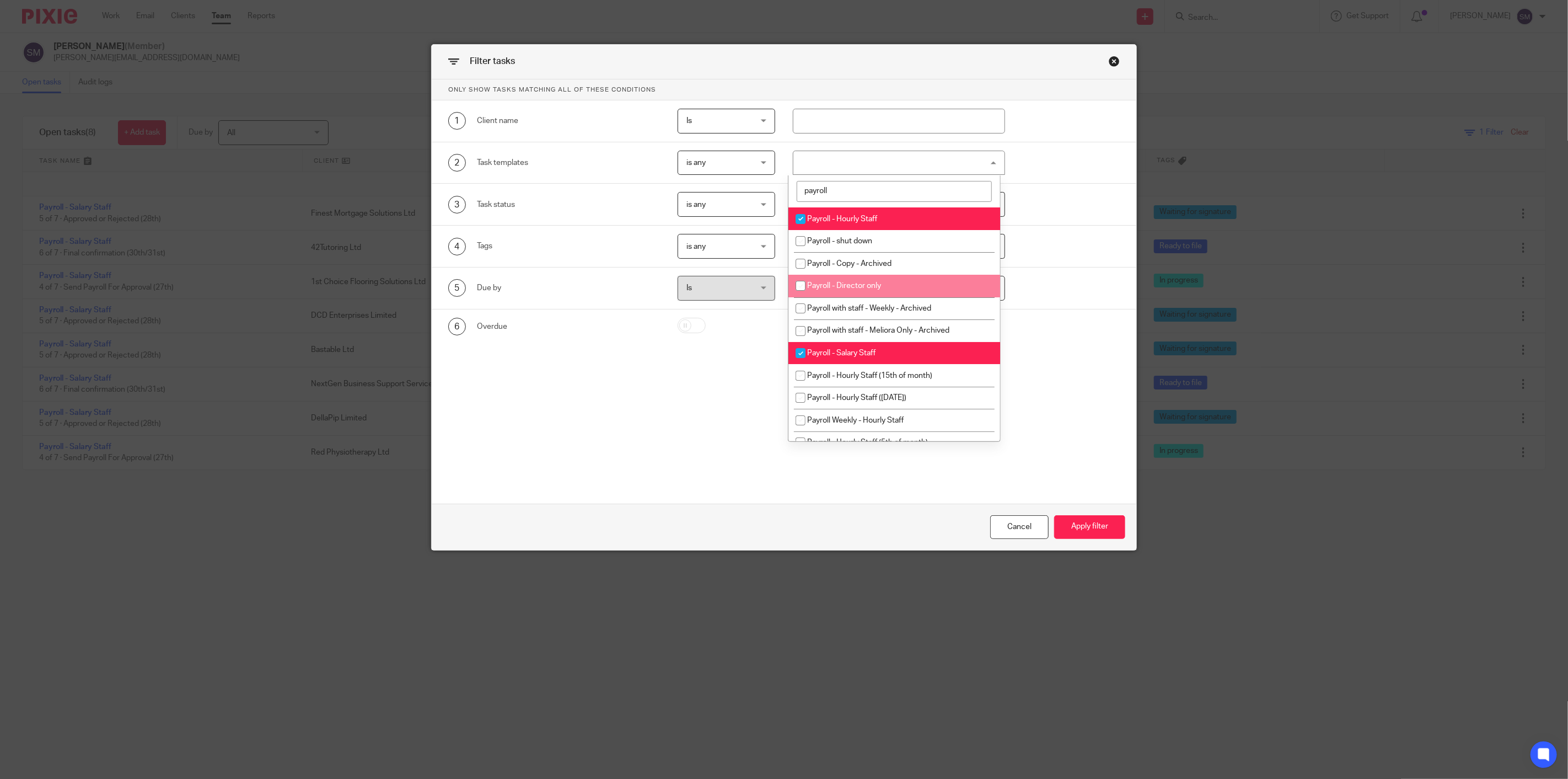
click at [868, 282] on li "Payroll - Director only" at bounding box center [894, 285] width 211 height 22
checkbox input "true"
click at [944, 379] on li "Payroll - Hourly Staff (15th of month)" at bounding box center [894, 375] width 211 height 22
checkbox input "true"
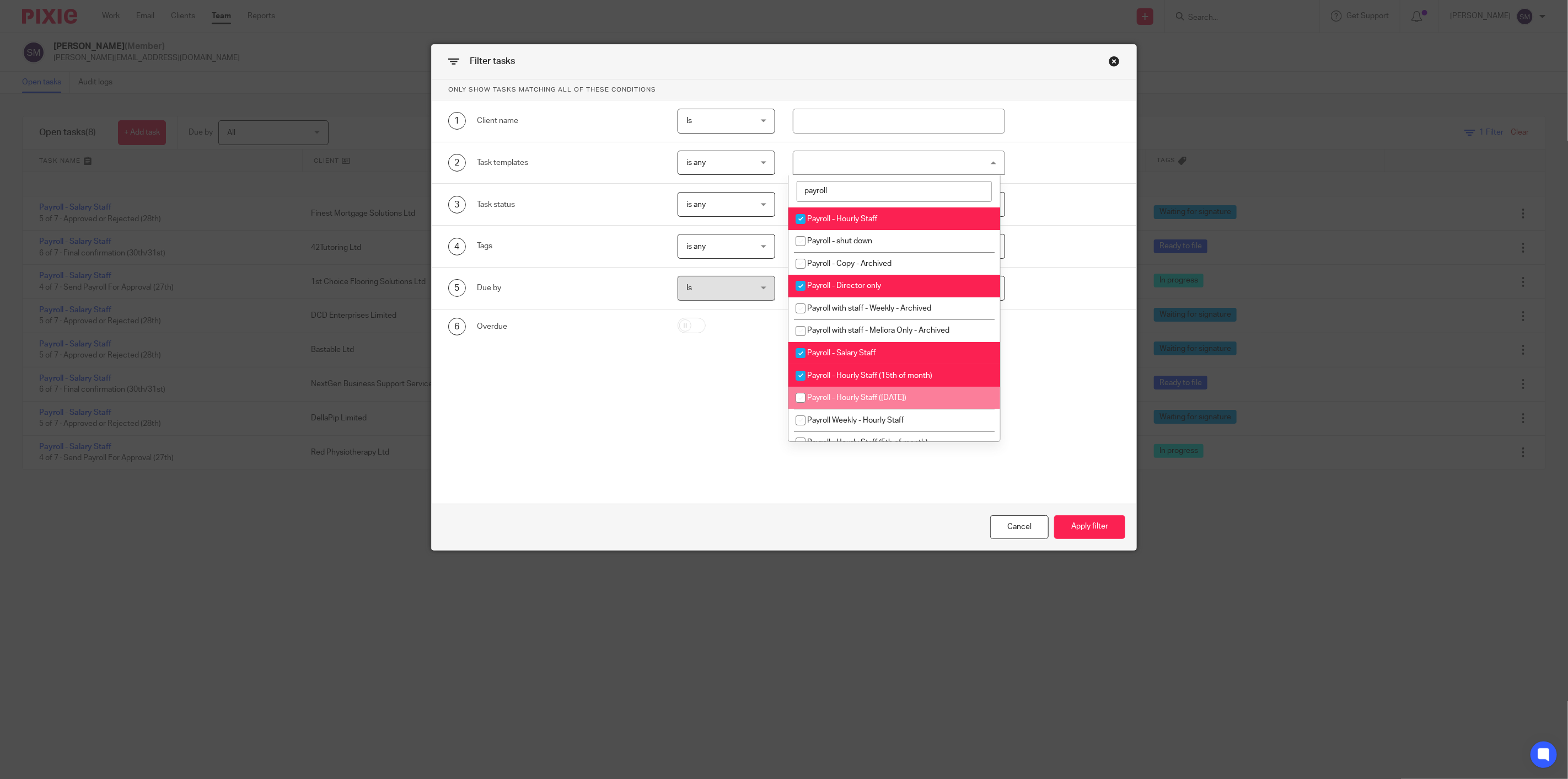
click at [910, 405] on li "Payroll - Hourly Staff ([DATE])" at bounding box center [894, 398] width 211 height 22
checkbox input "true"
click at [891, 420] on span "Payroll Weekly - Hourly Staff" at bounding box center [855, 420] width 96 height 8
checkbox input "true"
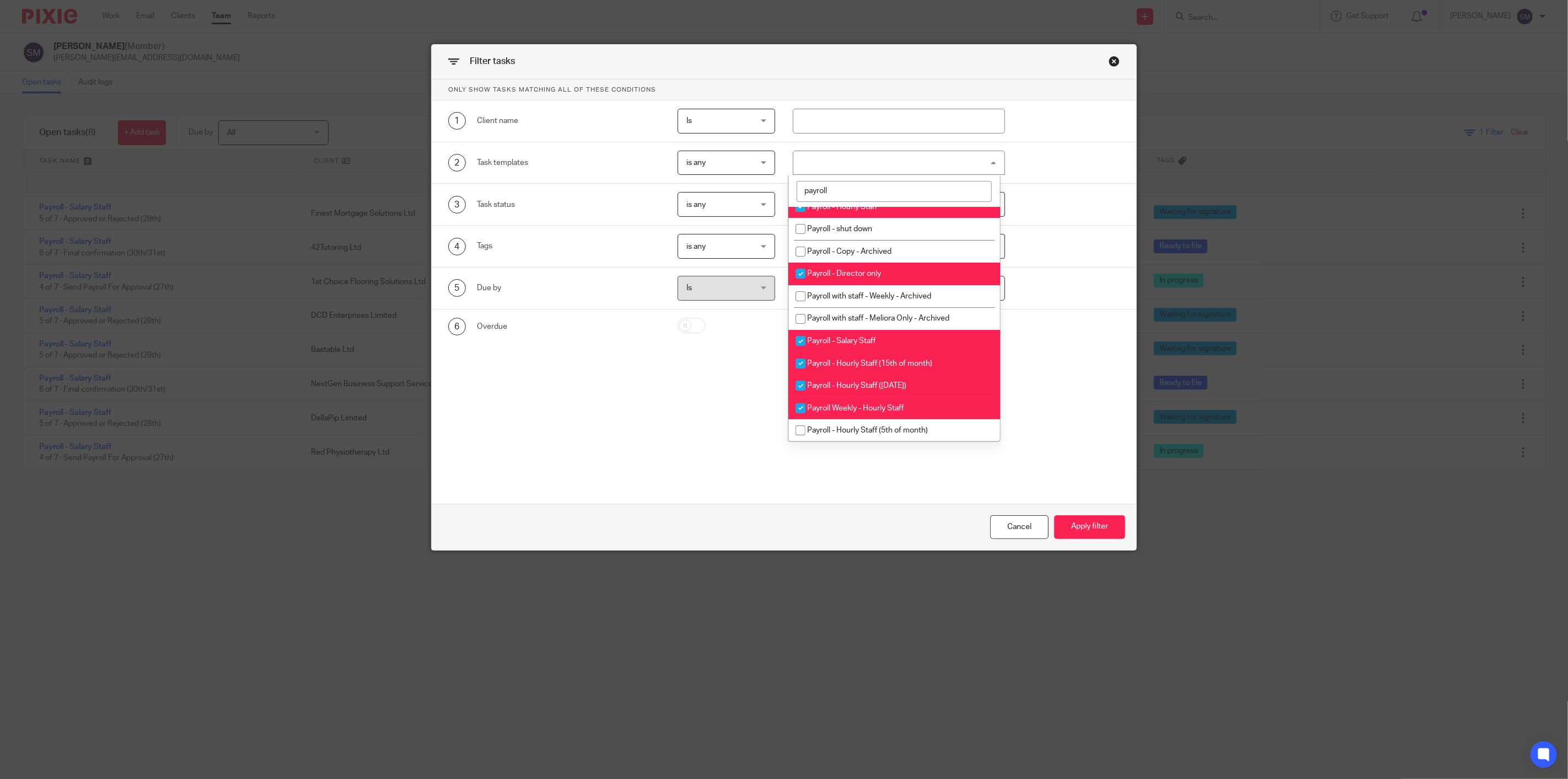
scroll to position [15, 0]
click at [919, 432] on span "Payroll - Hourly Staff (5th of month)" at bounding box center [868, 430] width 121 height 8
checkbox input "true"
click at [1093, 528] on button "Apply filter" at bounding box center [1090, 526] width 71 height 24
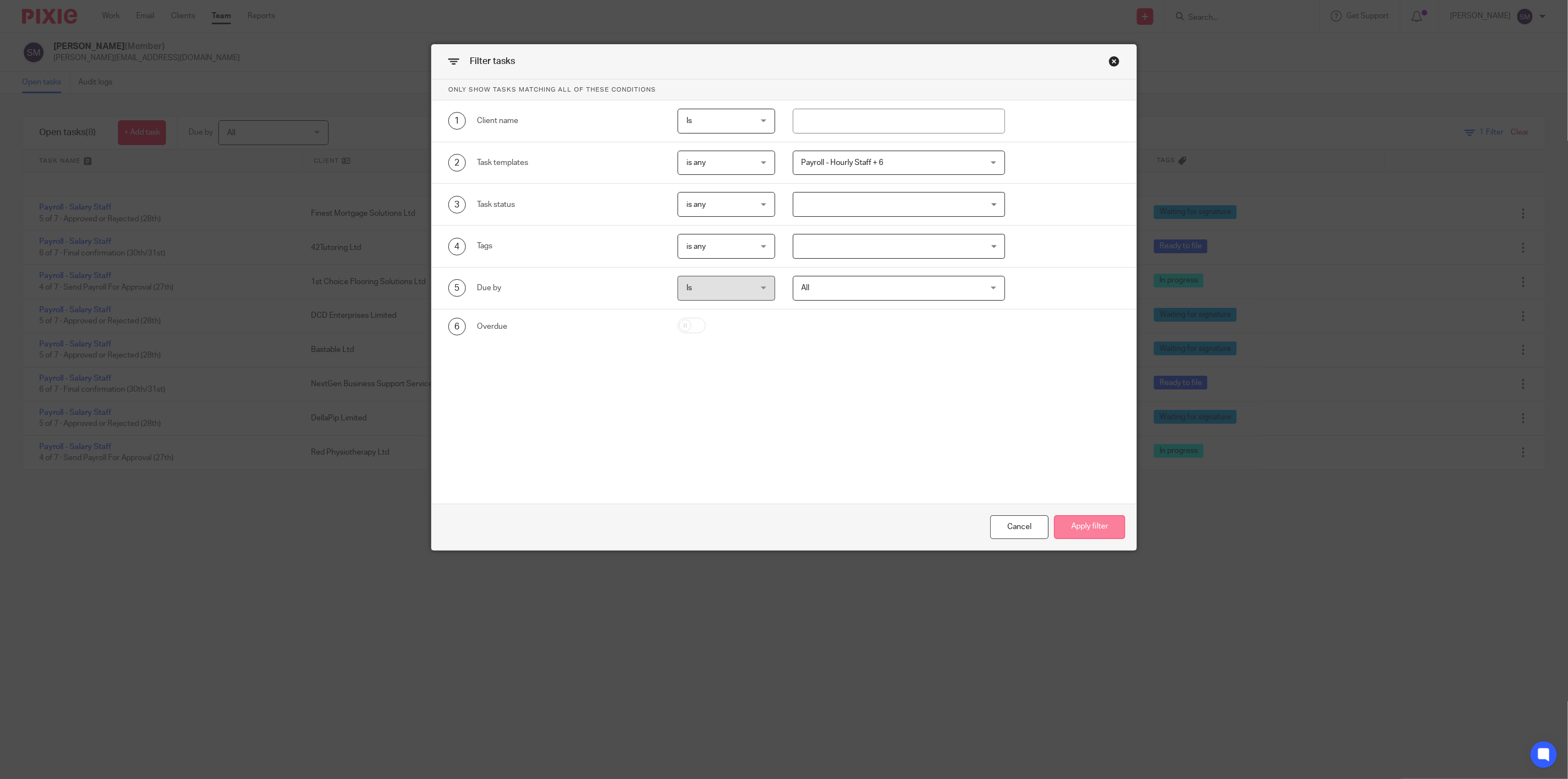
click at [1100, 528] on button "Apply filter" at bounding box center [1090, 526] width 71 height 24
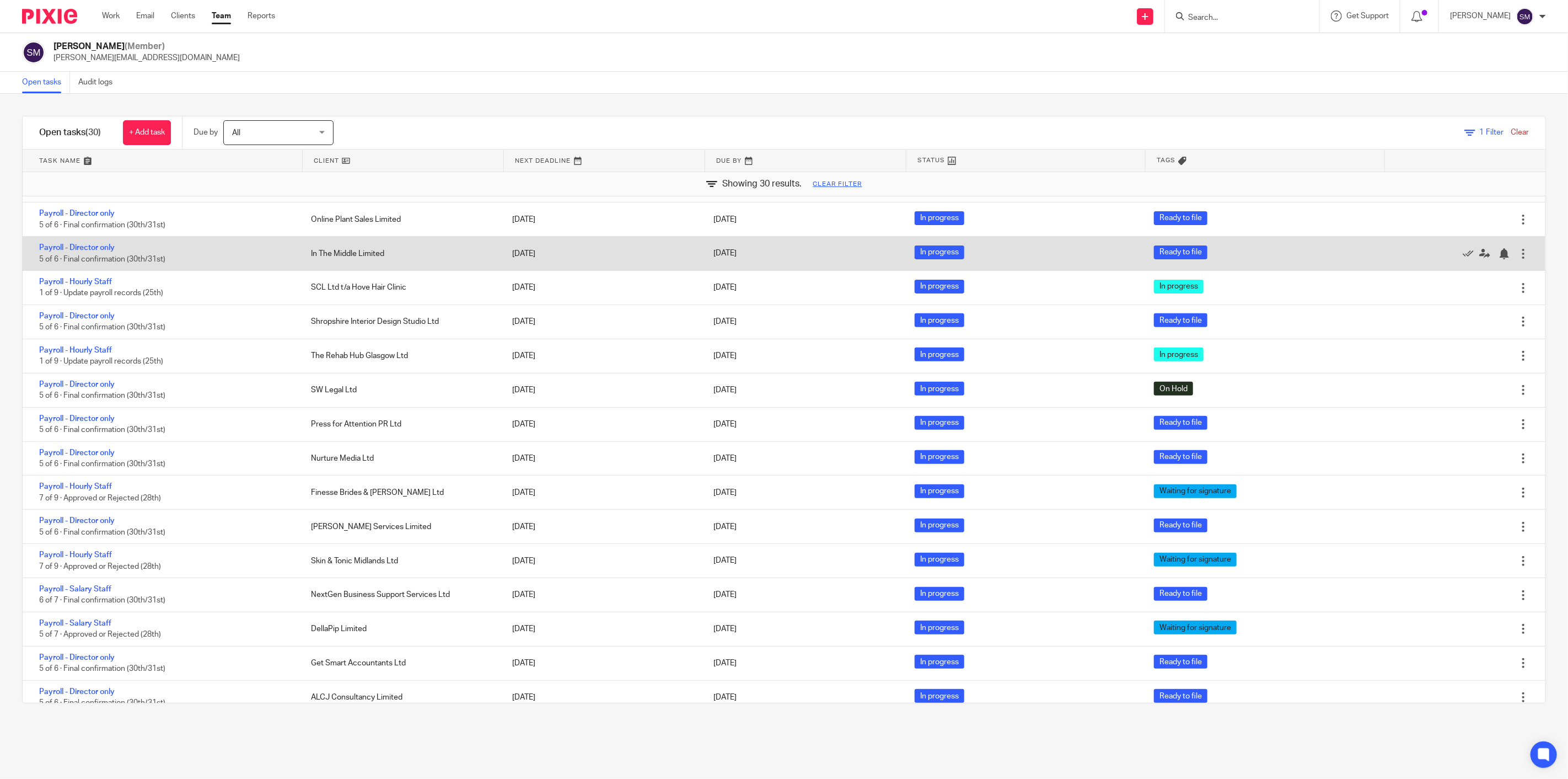
scroll to position [526, 0]
